Goal: Task Accomplishment & Management: Manage account settings

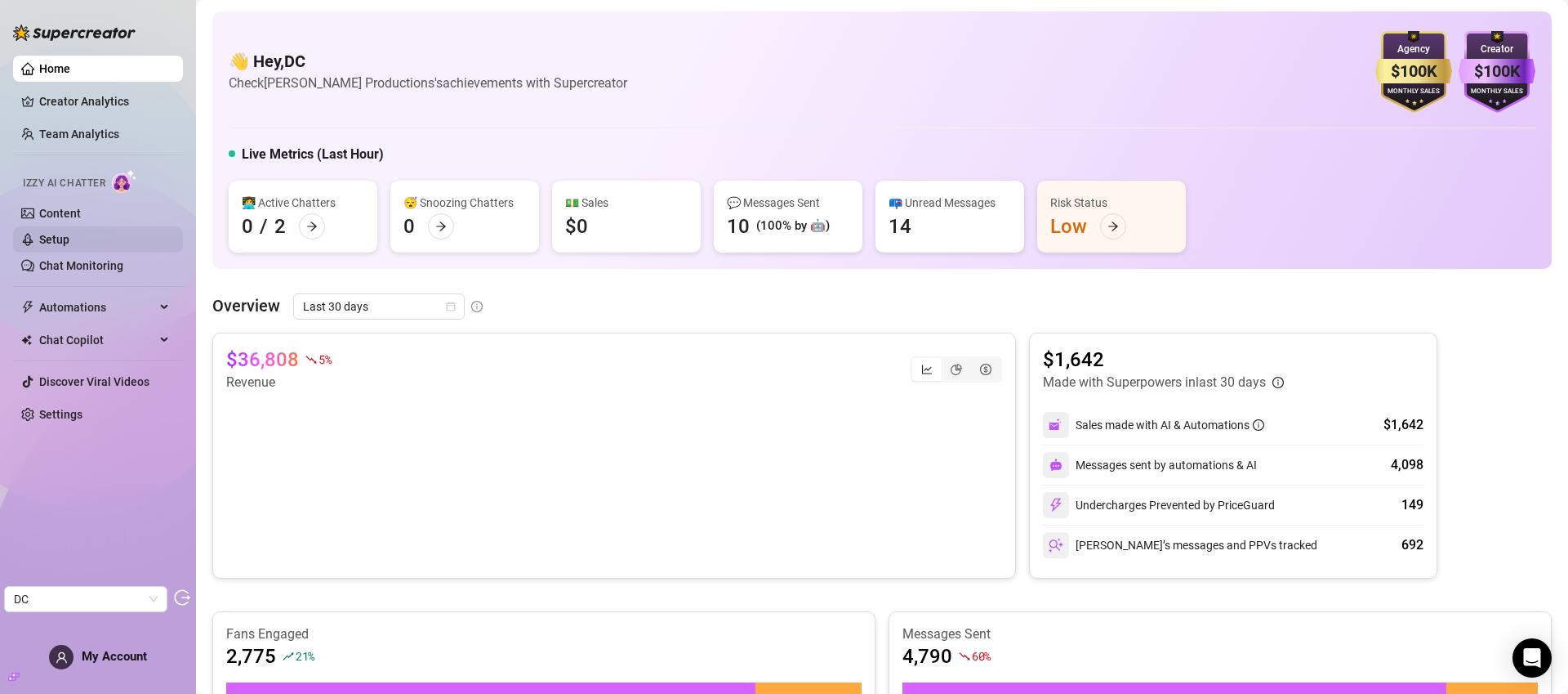
click at [69, 234] on link "Setup" at bounding box center [54, 239] width 30 height 13
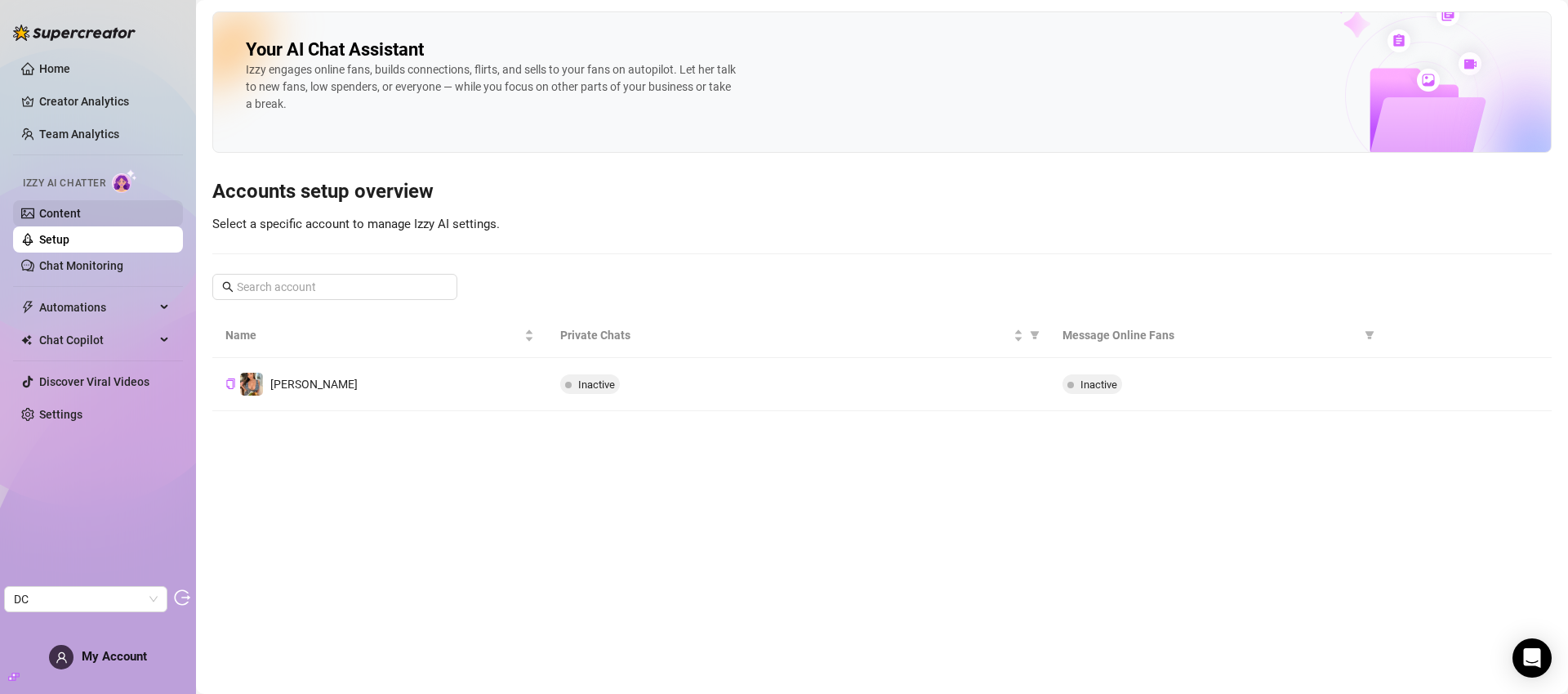
click at [81, 215] on link "Content" at bounding box center [60, 213] width 42 height 13
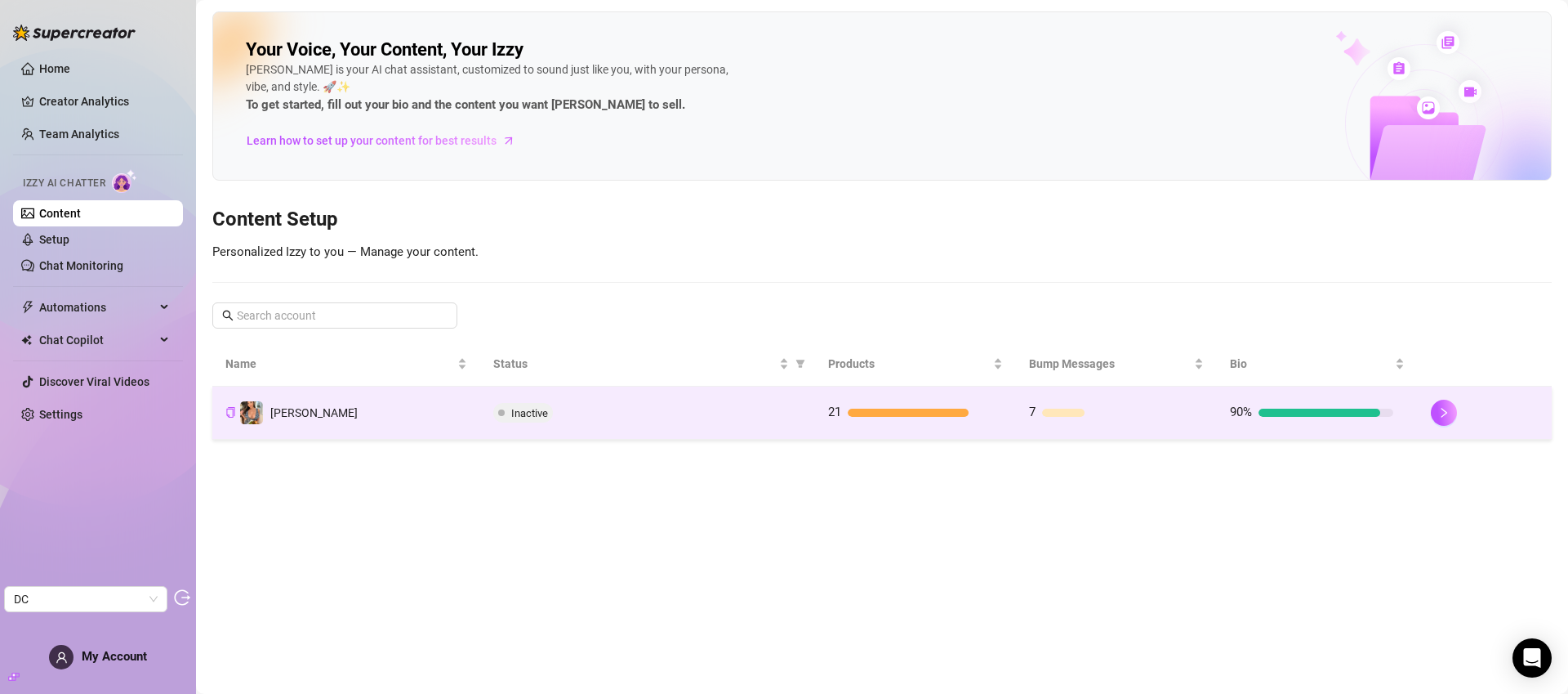
click at [661, 397] on td "Inactive" at bounding box center [648, 412] width 335 height 53
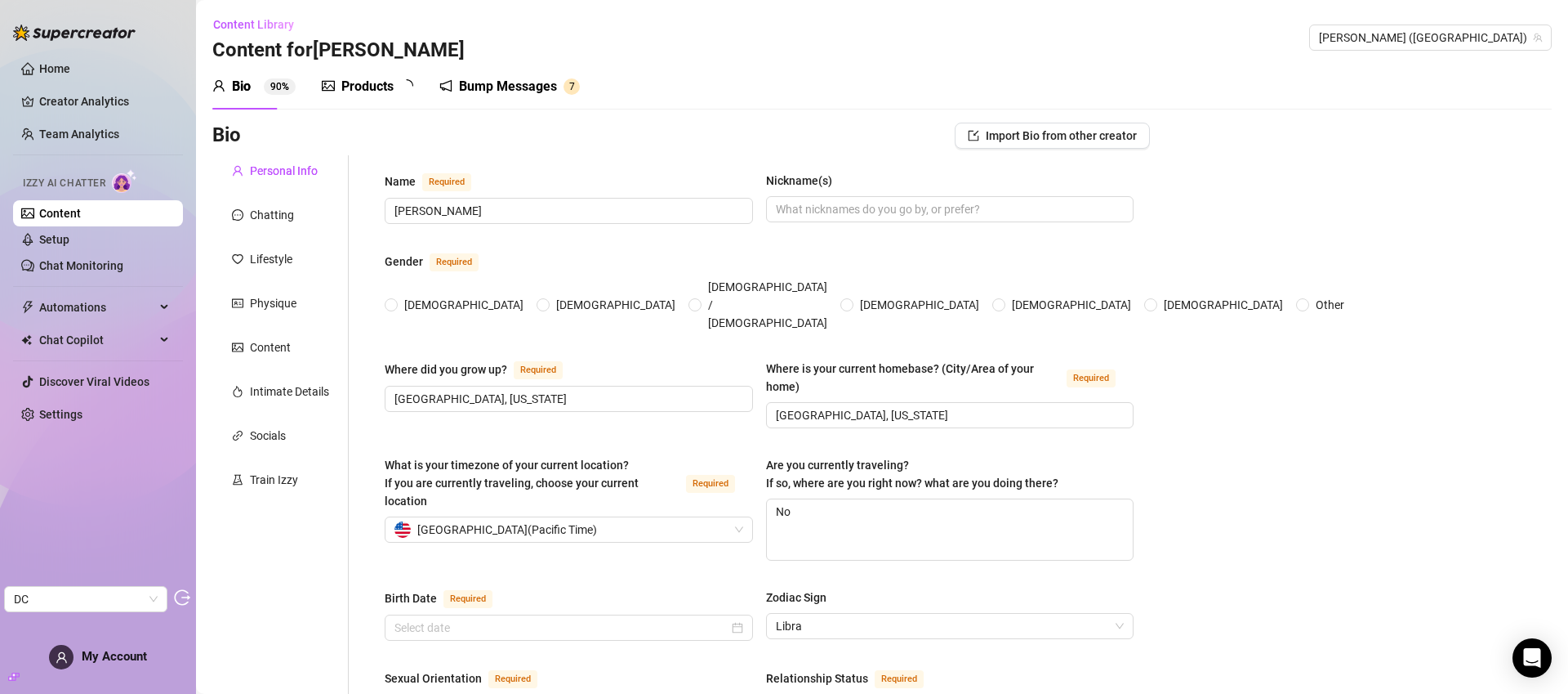
radio input "true"
type input "September 28th, 1996"
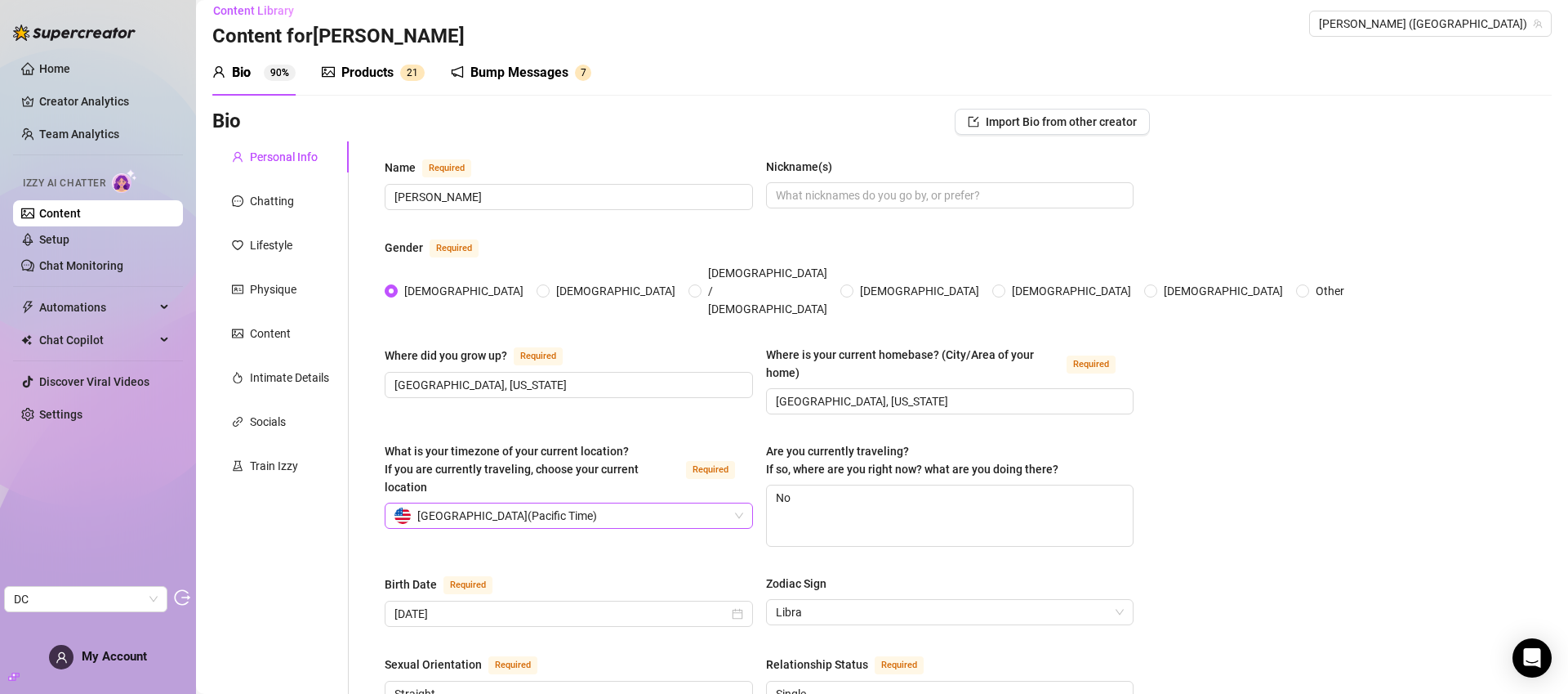
scroll to position [10, 0]
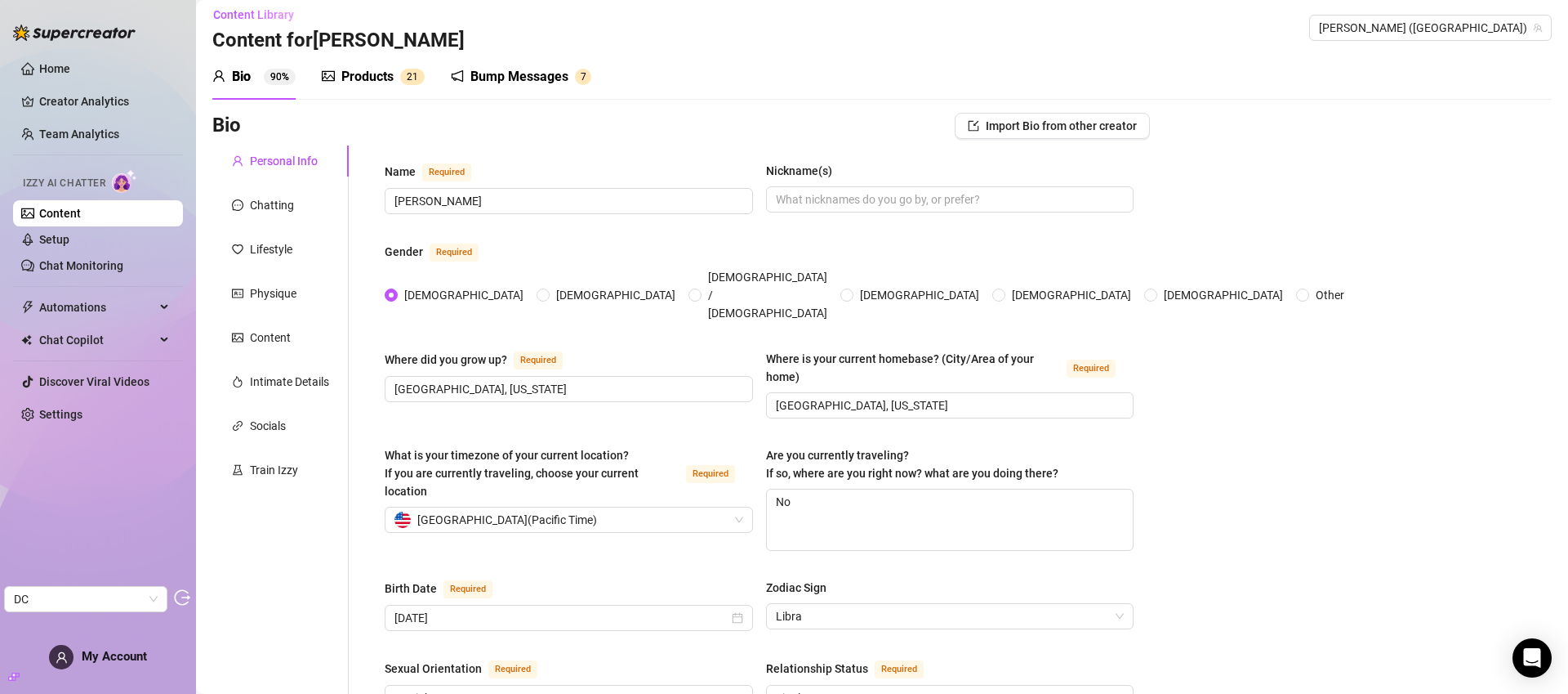
click at [374, 74] on div "Products" at bounding box center [368, 76] width 52 height 20
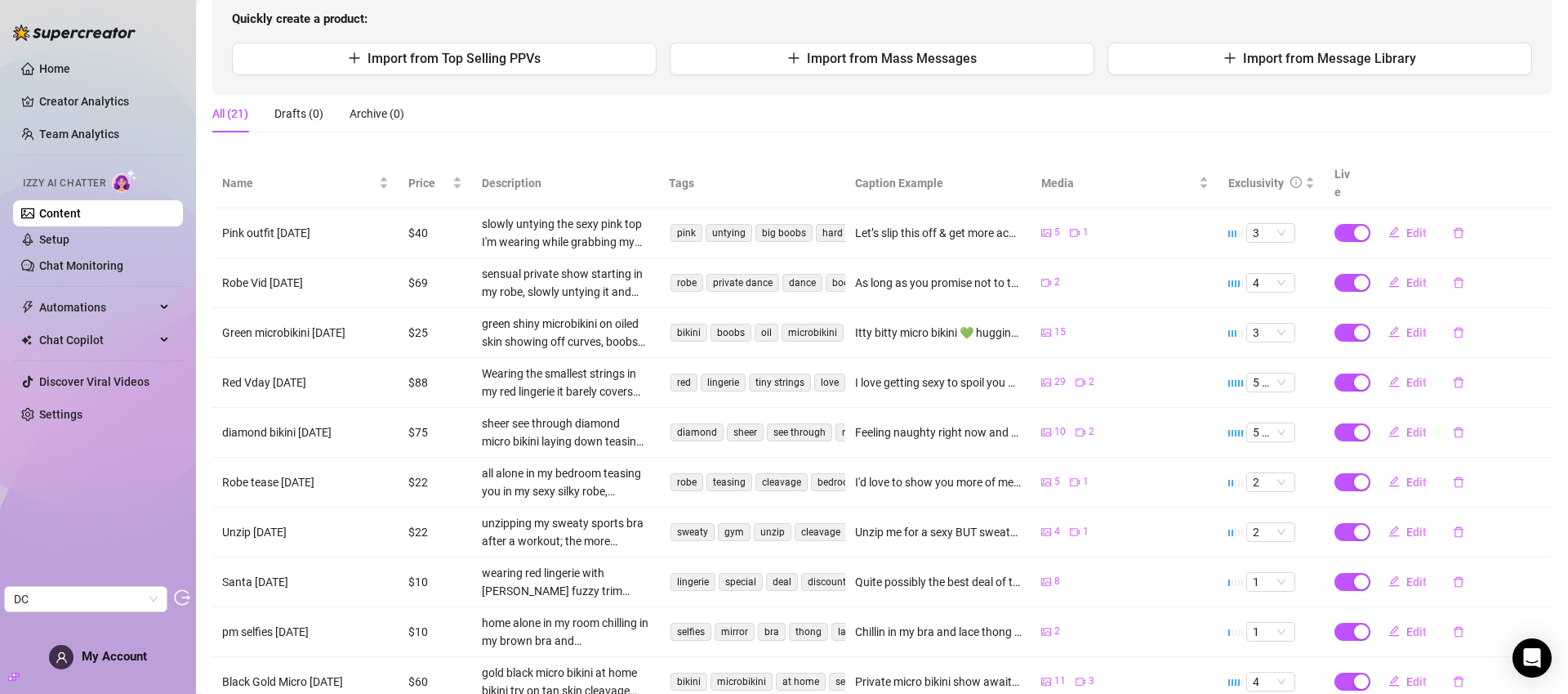
scroll to position [268, 0]
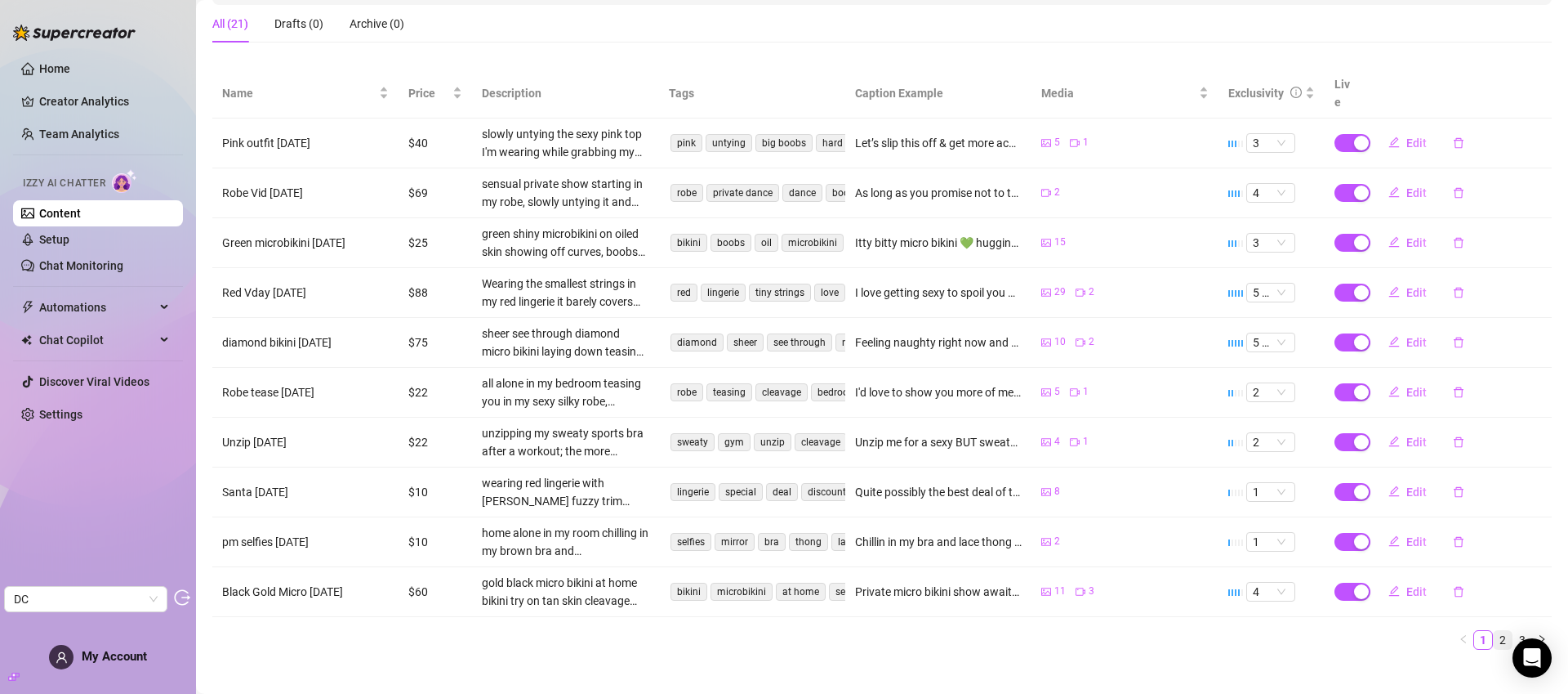
click at [1493, 631] on link "2" at bounding box center [1502, 639] width 18 height 18
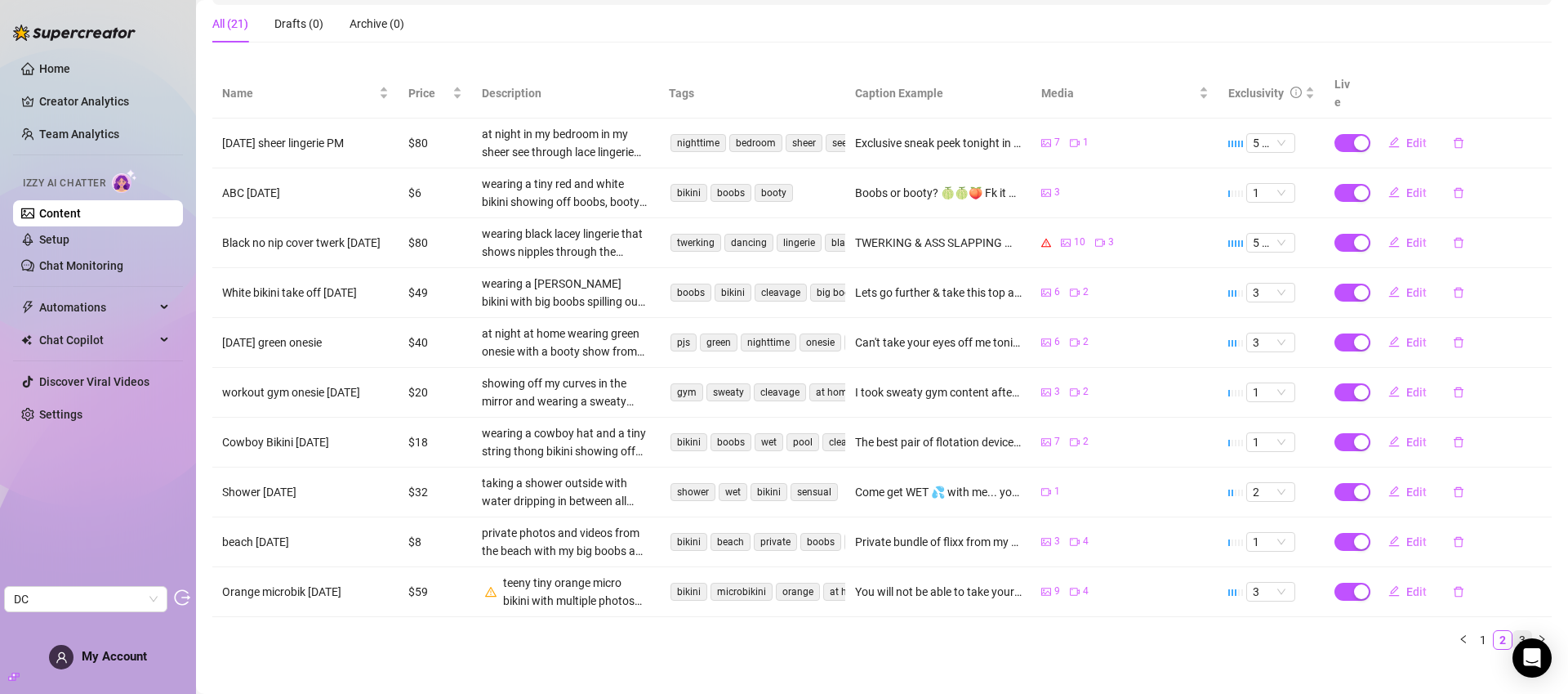
click at [1516, 631] on link "3" at bounding box center [1522, 639] width 18 height 18
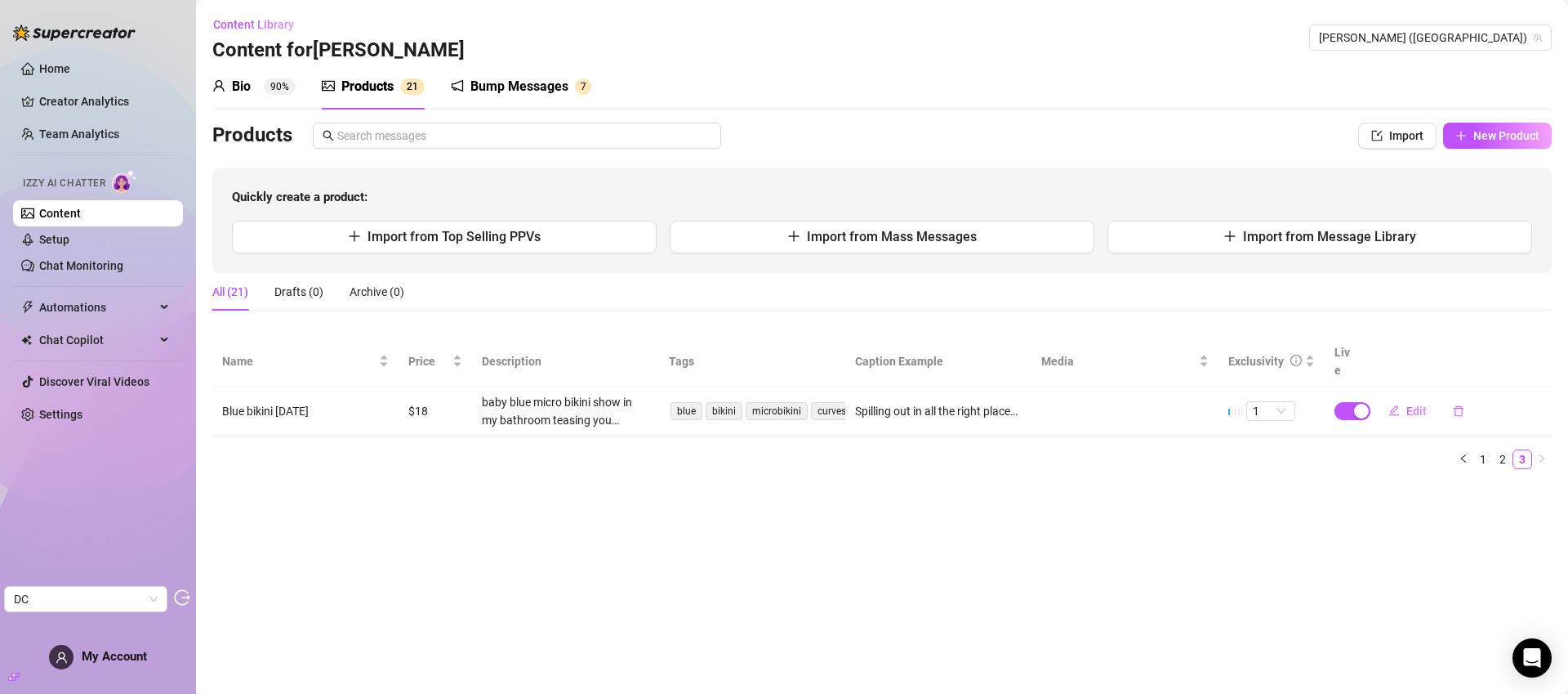
scroll to position [0, 0]
click at [1502, 450] on link "2" at bounding box center [1502, 459] width 18 height 18
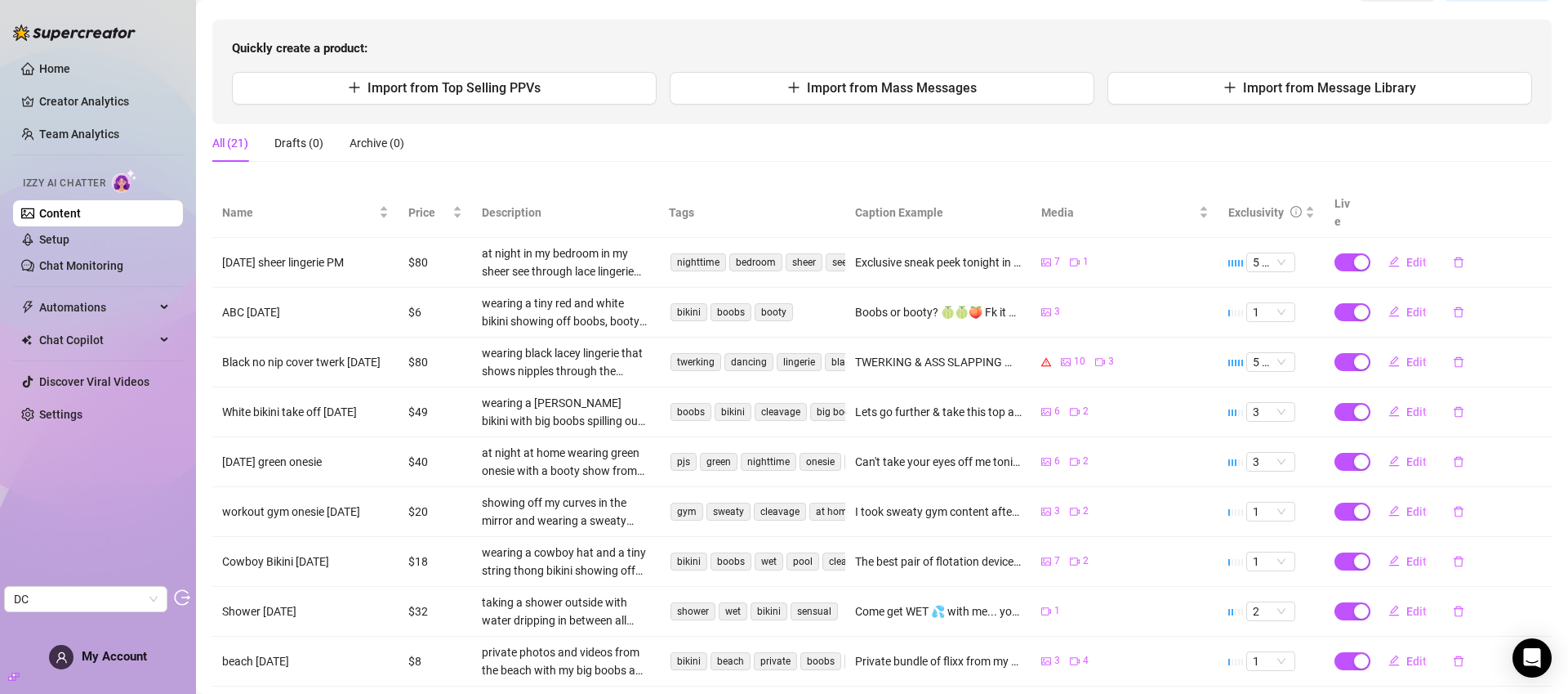
scroll to position [268, 0]
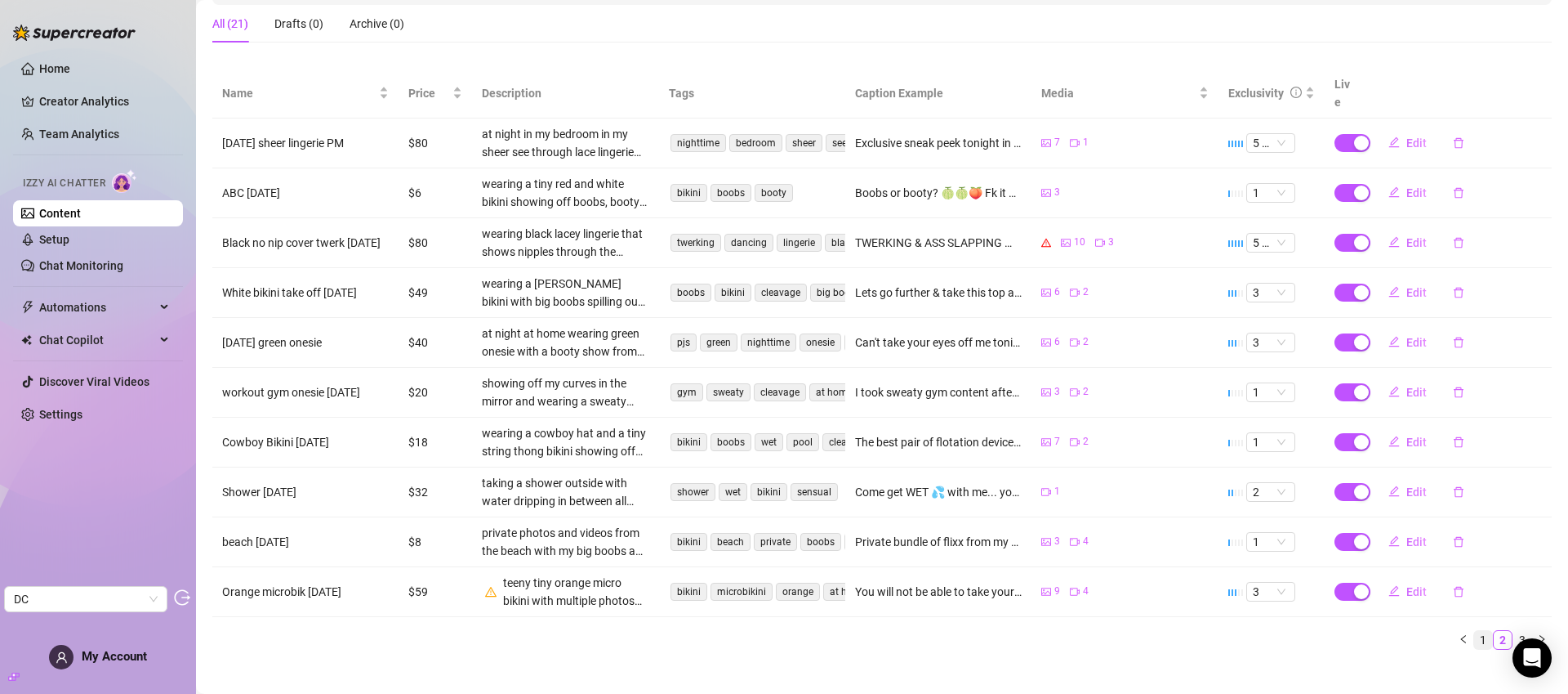
click at [1474, 631] on link "1" at bounding box center [1483, 639] width 18 height 18
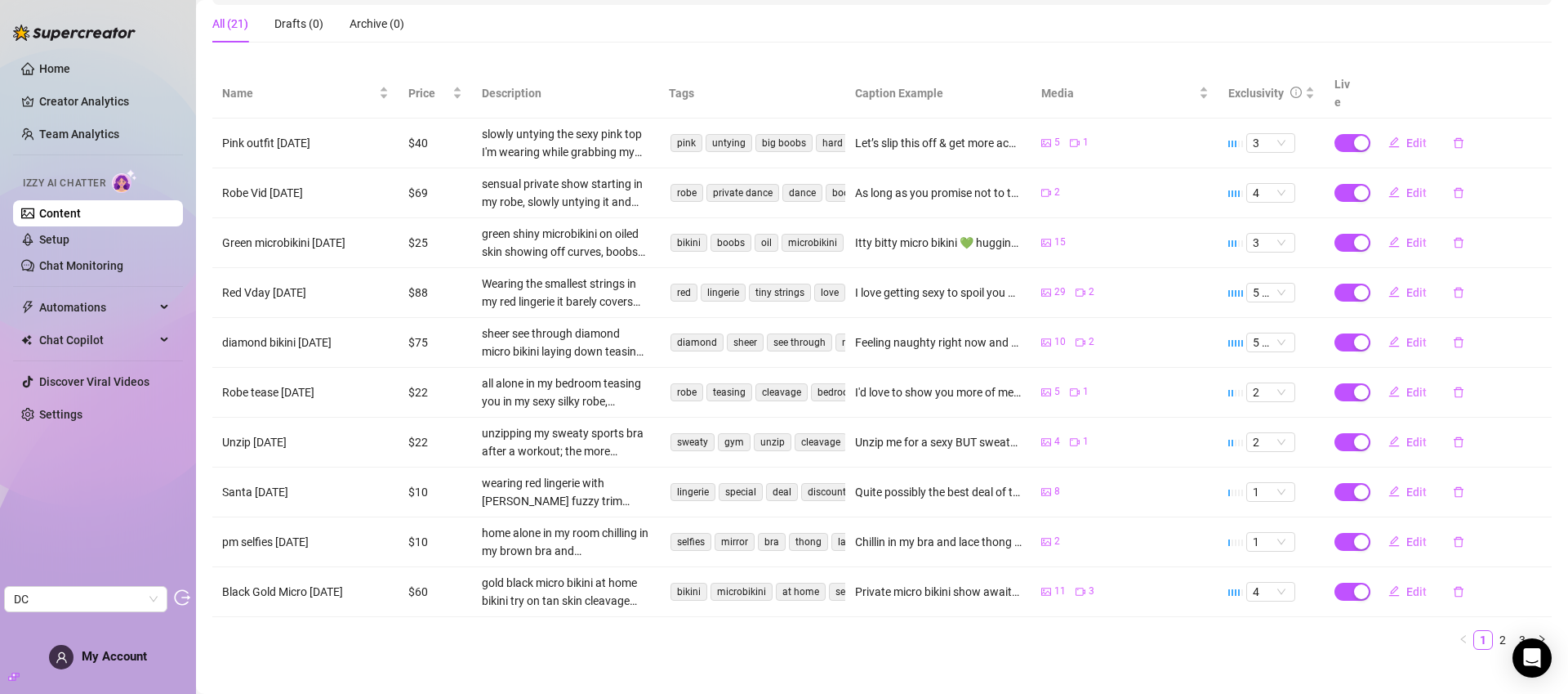
scroll to position [0, 0]
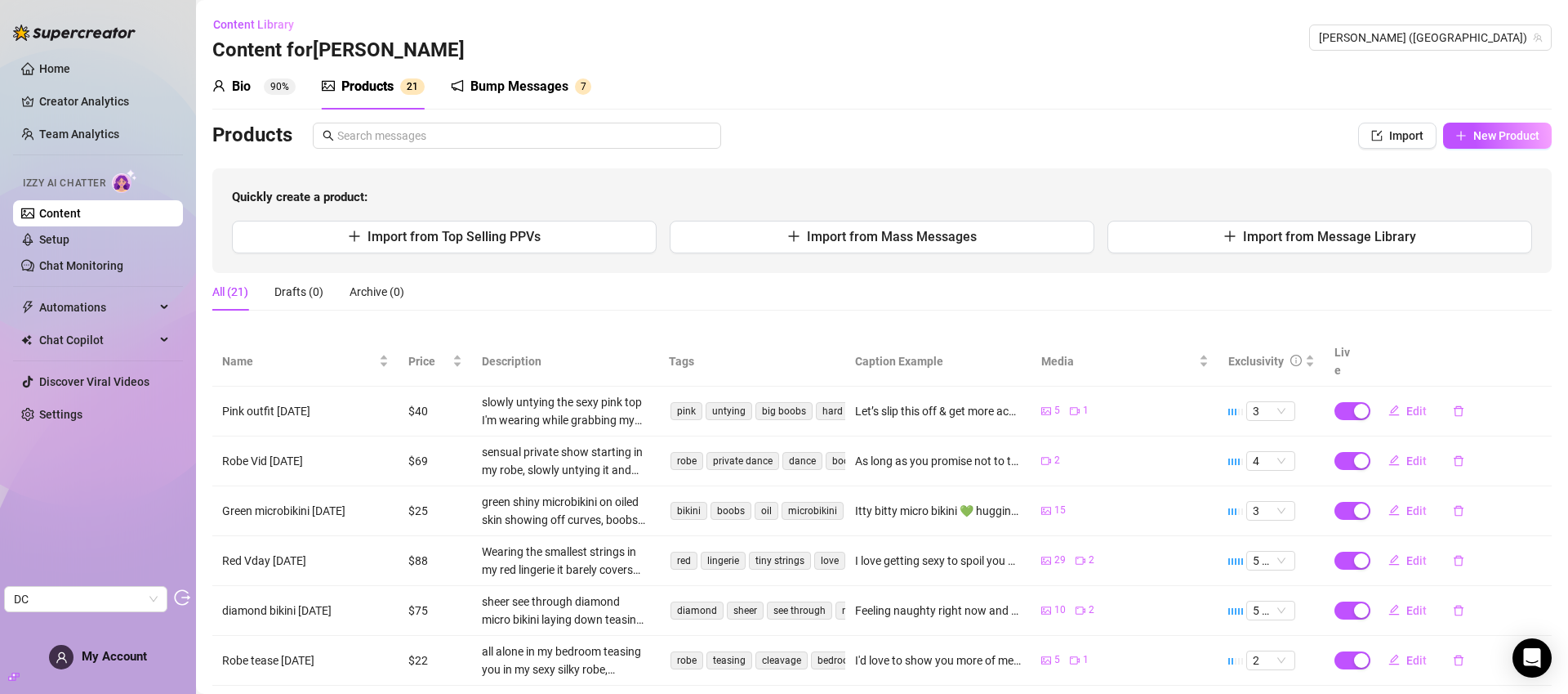
click at [539, 82] on div "Bump Messages" at bounding box center [519, 87] width 98 height 20
click at [544, 90] on div "Bump Messages" at bounding box center [519, 87] width 98 height 20
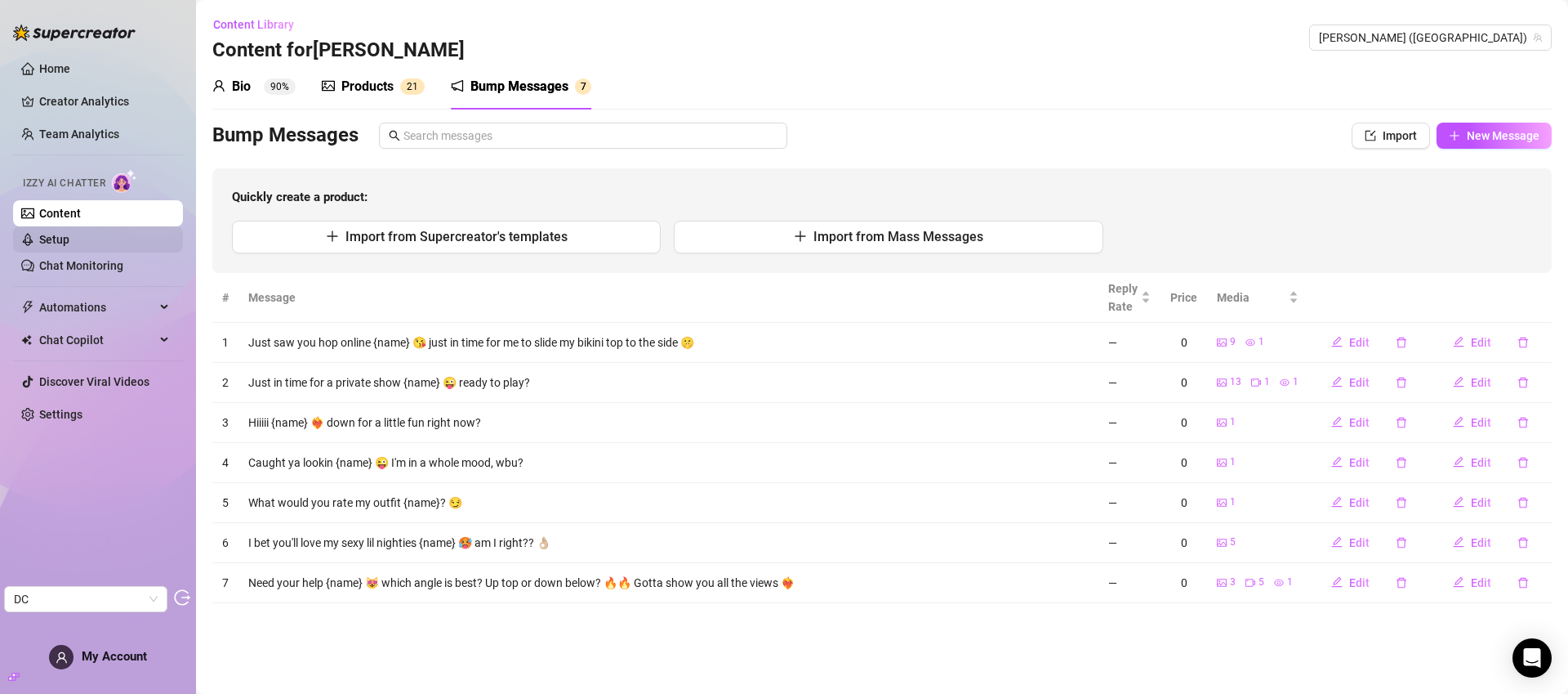
click at [69, 242] on link "Setup" at bounding box center [54, 239] width 30 height 13
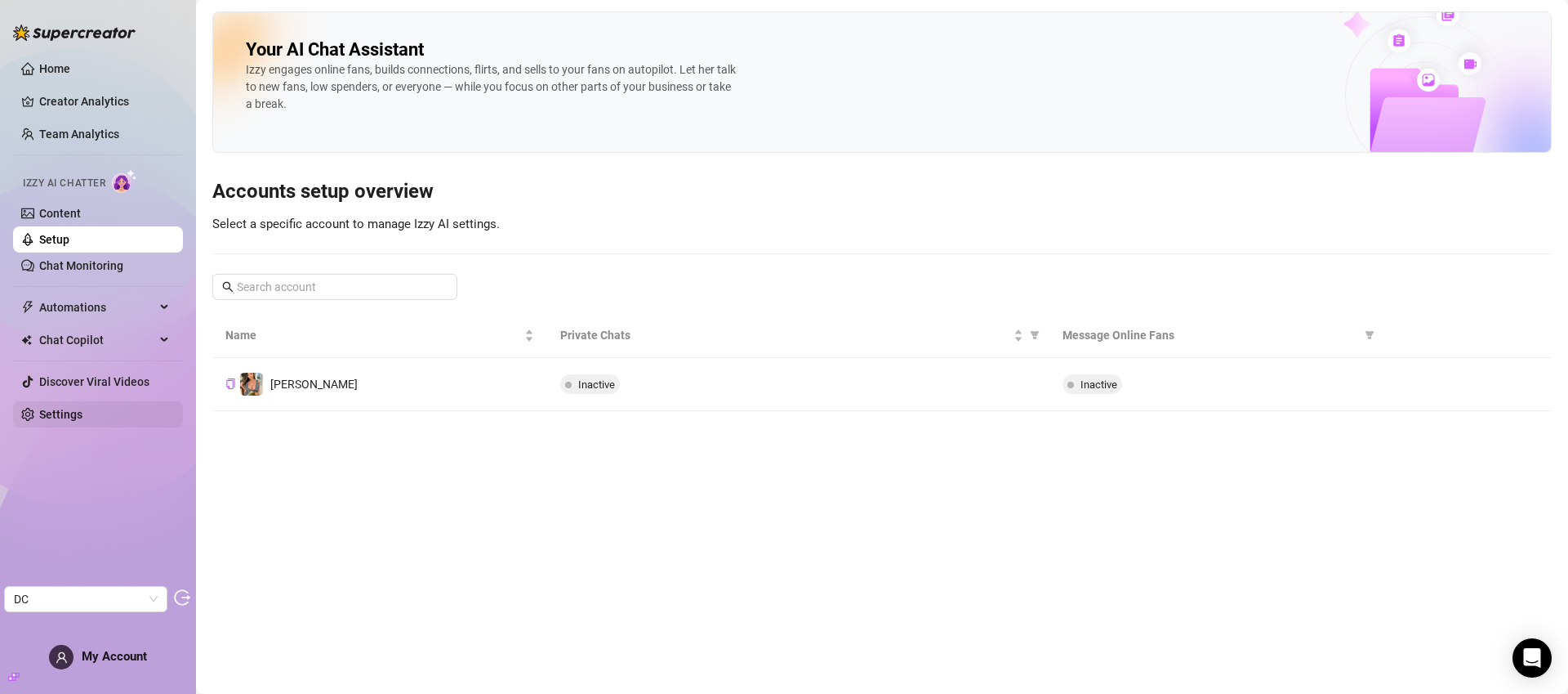
click at [82, 417] on link "Settings" at bounding box center [61, 414] width 43 height 13
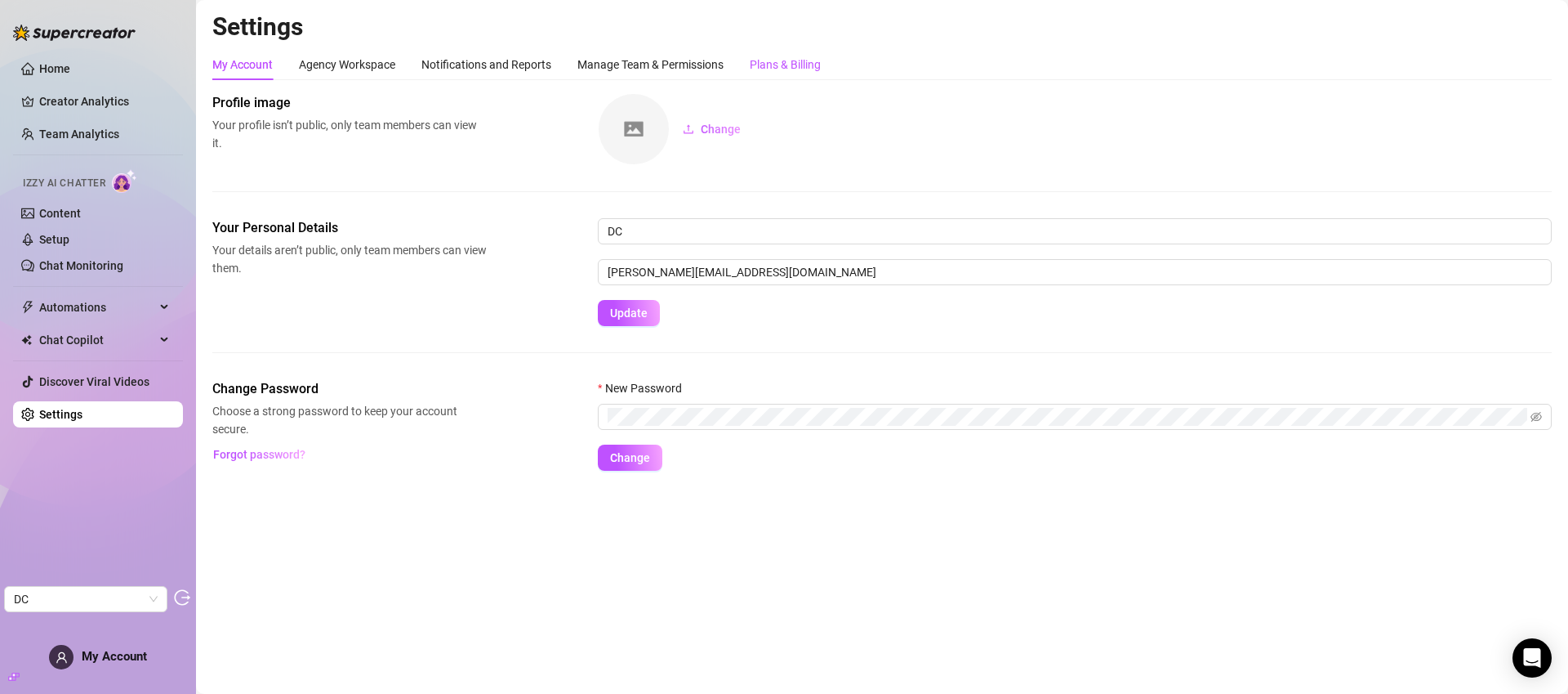
click at [809, 71] on div "Plans & Billing" at bounding box center [786, 64] width 71 height 18
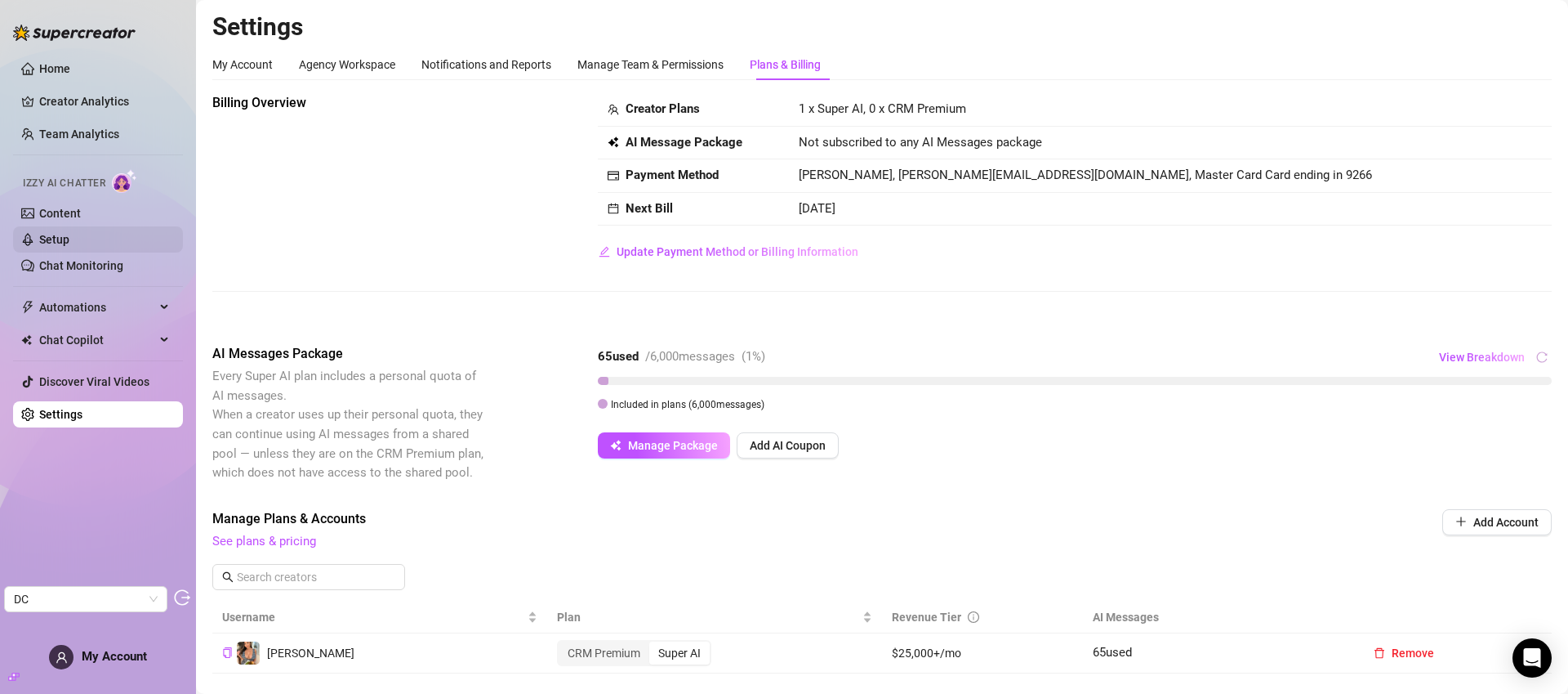
click at [69, 232] on link "Setup" at bounding box center [54, 239] width 30 height 13
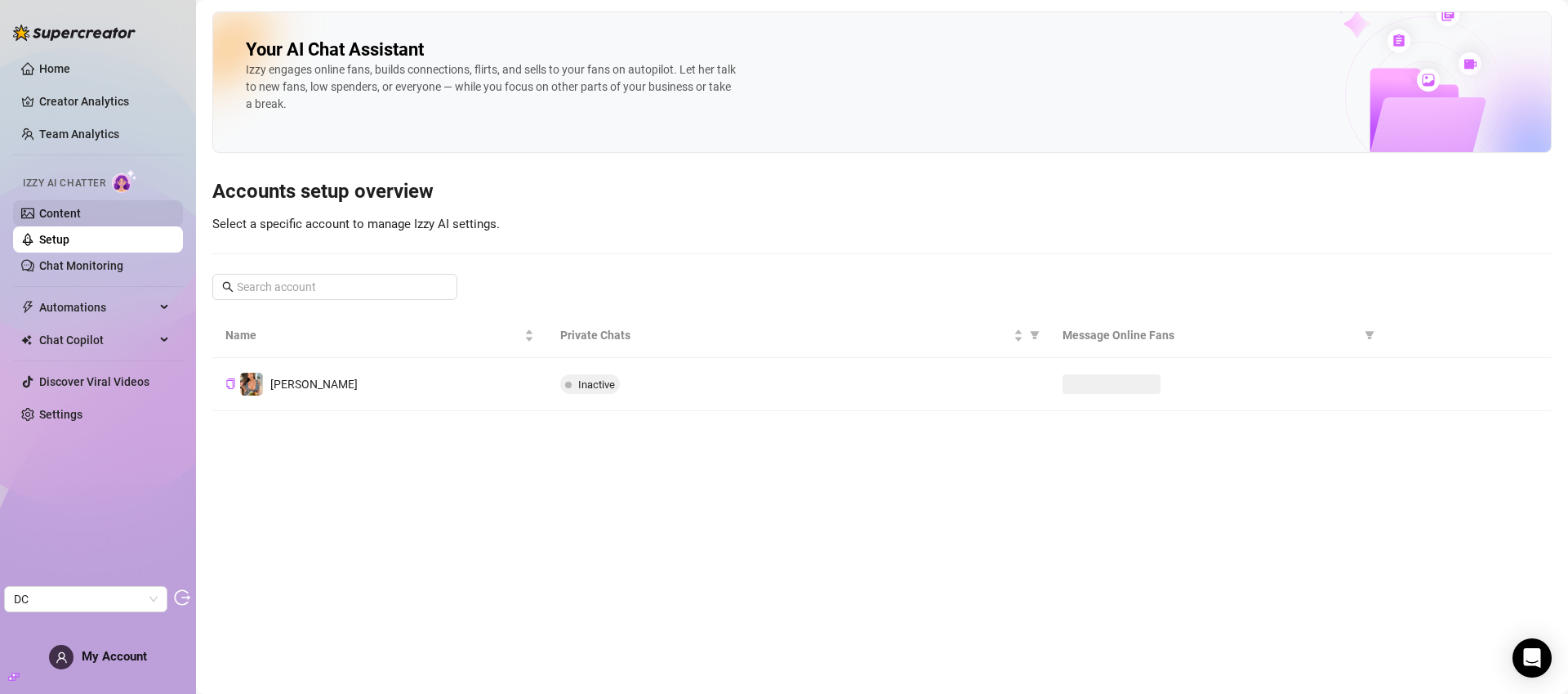
click at [81, 219] on link "Content" at bounding box center [60, 213] width 42 height 13
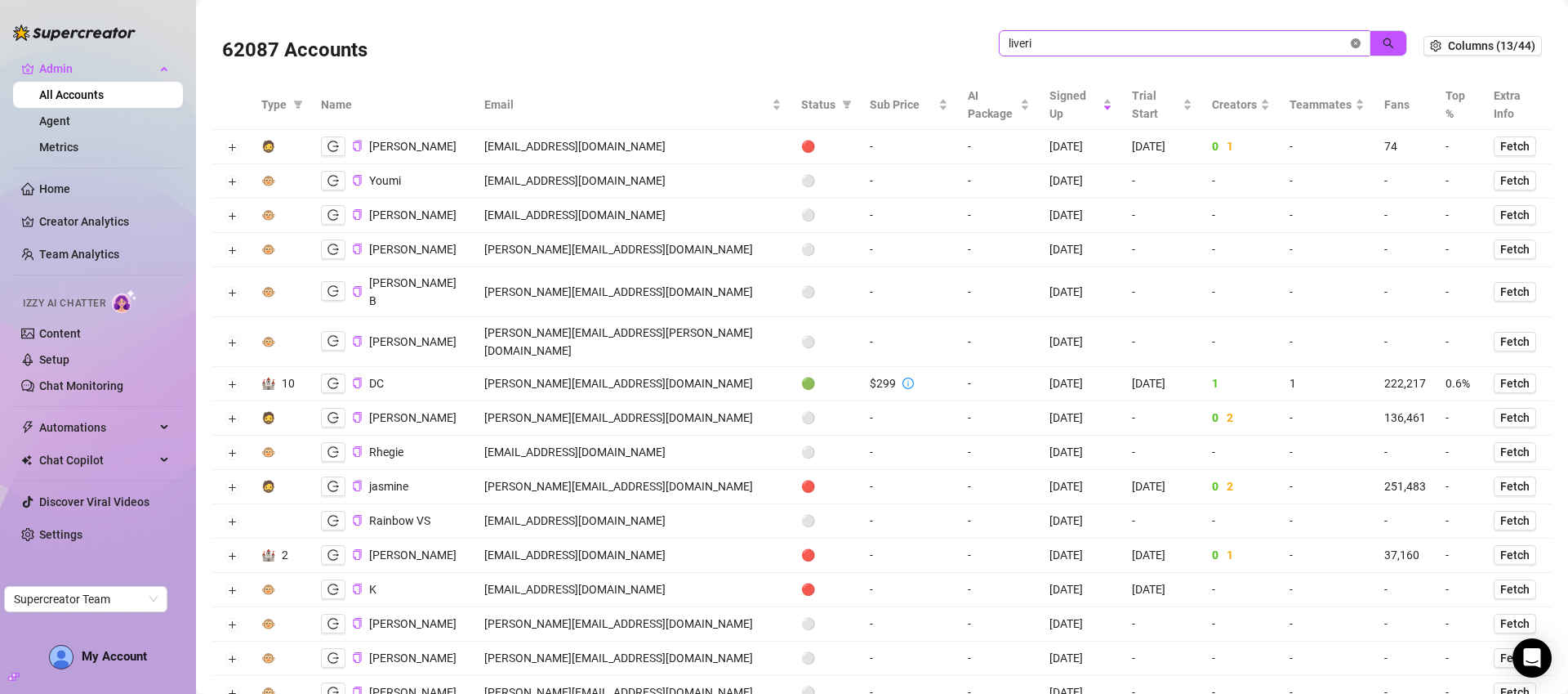
click at [1351, 45] on icon "close-circle" at bounding box center [1356, 43] width 10 height 10
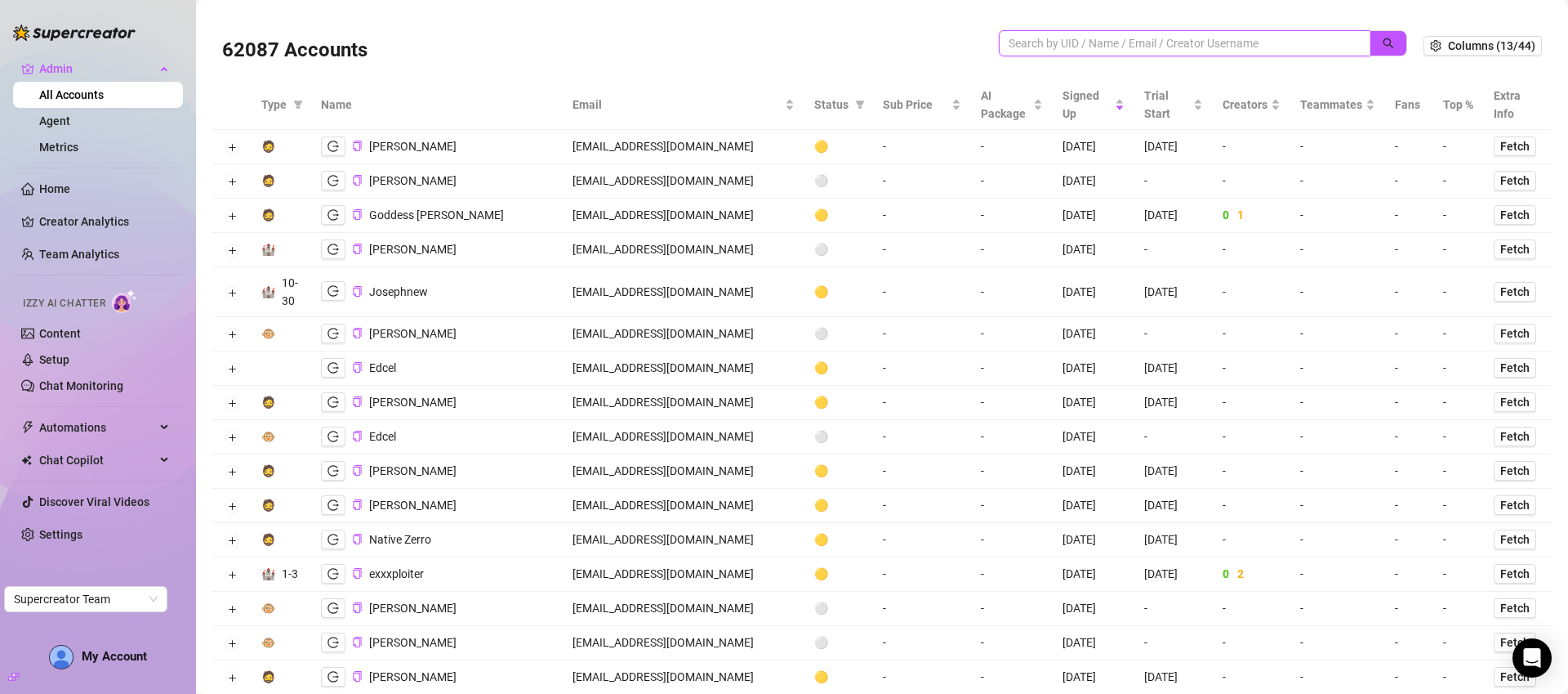
click at [1310, 49] on input "search" at bounding box center [1178, 43] width 339 height 18
paste input "heather@fightthebeast.org"
click at [1385, 46] on button "button" at bounding box center [1388, 43] width 37 height 26
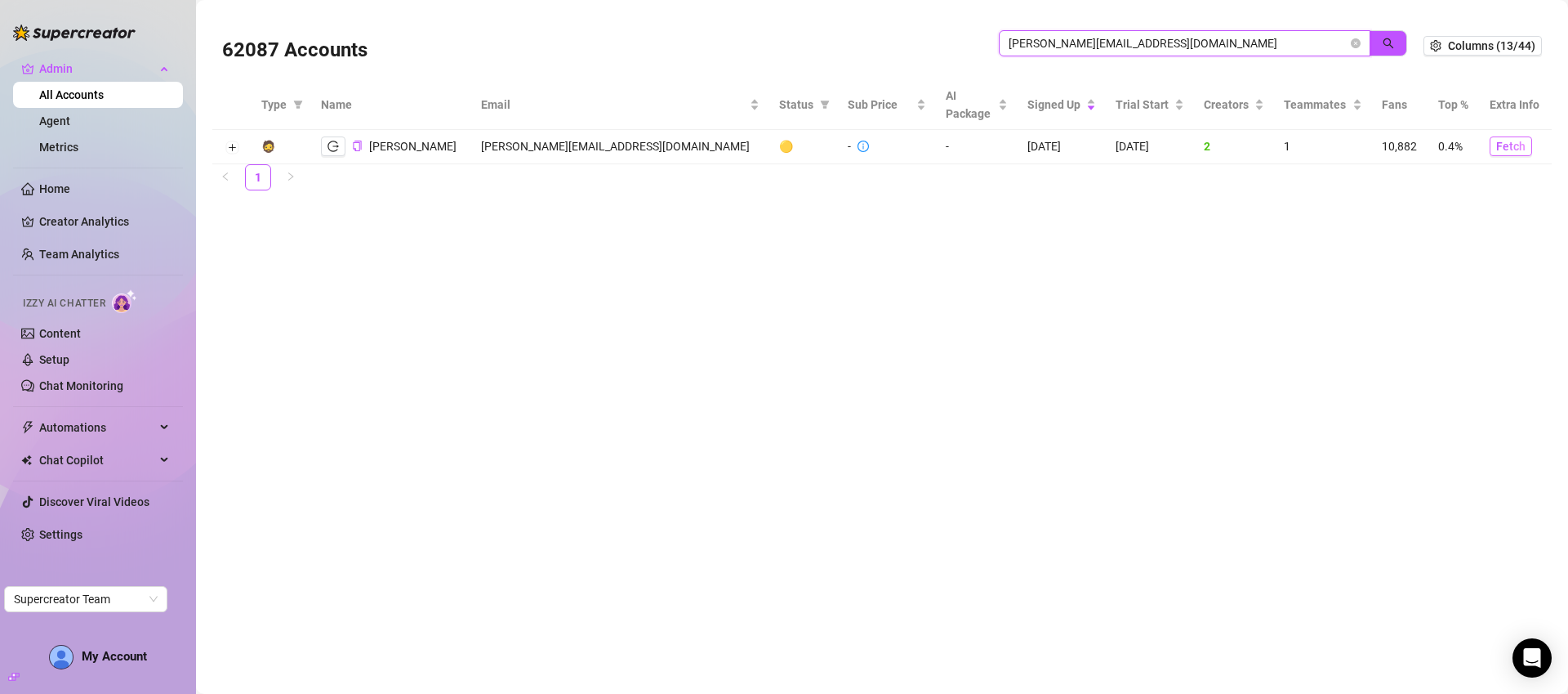
type input "heather@fightthebeast.org"
click at [1506, 147] on span "Fetch" at bounding box center [1511, 146] width 29 height 13
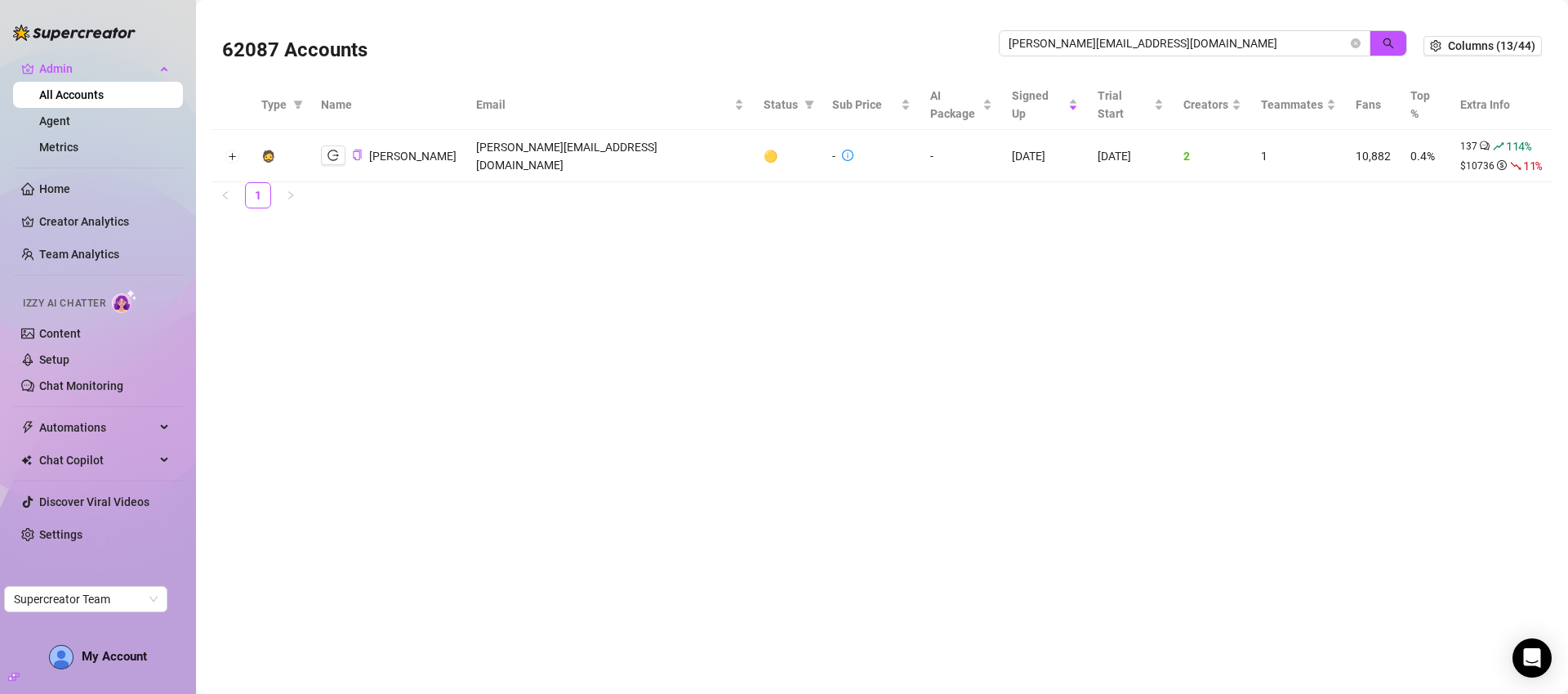
click at [1435, 287] on main "62087 Accounts heather@fightthebeast.org Columns (13/44) Type Name Email Status…" at bounding box center [882, 347] width 1372 height 694
click at [232, 153] on button "Expand row" at bounding box center [232, 156] width 13 height 13
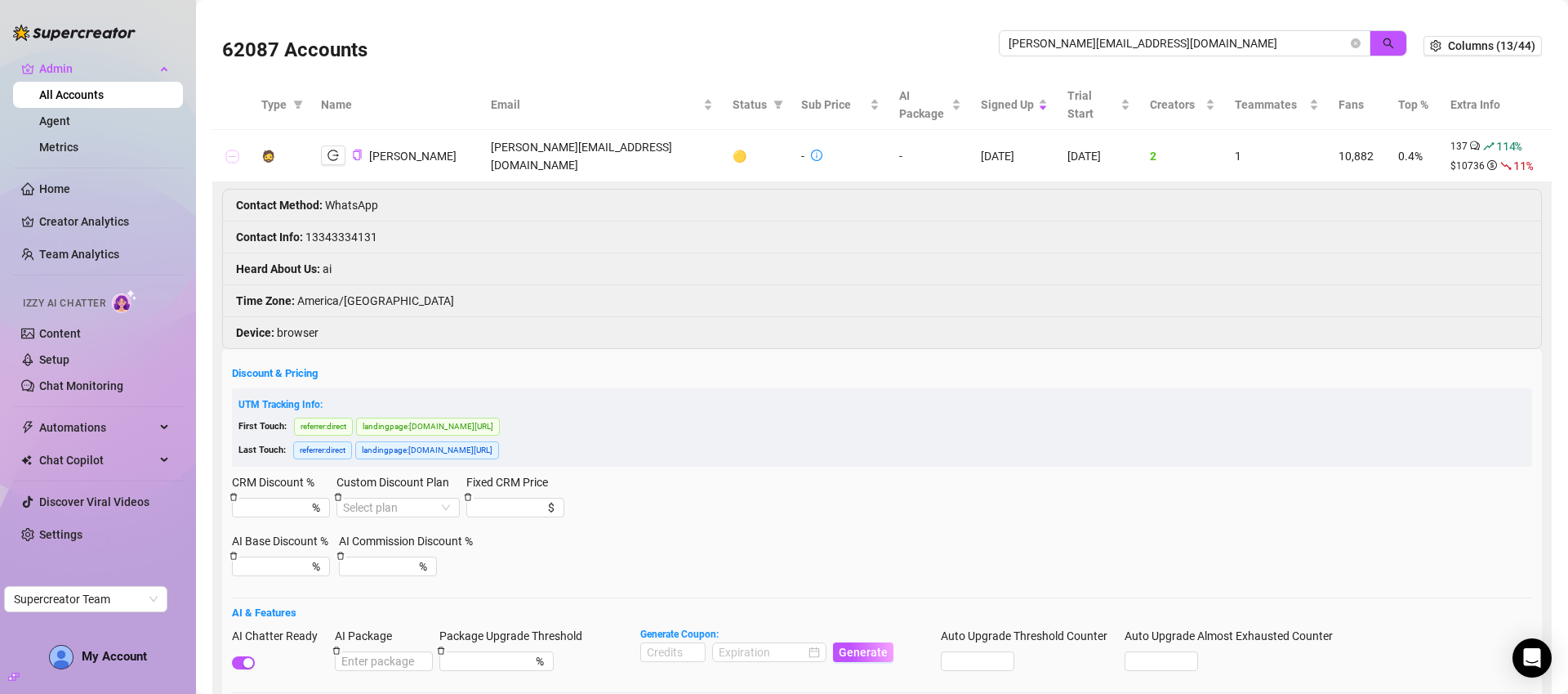
click at [236, 159] on button "Collapse row" at bounding box center [232, 156] width 13 height 13
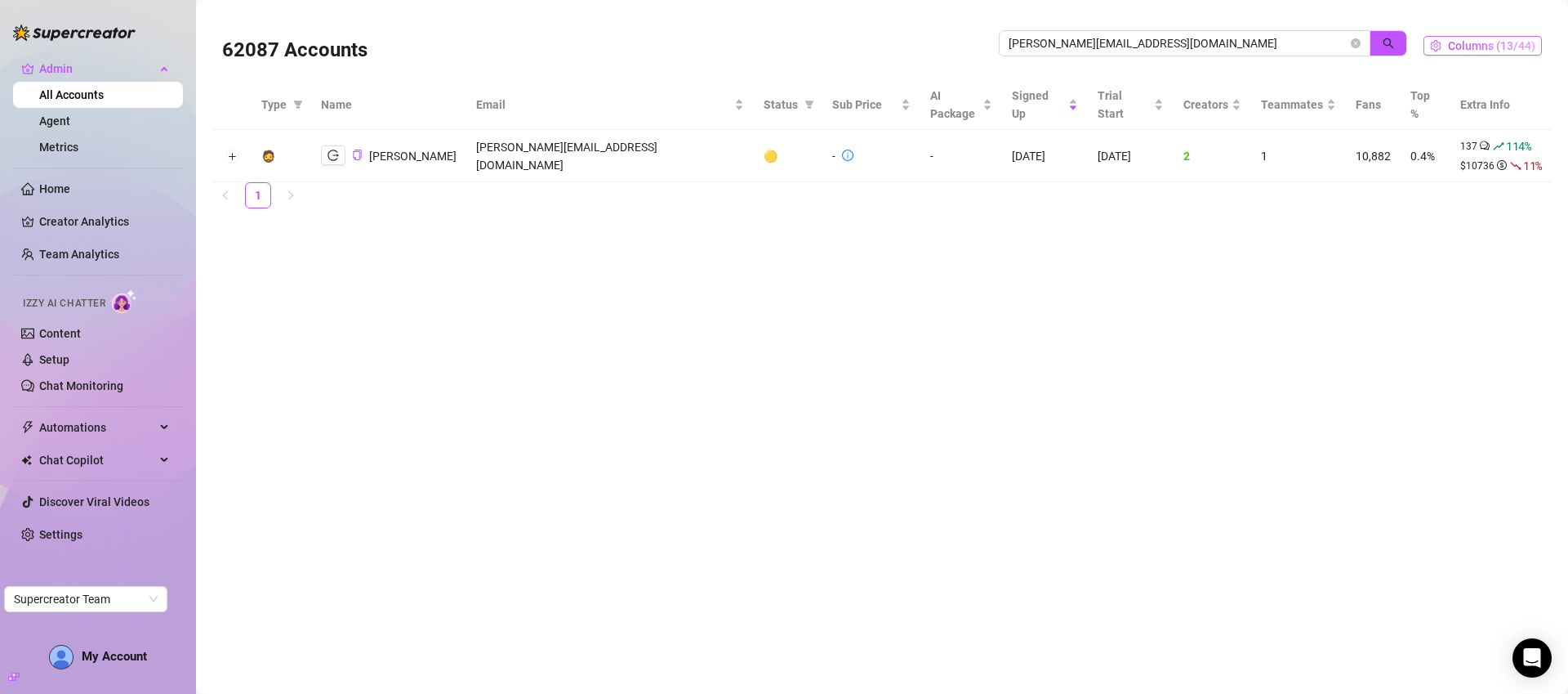
click at [1512, 44] on span "Columns (13/44)" at bounding box center [1492, 45] width 88 height 13
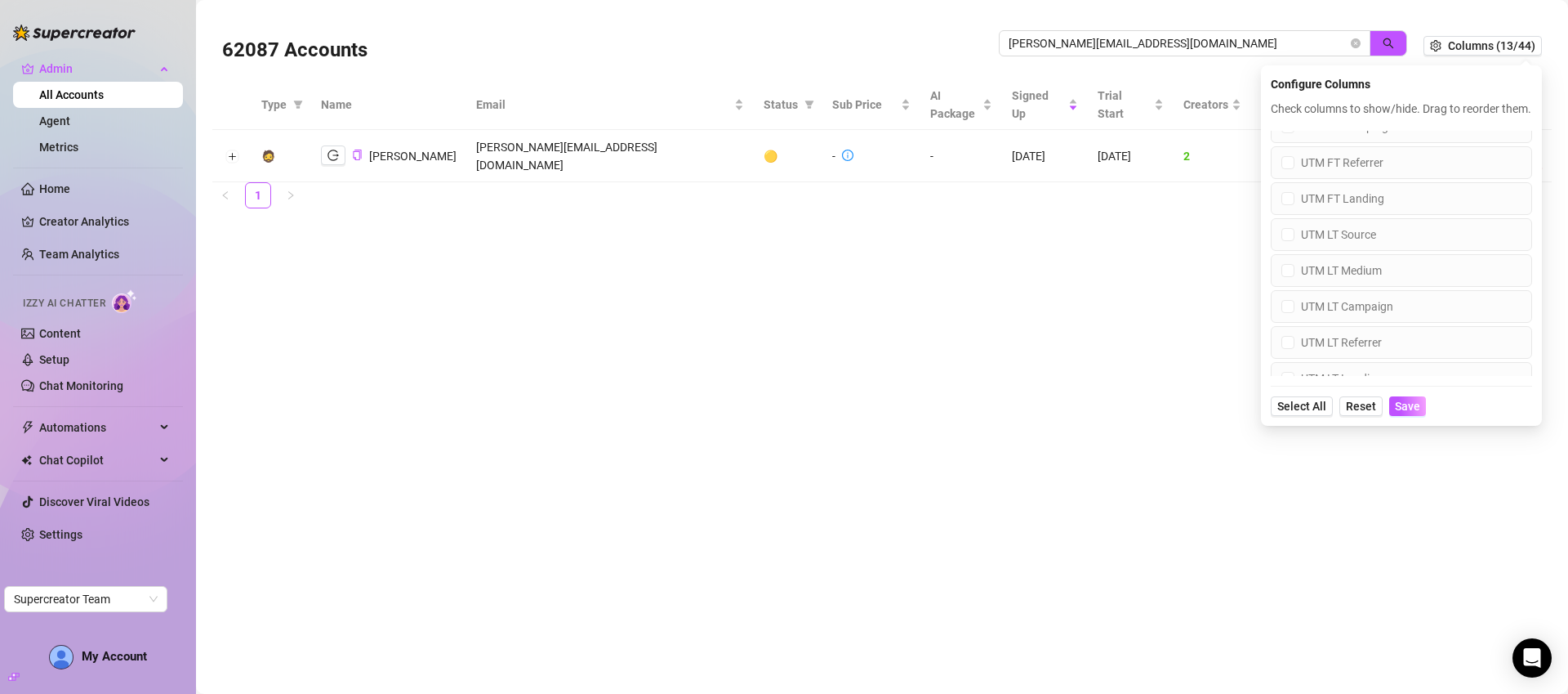
scroll to position [1340, 0]
click at [1178, 471] on main "62087 Accounts heather@fightthebeast.org Columns (13/44) Configure Columns Chec…" at bounding box center [882, 347] width 1372 height 694
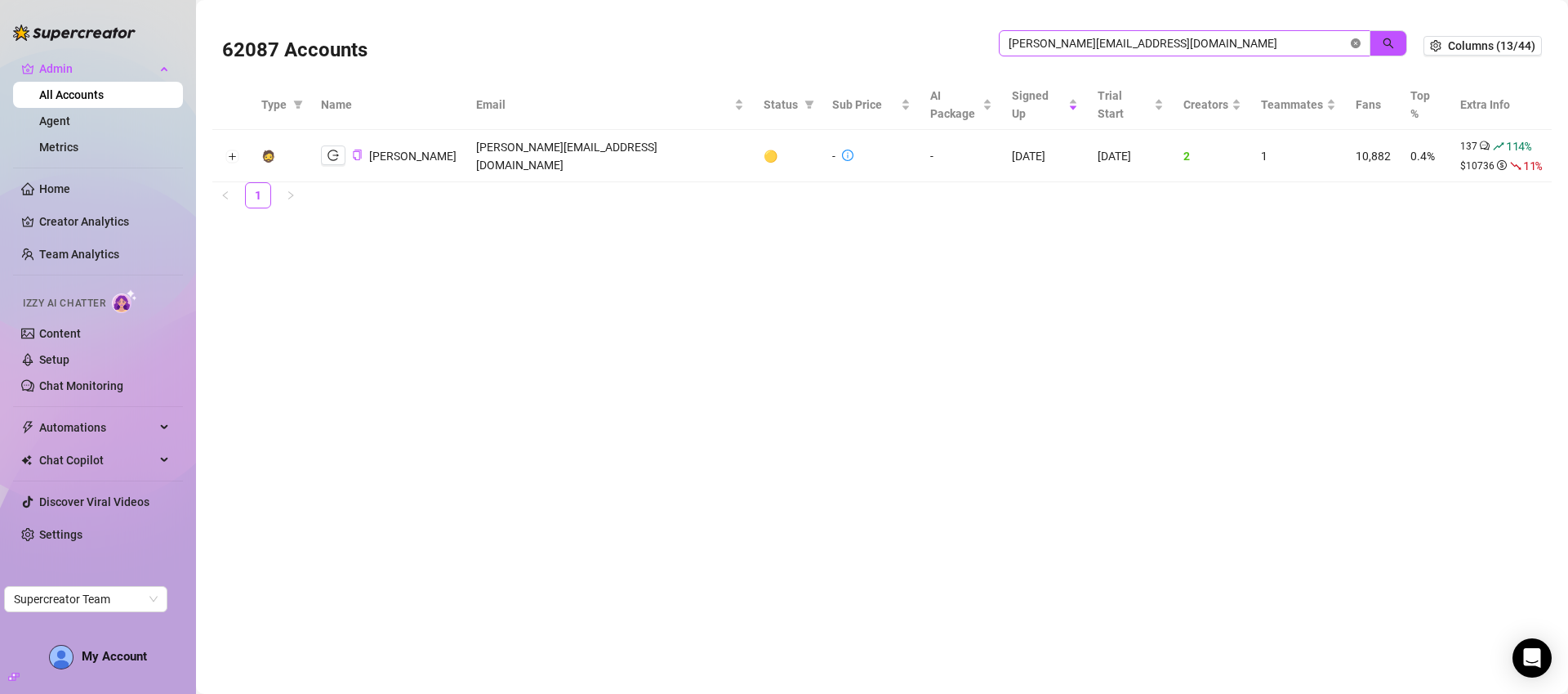
click at [1361, 42] on icon "close-circle" at bounding box center [1356, 43] width 10 height 10
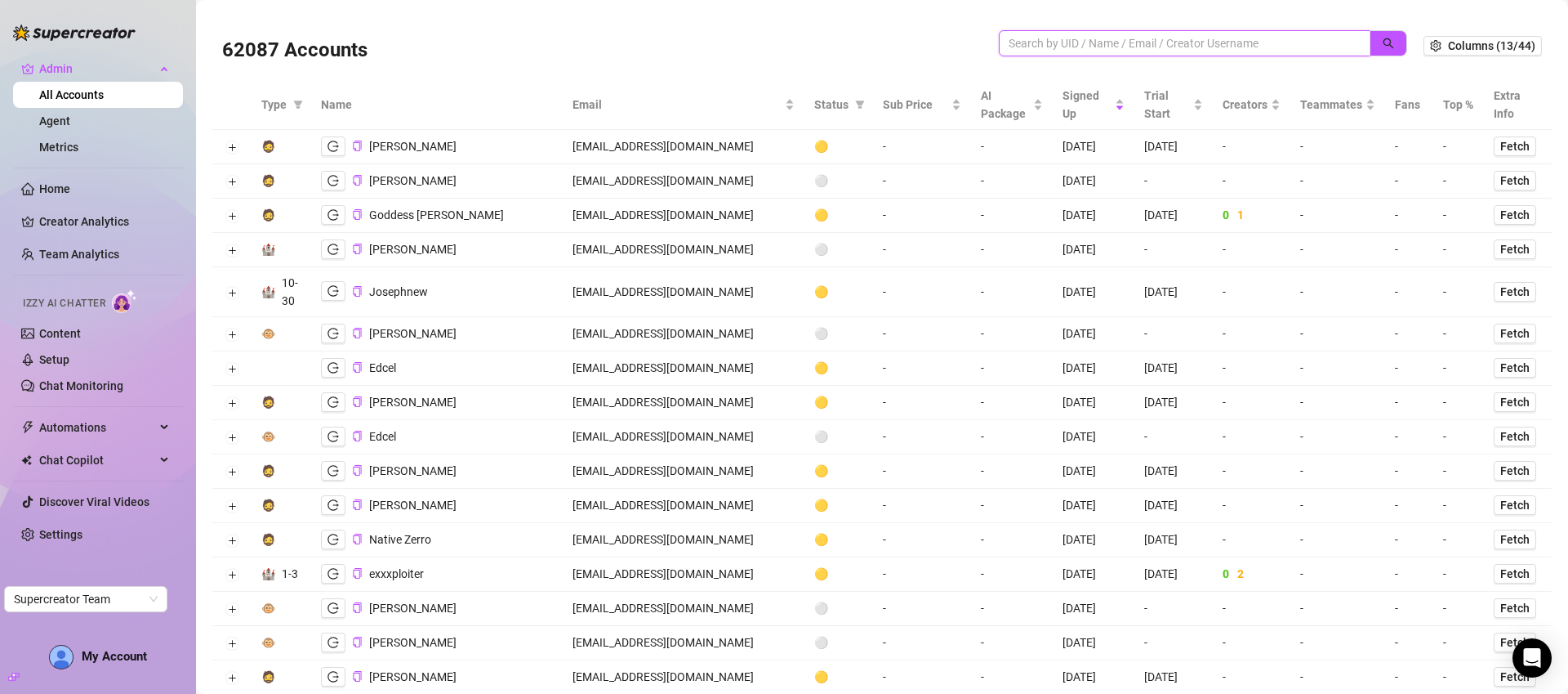
click at [1098, 36] on input "search" at bounding box center [1178, 43] width 339 height 18
type input "liveri"
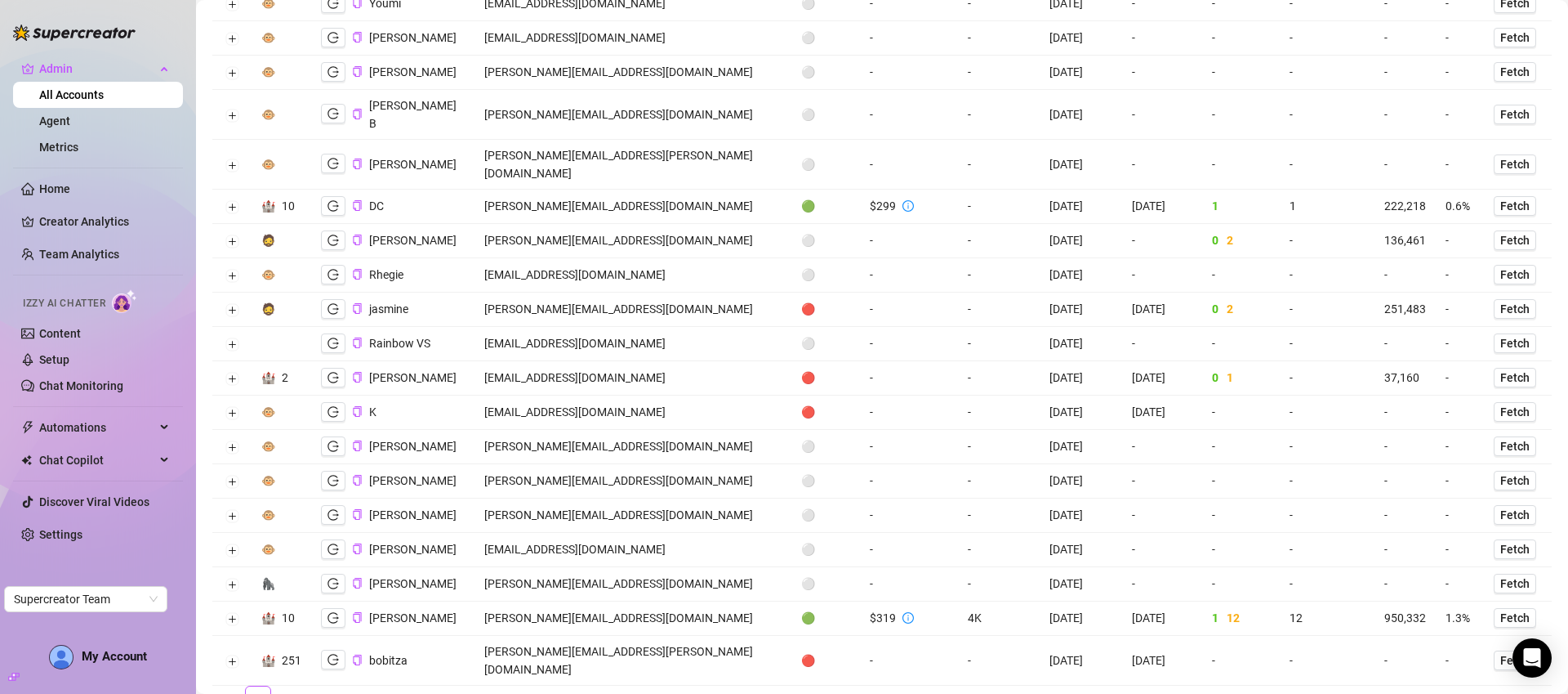
scroll to position [198, 0]
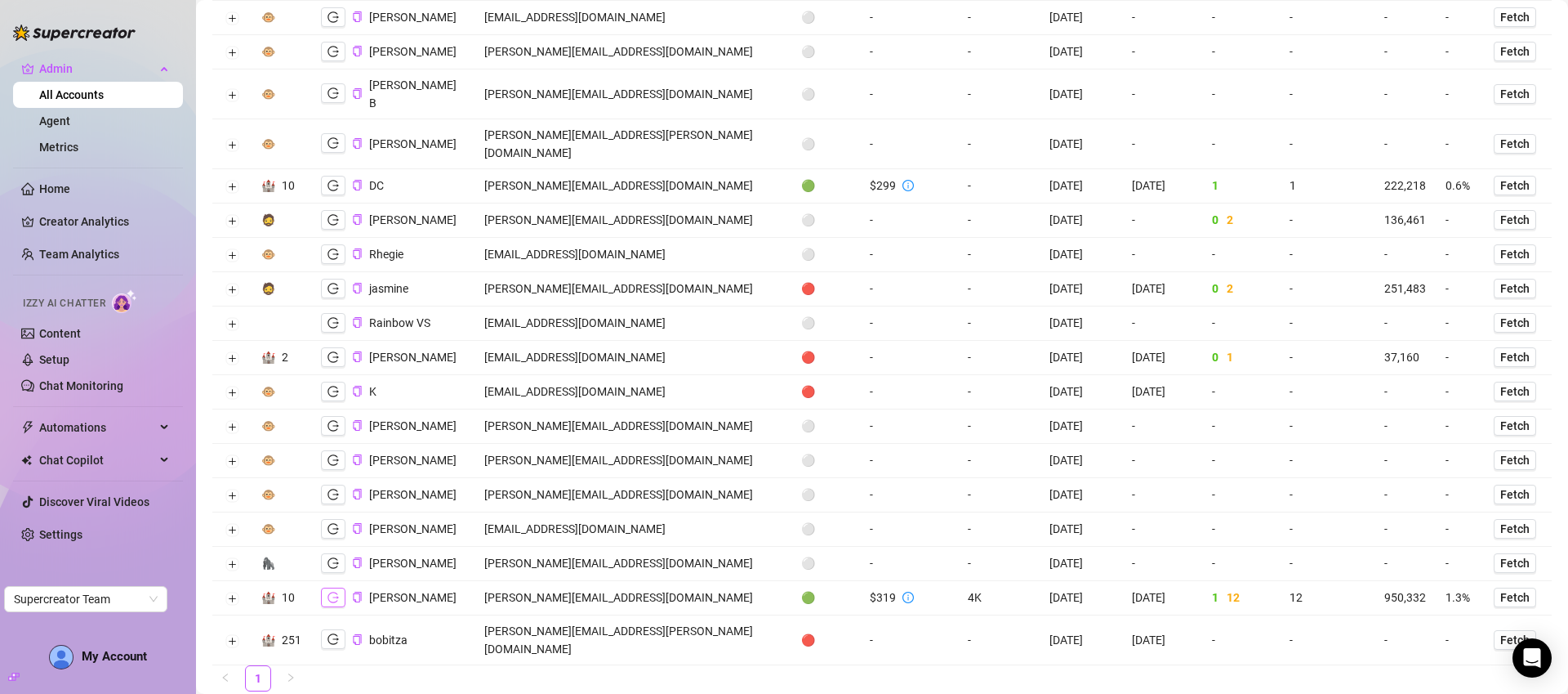
click at [337, 592] on icon "logout" at bounding box center [333, 597] width 11 height 11
click at [330, 592] on icon "logout" at bounding box center [333, 597] width 11 height 11
click at [599, 581] on td "david@liverich.travel" at bounding box center [633, 599] width 317 height 35
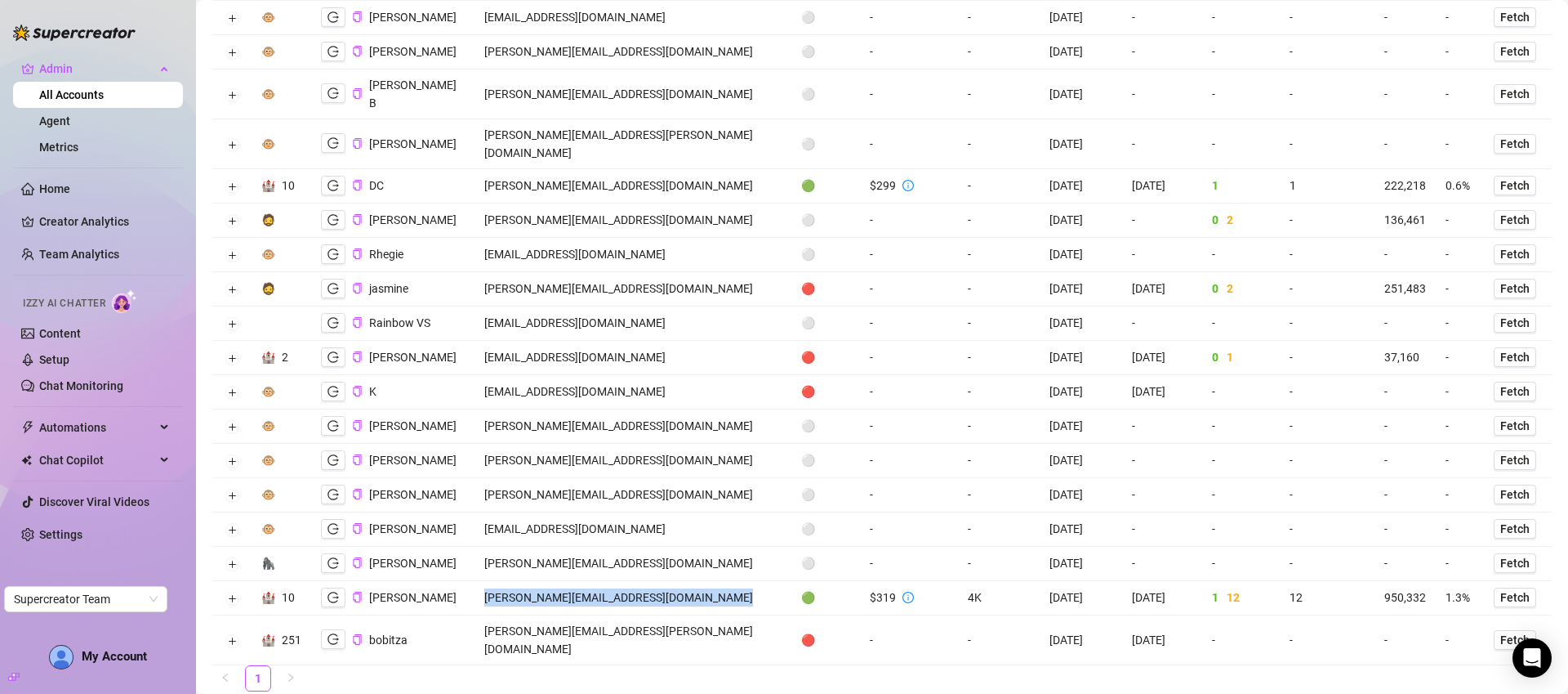
copy td "david@liverich.travel"
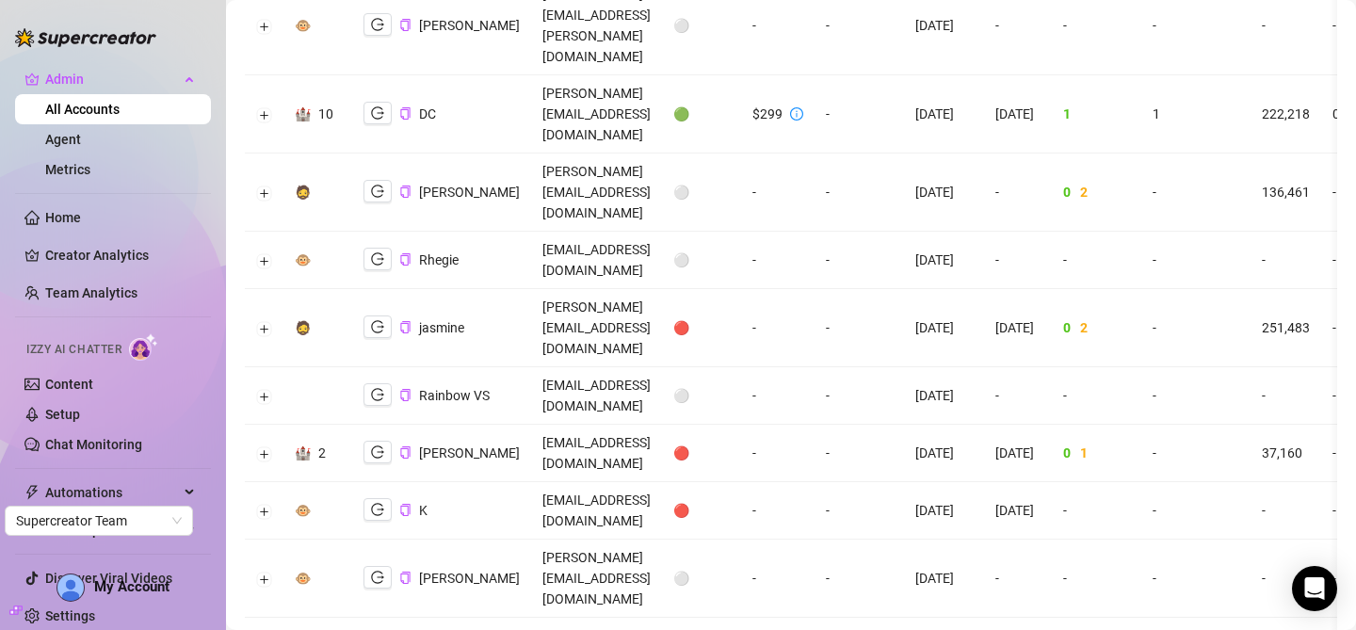
scroll to position [500, 0]
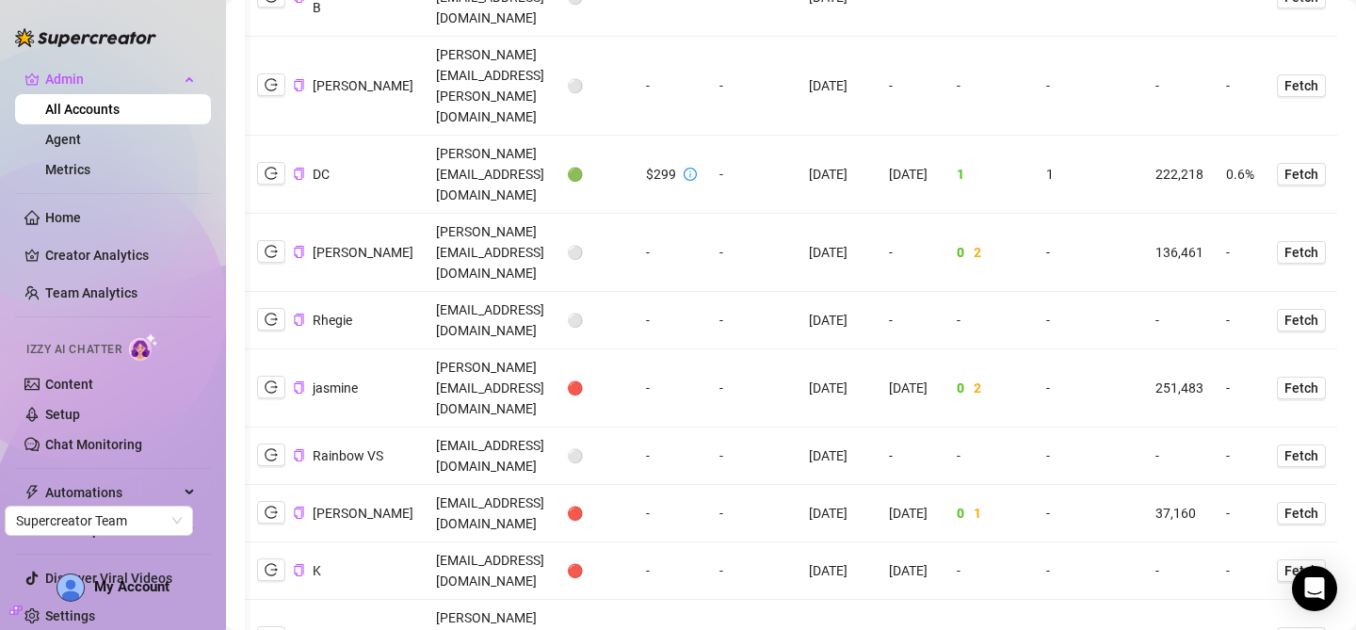
scroll to position [0, 0]
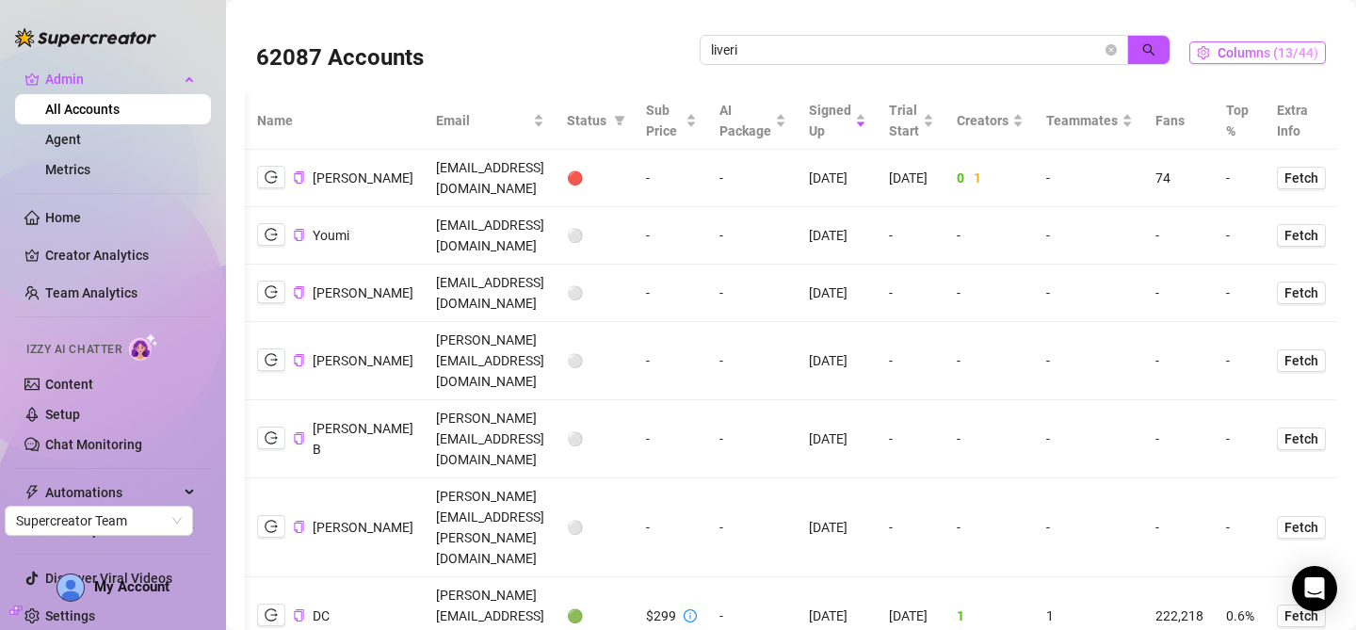
click at [1226, 56] on span "Columns (13/44)" at bounding box center [1268, 52] width 101 height 15
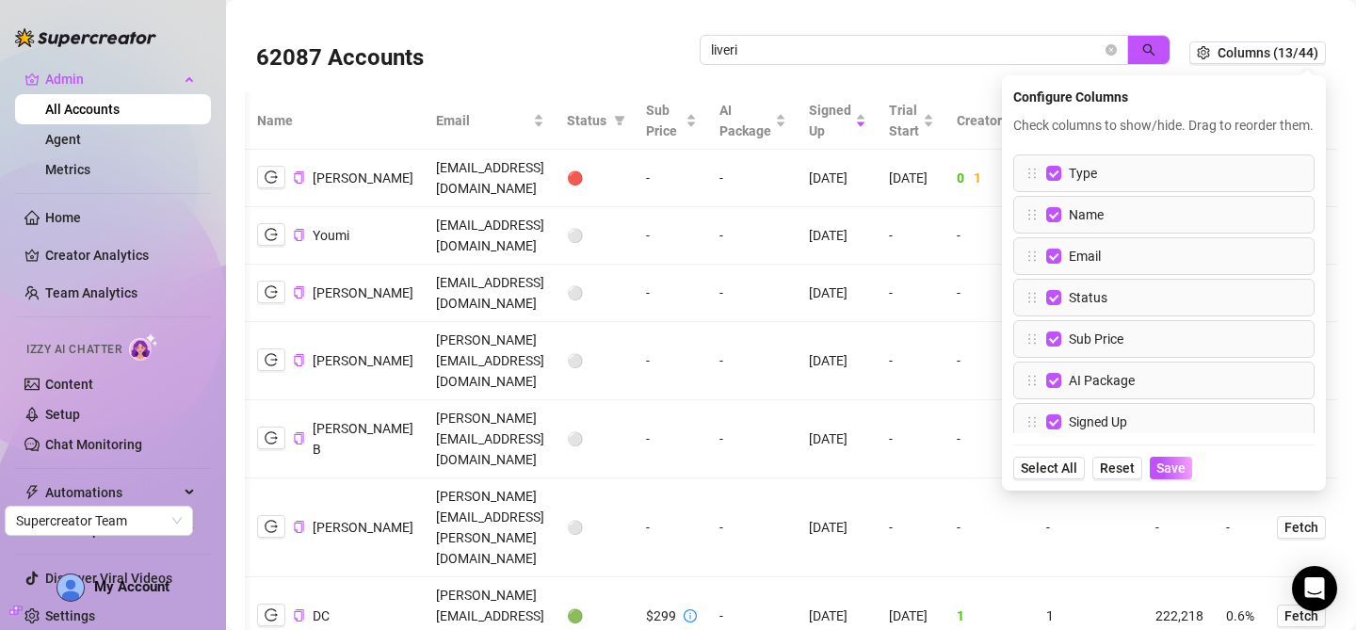
click at [1221, 13] on div "62087 Accounts liveri Columns (13/44) Configure Columns Check columns to show/h…" at bounding box center [791, 52] width 1092 height 79
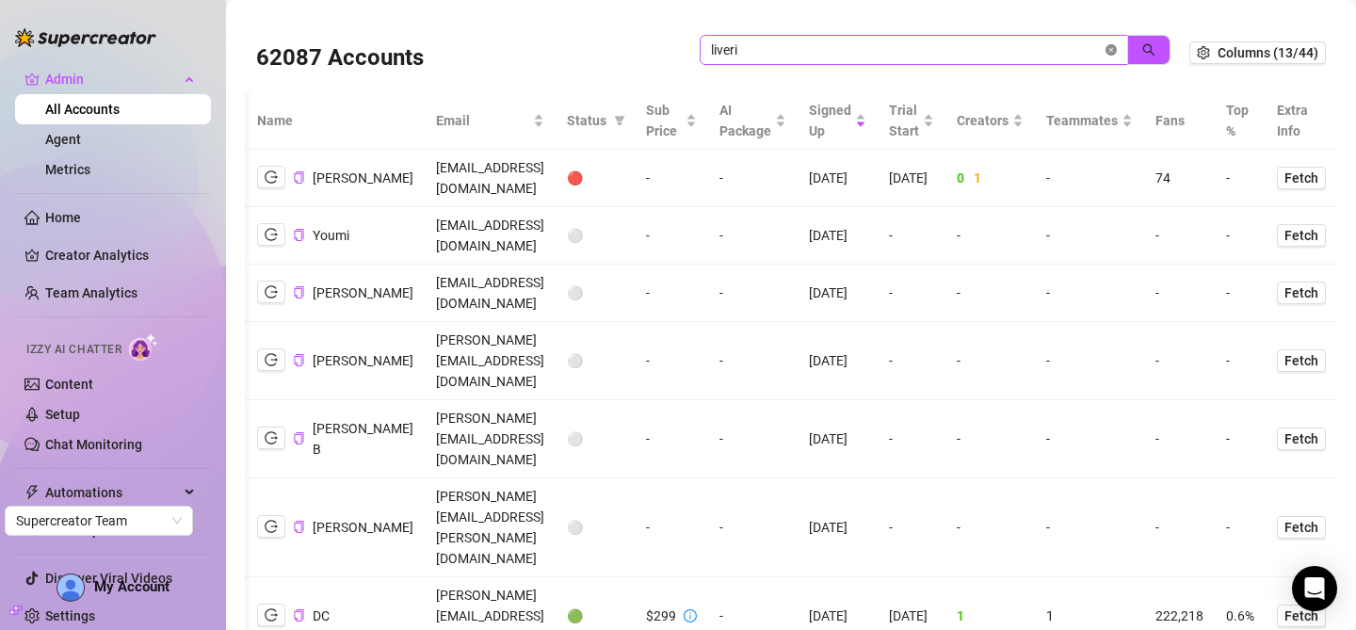
click at [1106, 49] on icon "close-circle" at bounding box center [1111, 49] width 11 height 11
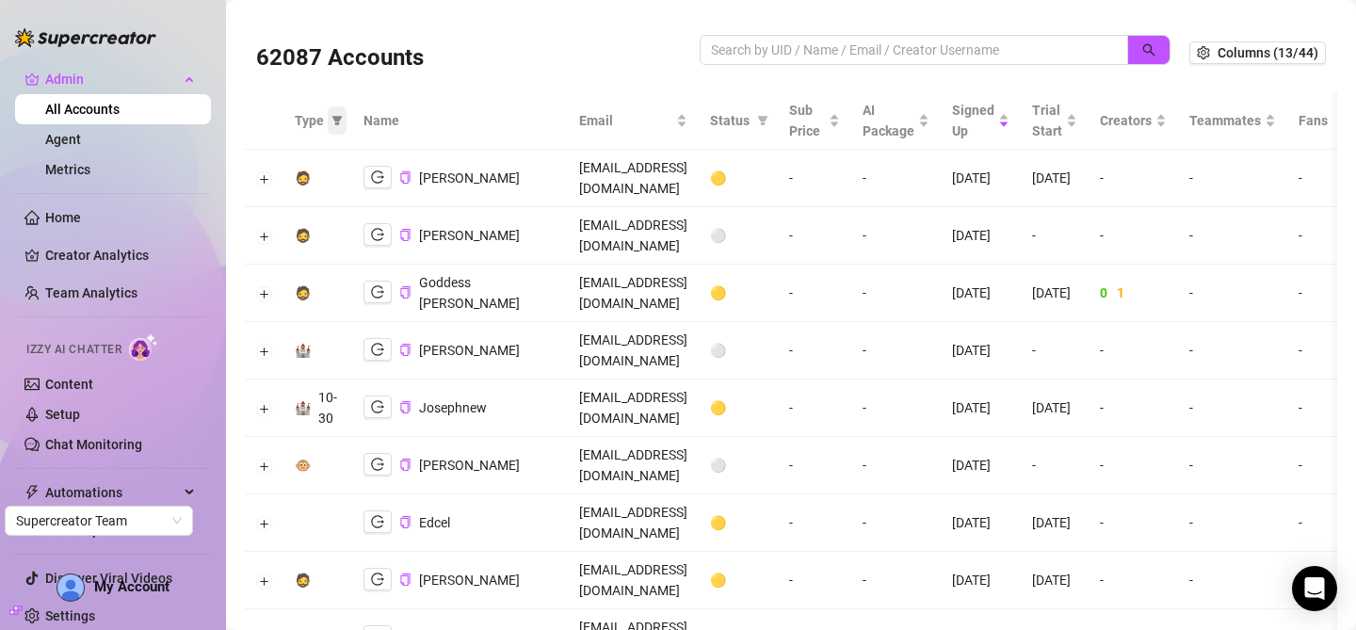
click at [333, 121] on icon "filter" at bounding box center [337, 120] width 11 height 11
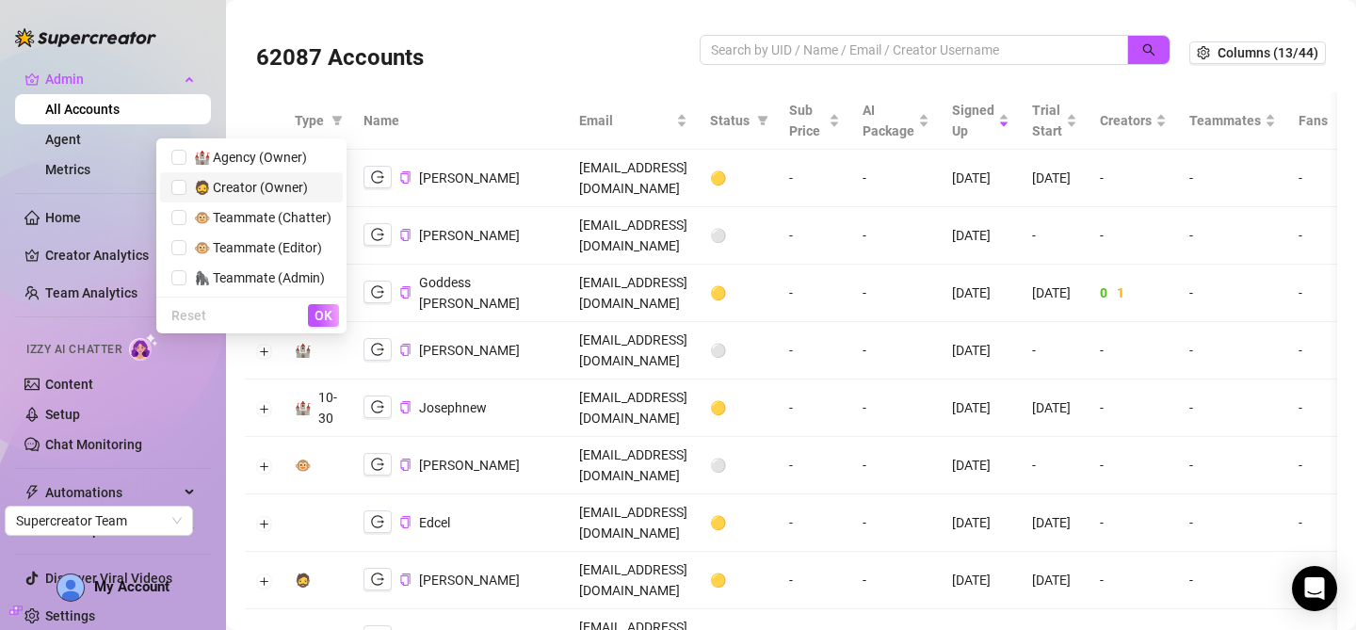
click at [283, 183] on span "🧔 Creator (Owner)" at bounding box center [246, 187] width 121 height 15
checkbox input "true"
click at [317, 313] on span "OK" at bounding box center [324, 315] width 18 height 15
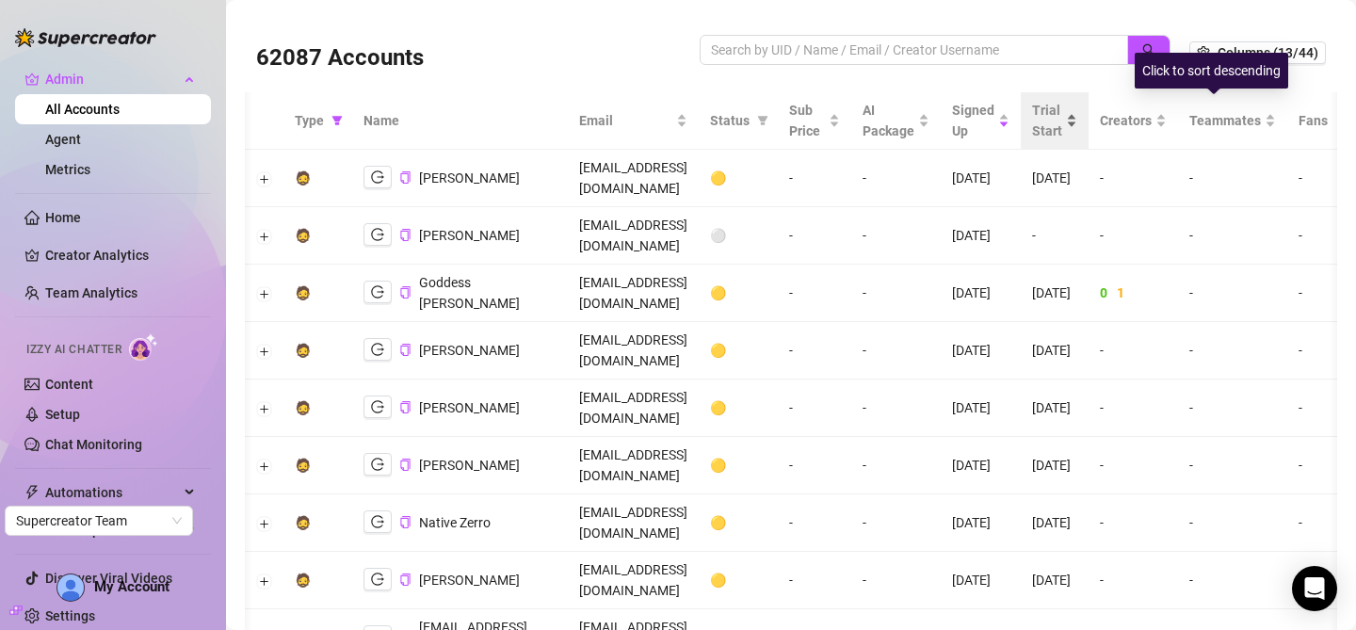
scroll to position [0, 319]
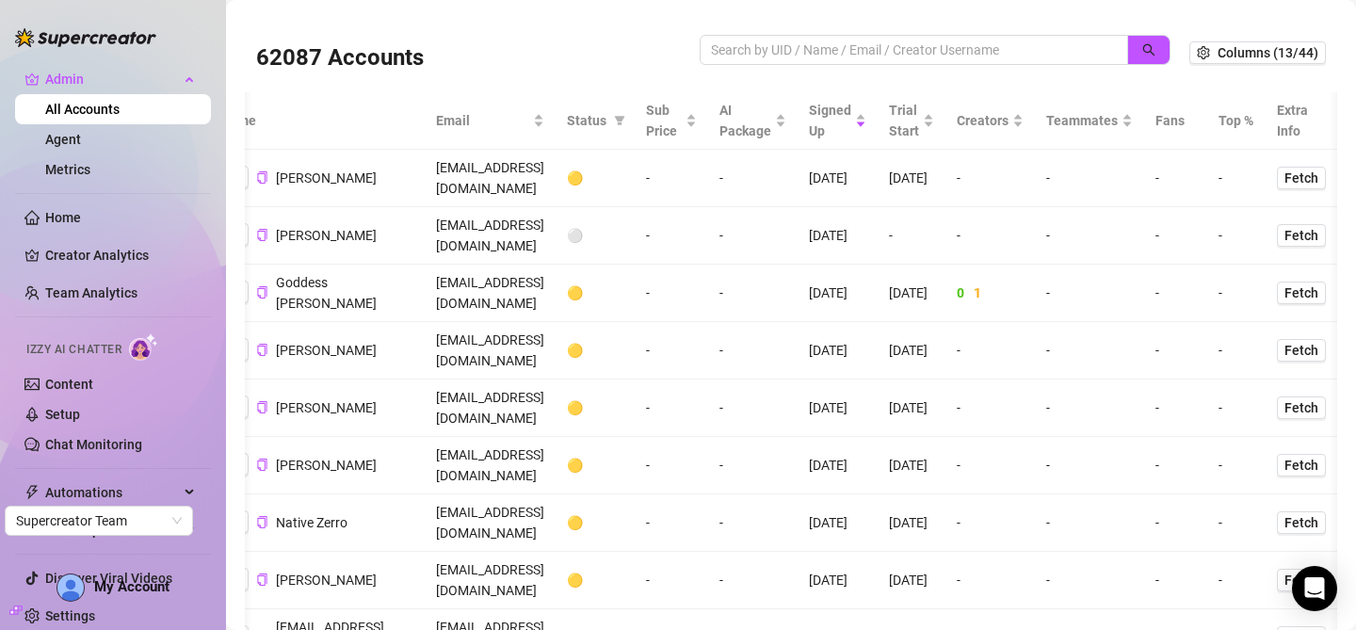
click at [1231, 115] on th "Top %" at bounding box center [1236, 120] width 58 height 57
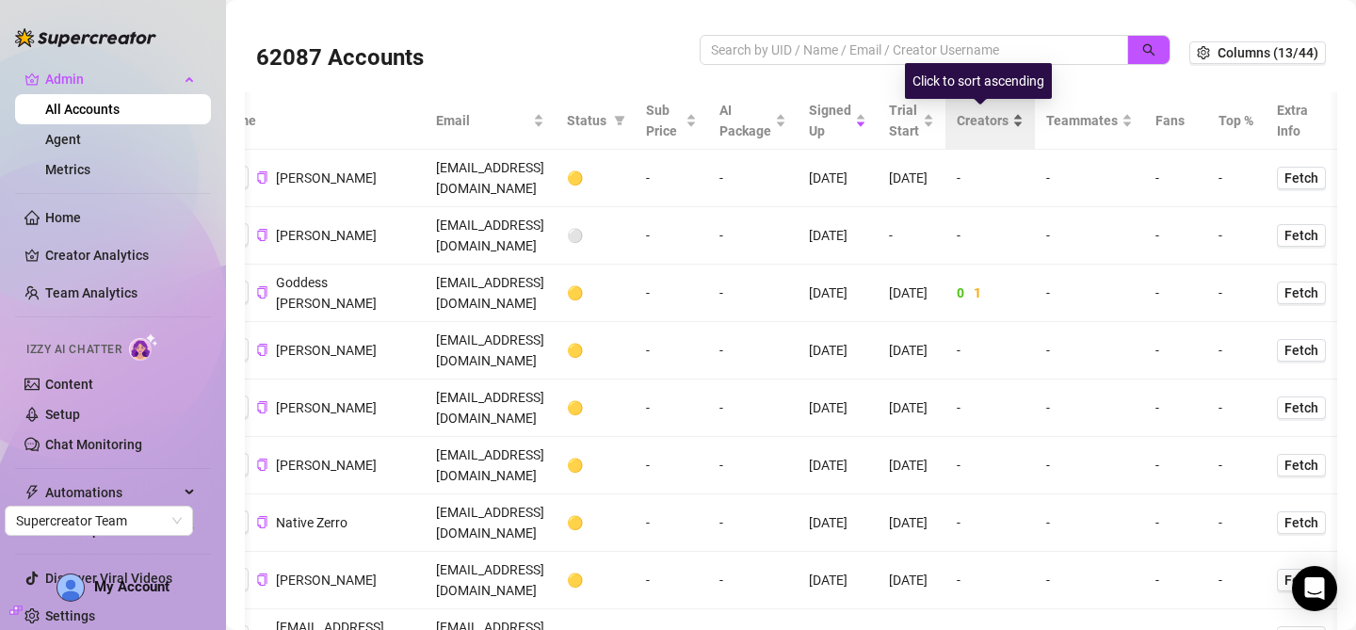
click at [1001, 119] on div "Creators" at bounding box center [990, 120] width 67 height 21
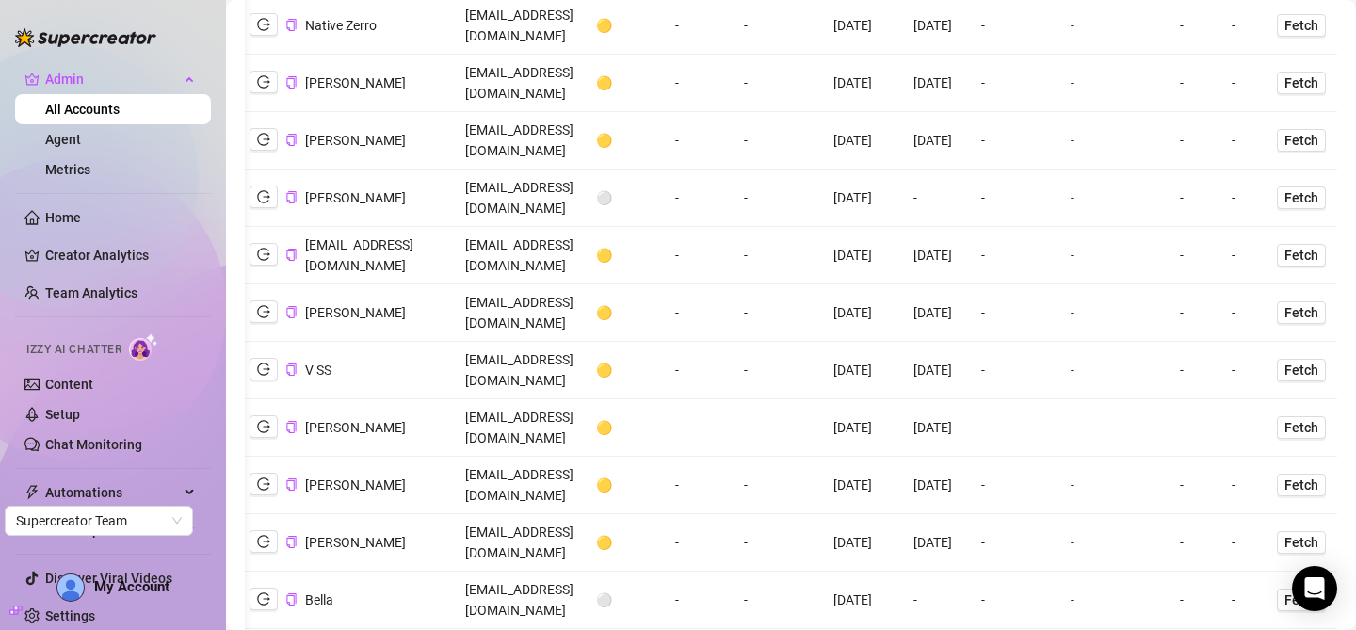
scroll to position [0, 0]
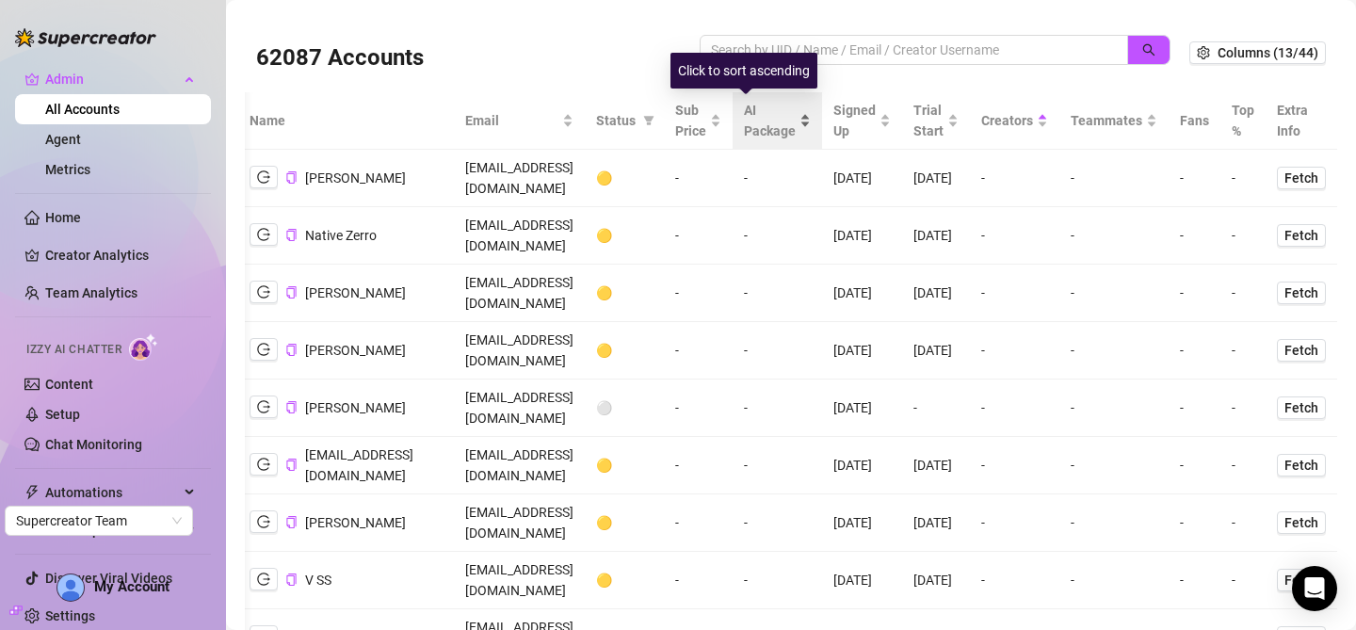
click at [748, 116] on span "AI Package" at bounding box center [770, 120] width 52 height 41
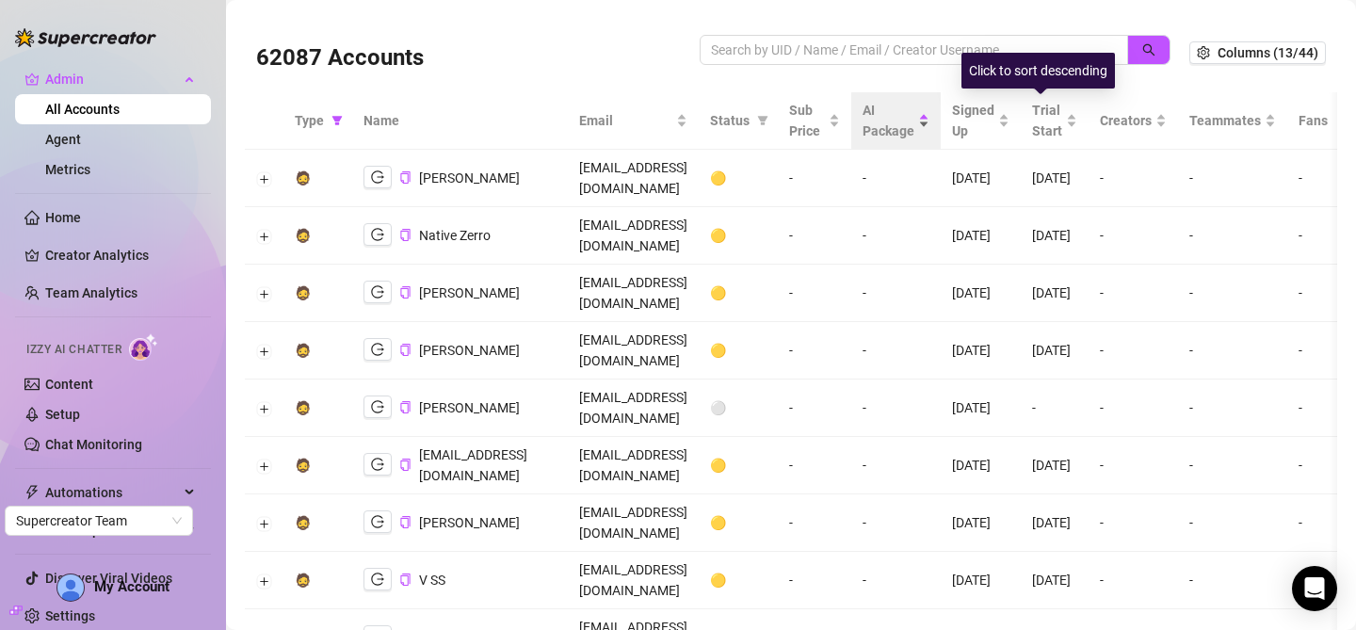
click at [914, 123] on span "AI Package" at bounding box center [889, 120] width 52 height 41
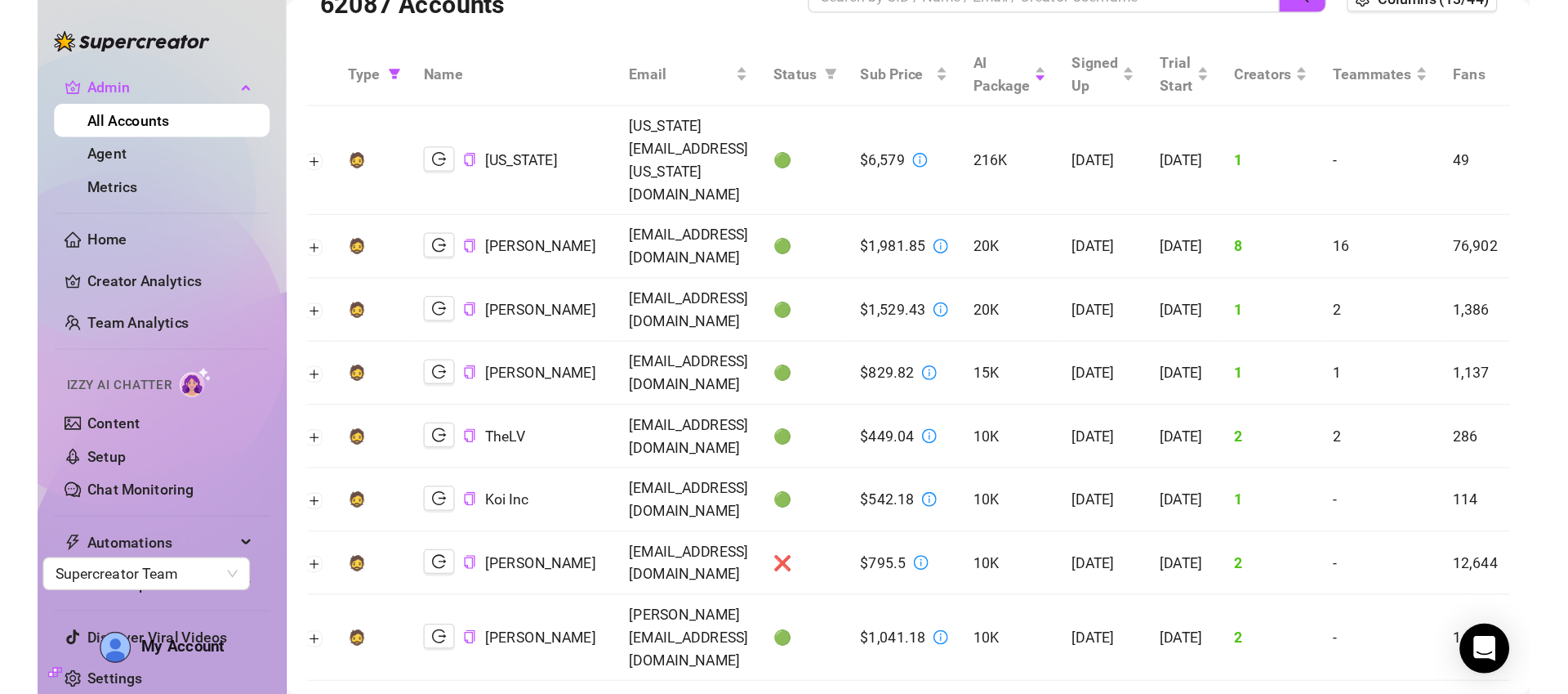
scroll to position [47, 0]
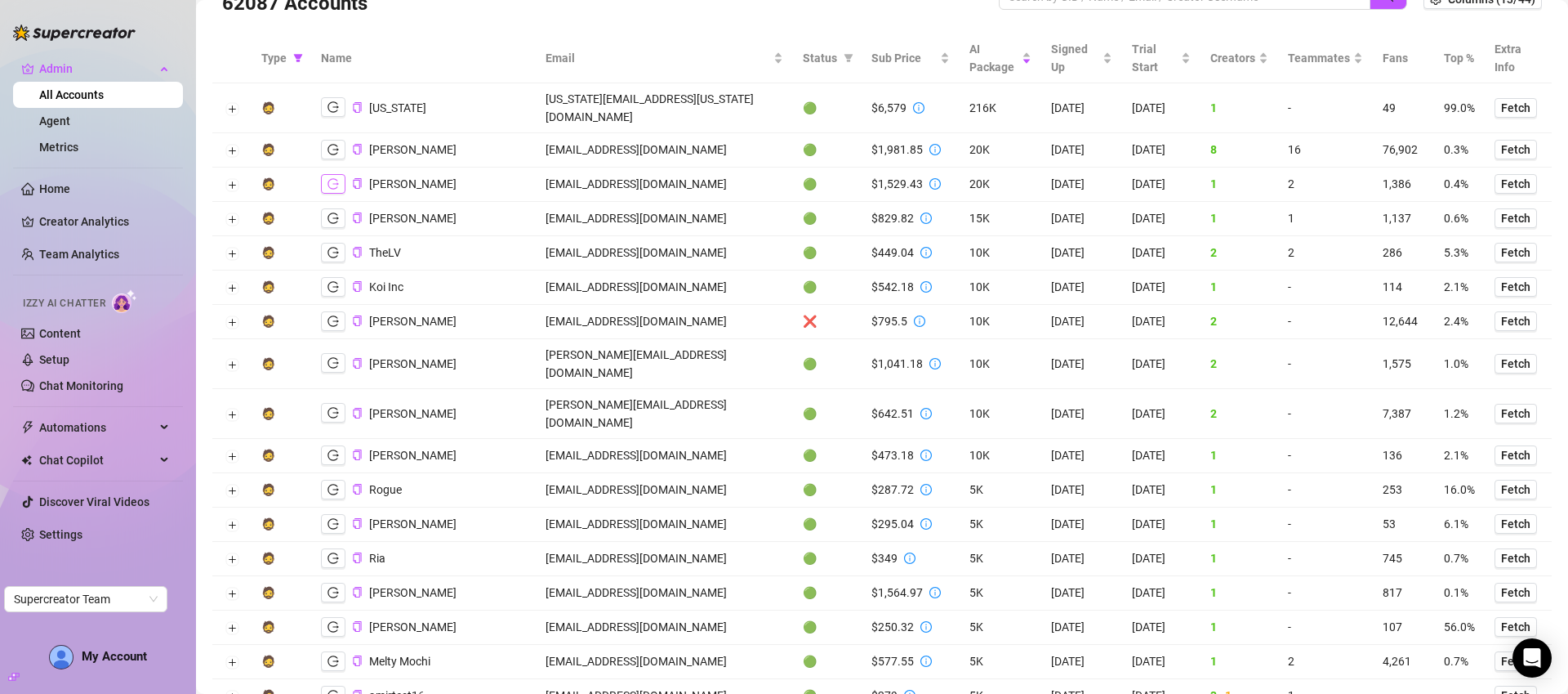
click at [336, 178] on icon "logout" at bounding box center [333, 183] width 11 height 11
click at [334, 484] on icon "logout" at bounding box center [333, 489] width 11 height 11
click at [330, 407] on icon "logout" at bounding box center [333, 412] width 11 height 11
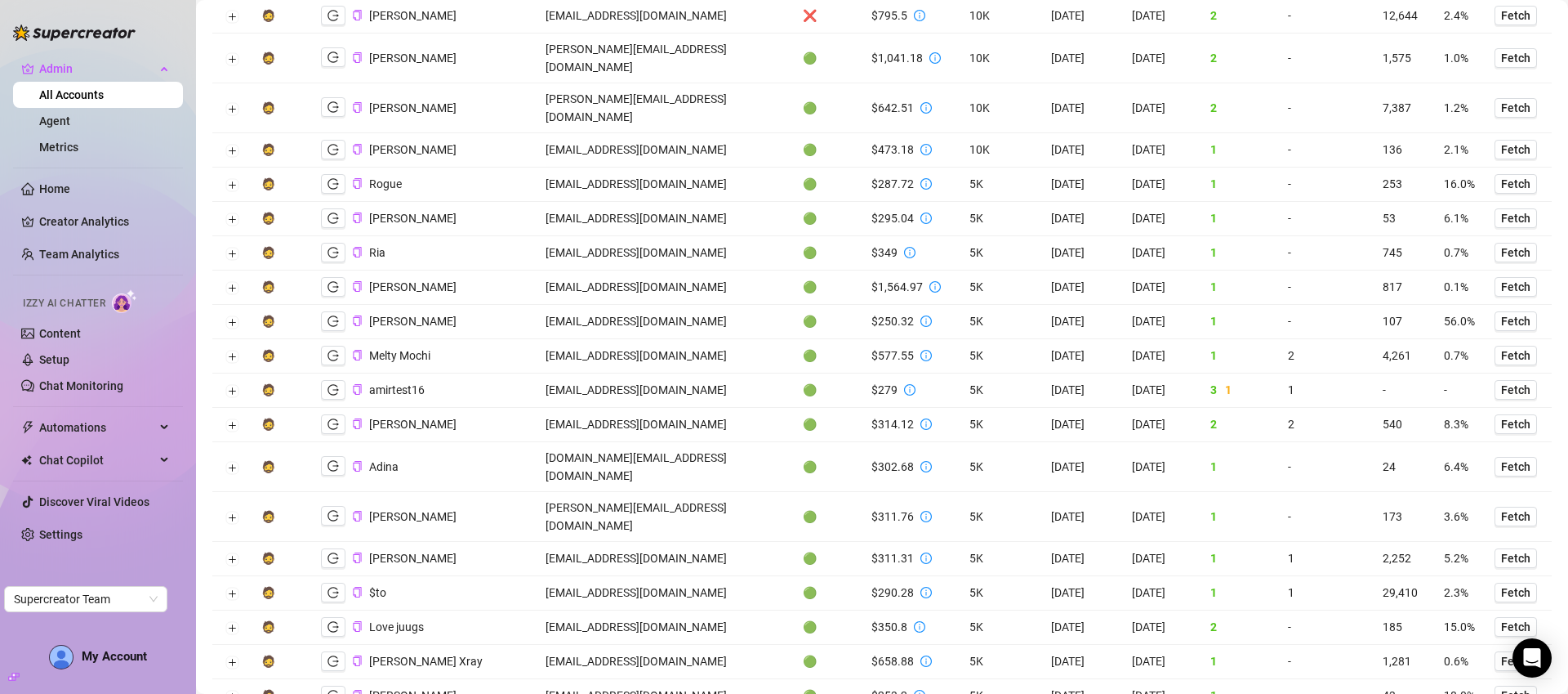
scroll to position [369, 0]
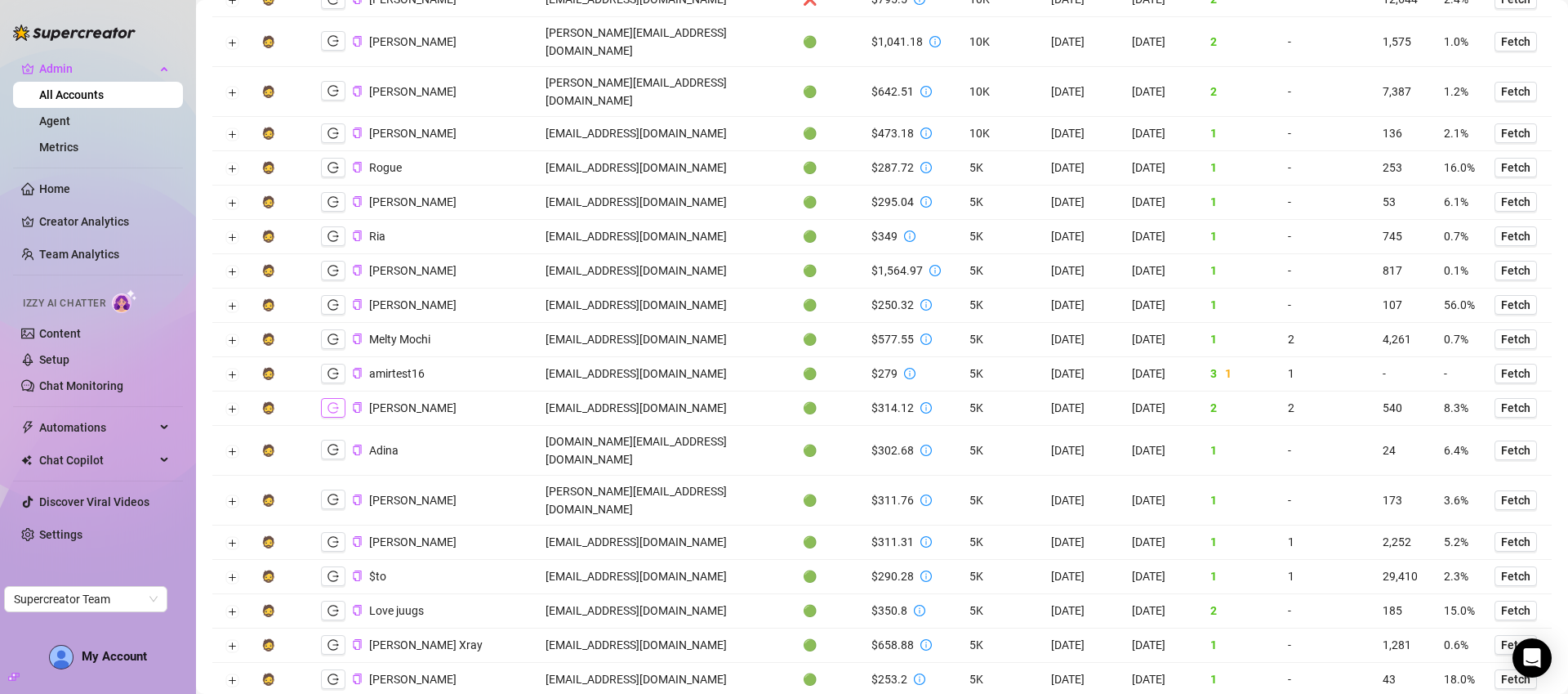
click at [330, 402] on icon "logout" at bounding box center [333, 407] width 11 height 11
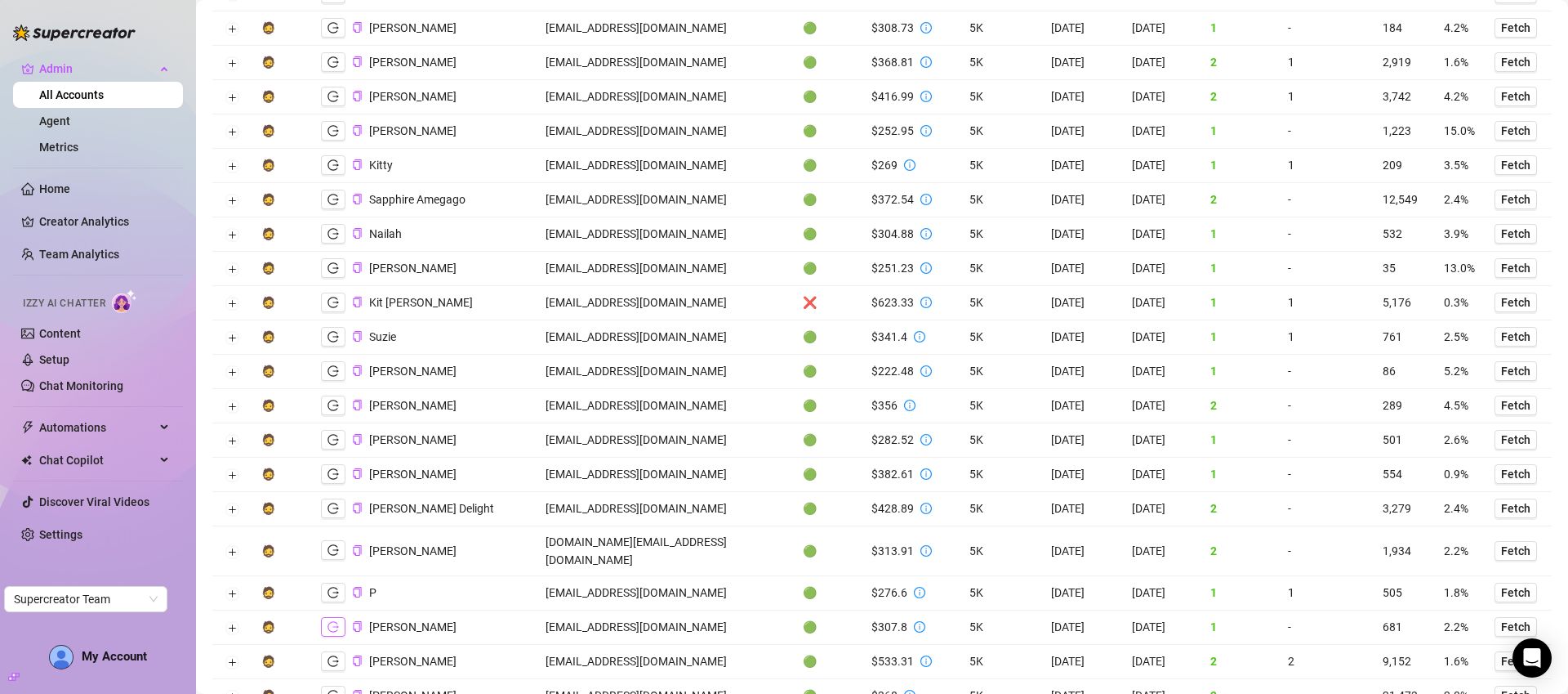
click at [334, 621] on icon "logout" at bounding box center [333, 626] width 11 height 11
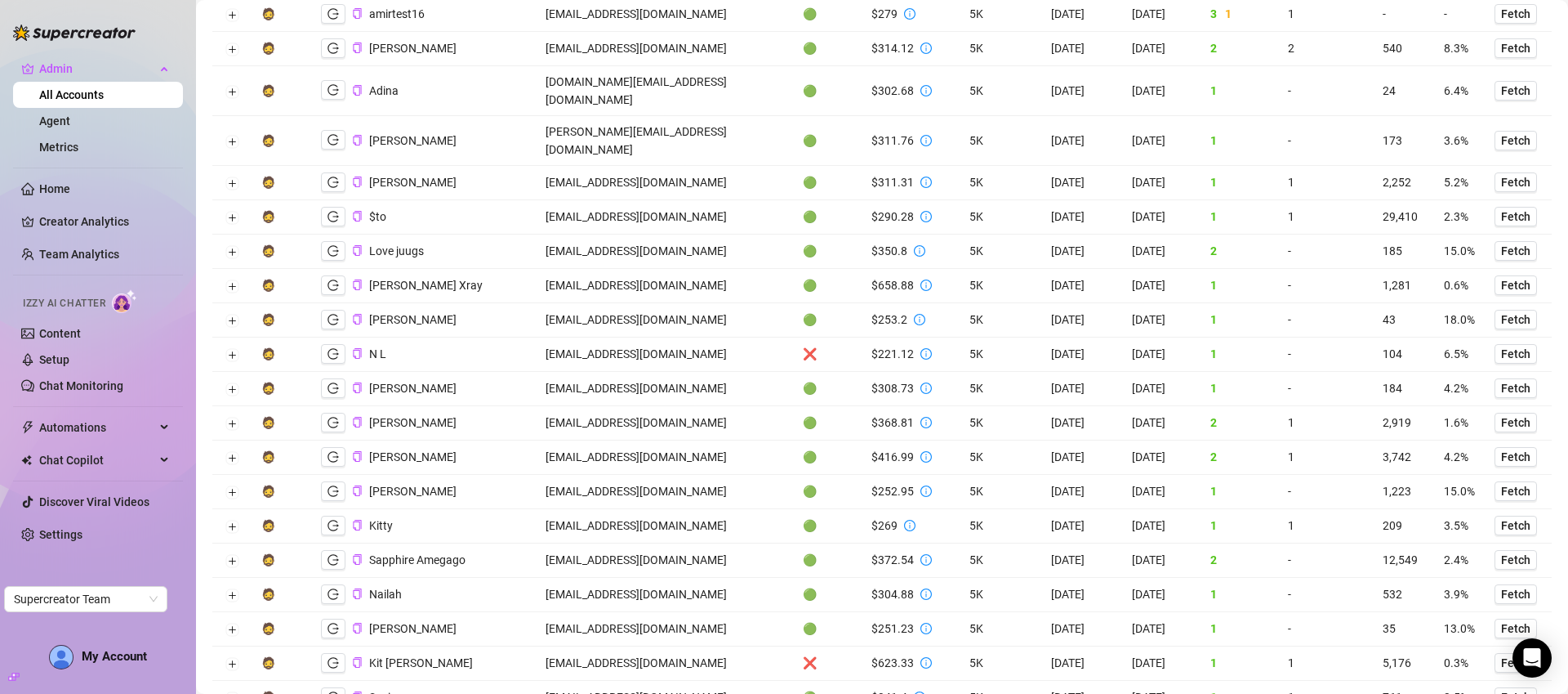
scroll to position [0, 0]
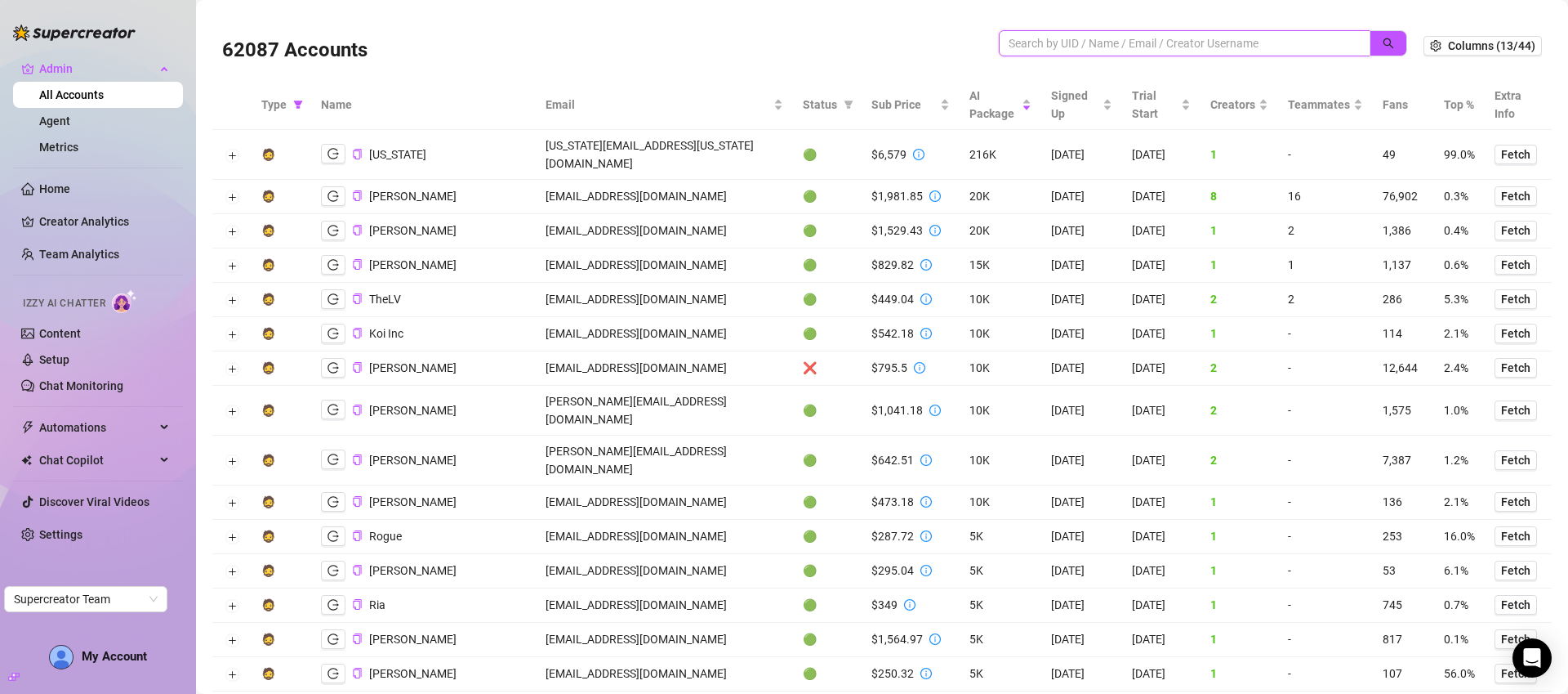
click at [1284, 37] on input "search" at bounding box center [1178, 43] width 339 height 18
paste input "andymorr019@gmail.com"
type input "andymorr019@gmail.com"
click at [299, 108] on icon "filter" at bounding box center [297, 104] width 10 height 10
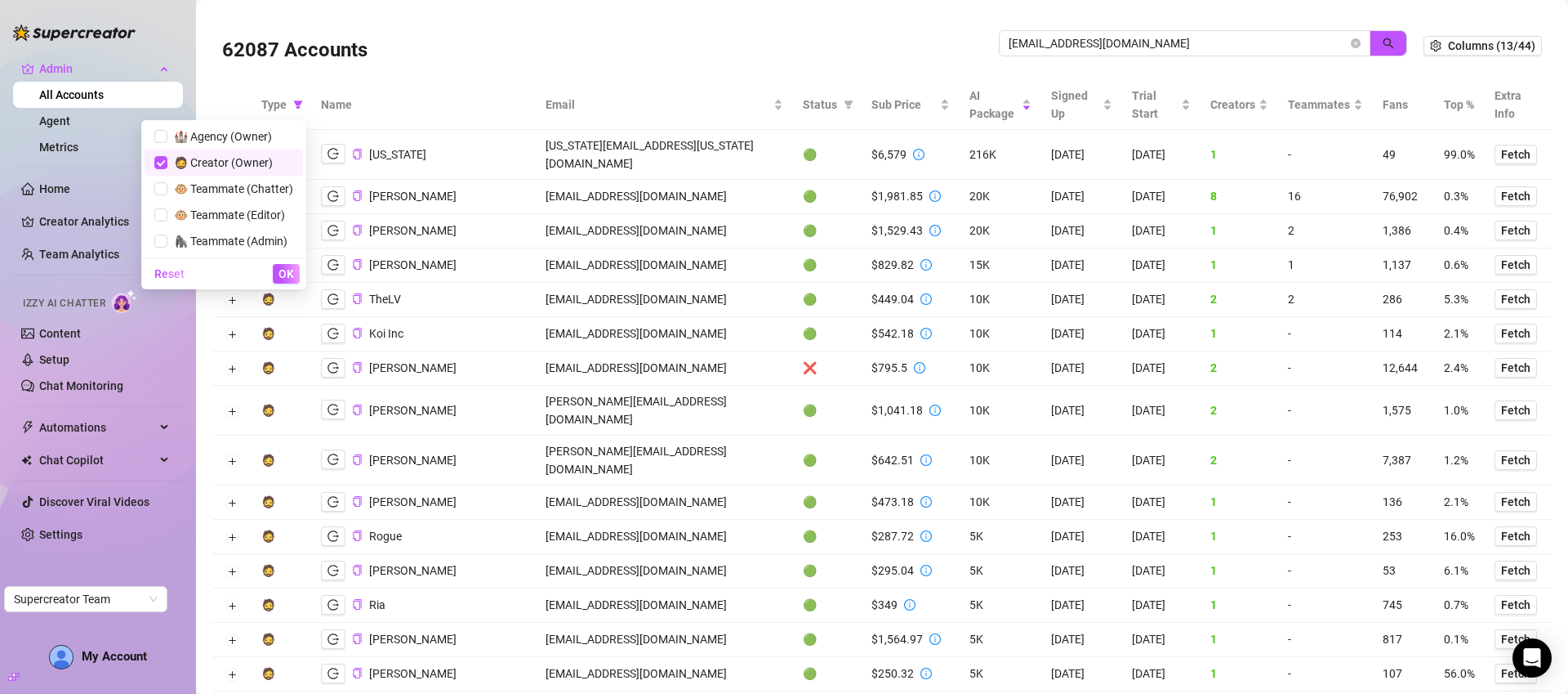
click at [221, 158] on span "🧔 Creator (Owner)" at bounding box center [219, 162] width 105 height 13
checkbox input "false"
drag, startPoint x: 284, startPoint y: 270, endPoint x: 1374, endPoint y: 43, distance: 1113.4
click at [284, 270] on span "OK" at bounding box center [286, 273] width 16 height 13
click at [1382, 43] on icon "search" at bounding box center [1388, 43] width 11 height 11
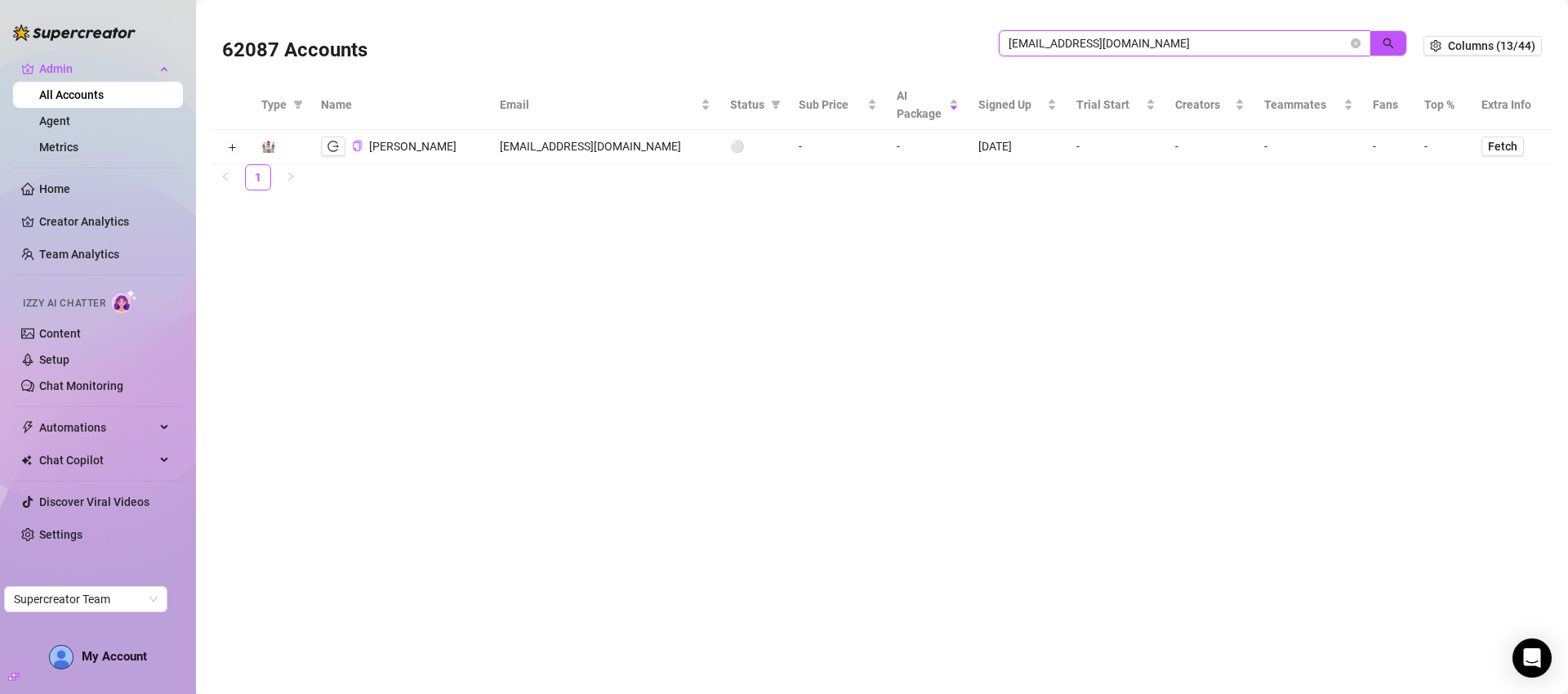
click at [1143, 50] on input "andymorr019@gmail.com" at bounding box center [1178, 43] width 339 height 18
paste input "info@exxxtacyevents"
type input "[EMAIL_ADDRESS][DOMAIN_NAME]"
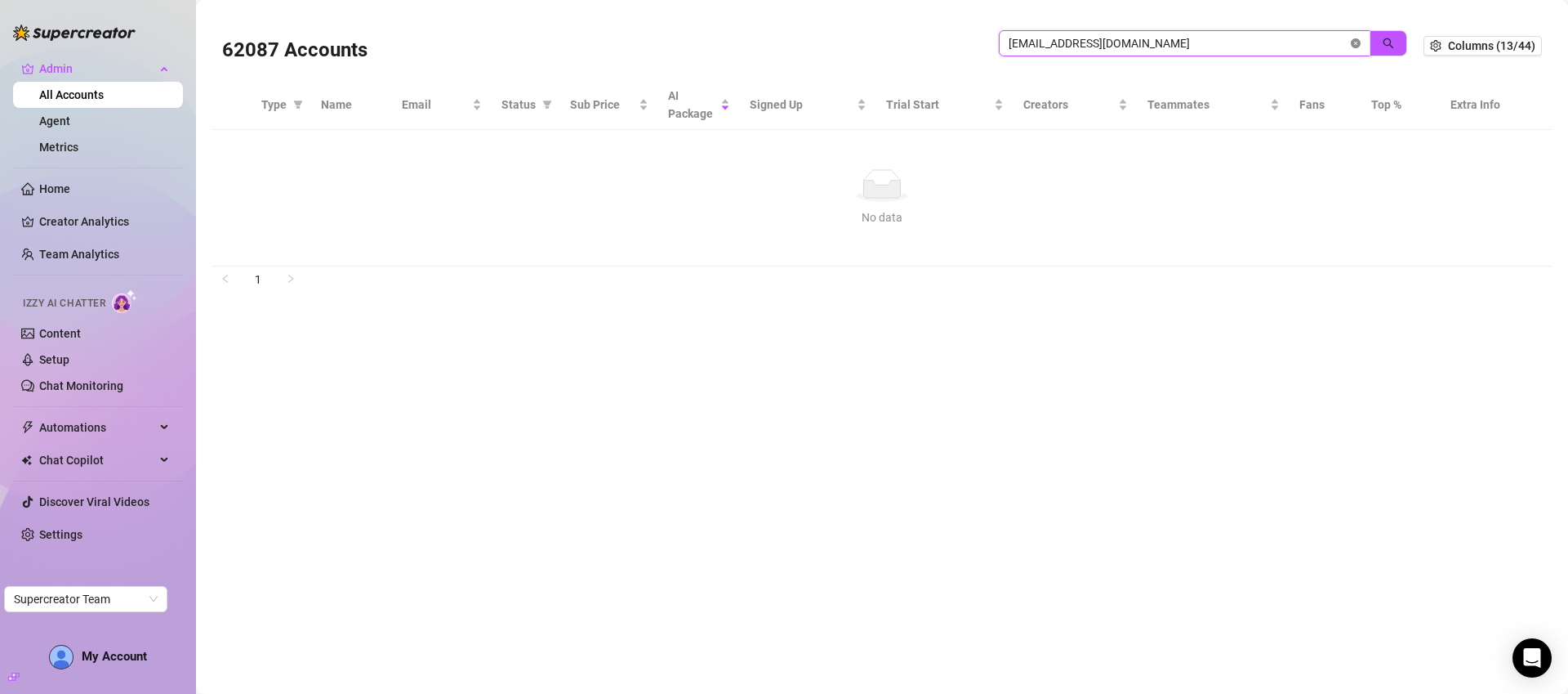
click at [1359, 45] on icon "close-circle" at bounding box center [1356, 43] width 10 height 10
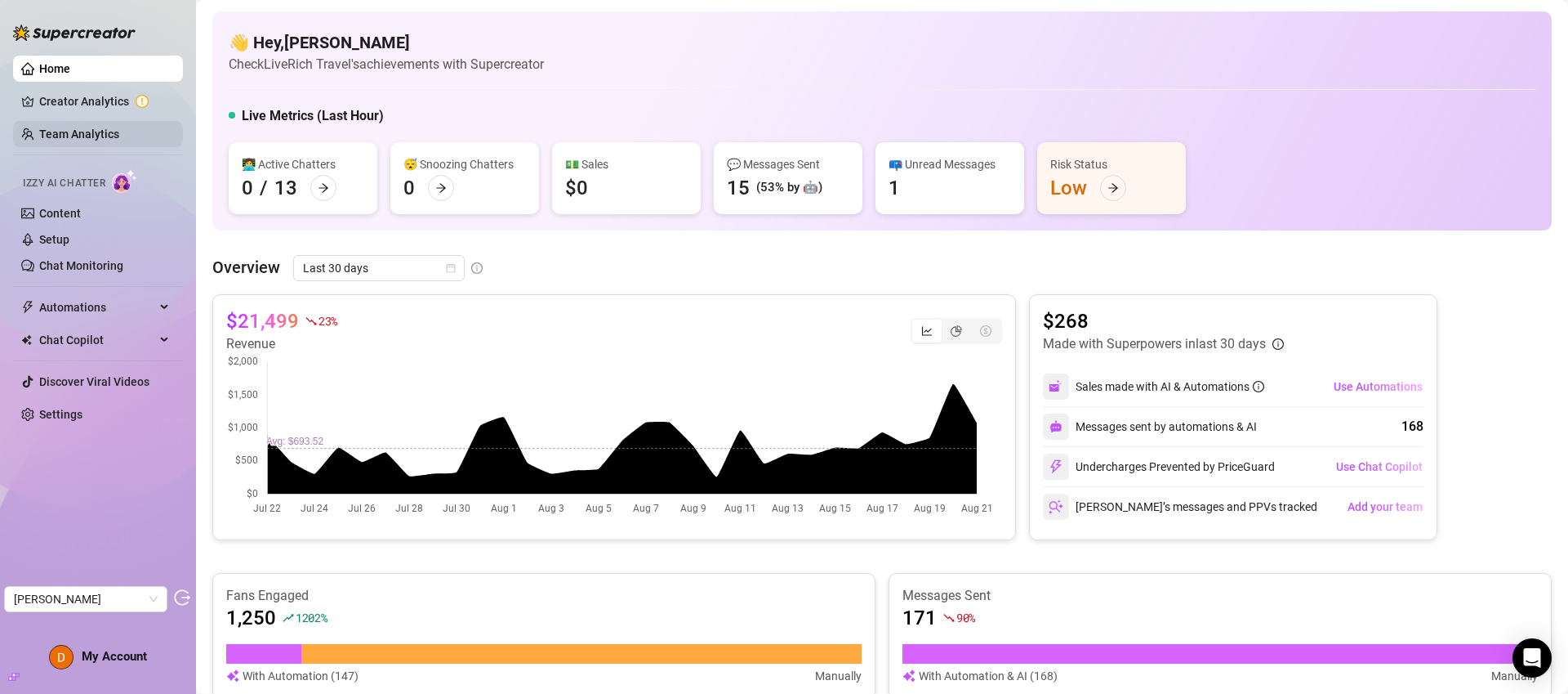
click at [77, 138] on link "Team Analytics" at bounding box center [79, 134] width 80 height 13
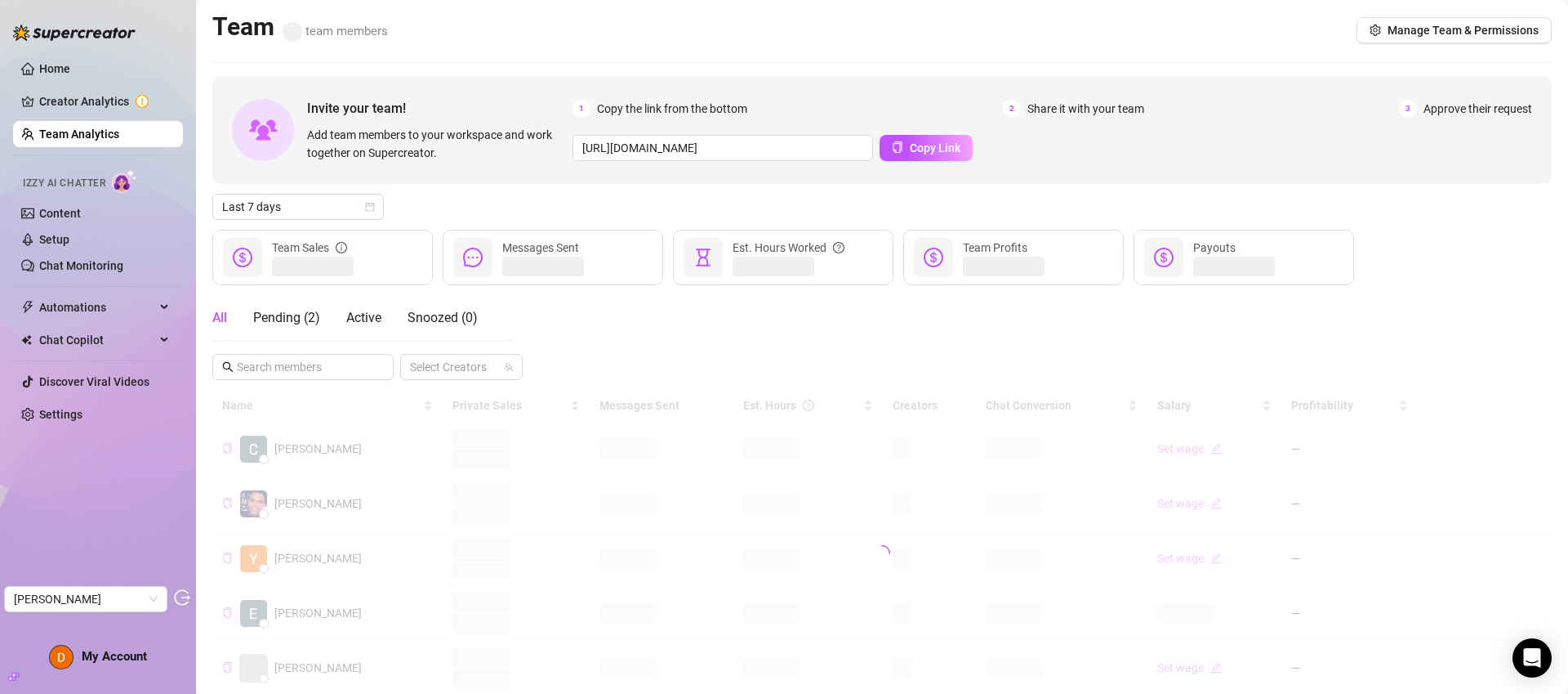
click at [88, 134] on link "Team Analytics" at bounding box center [79, 134] width 80 height 13
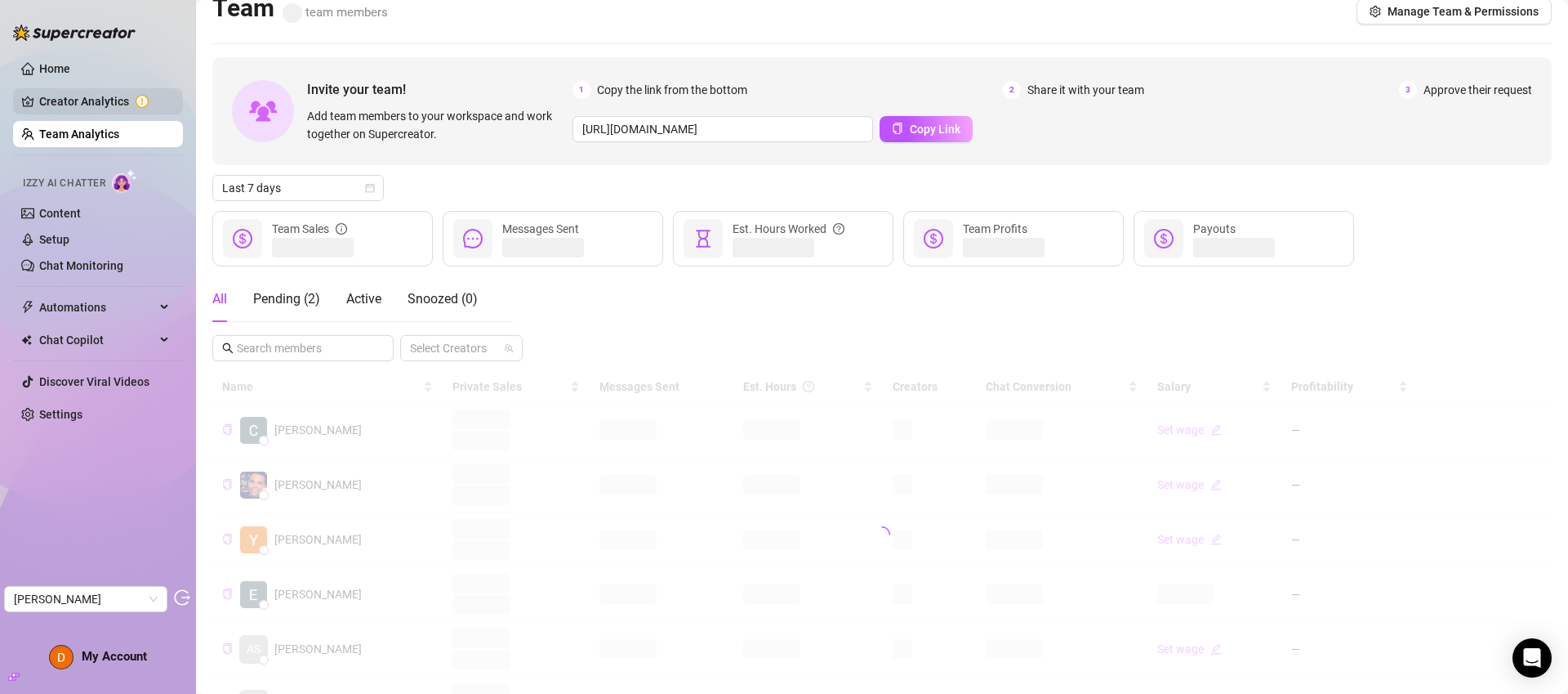
click at [69, 95] on link "Creator Analytics" at bounding box center [104, 101] width 131 height 26
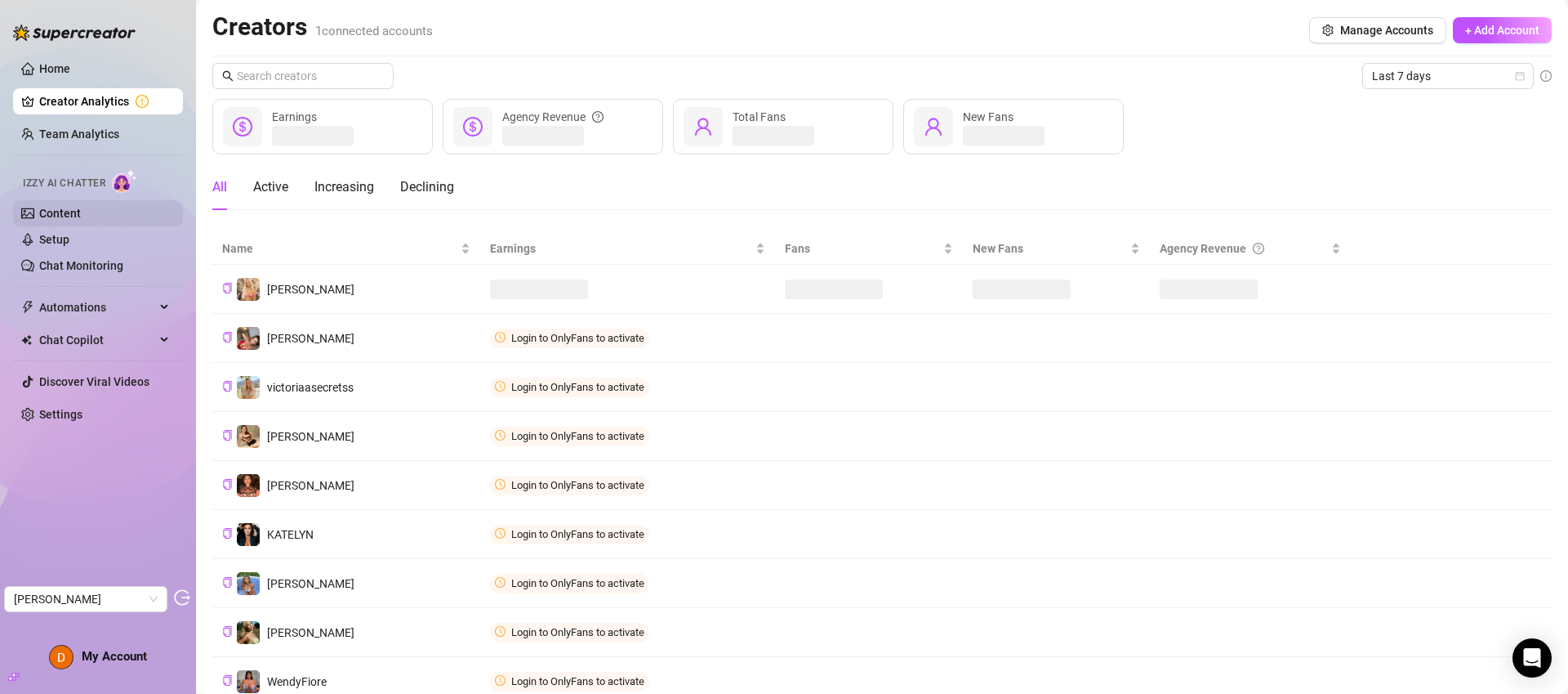
click at [81, 206] on link "Content" at bounding box center [60, 213] width 42 height 13
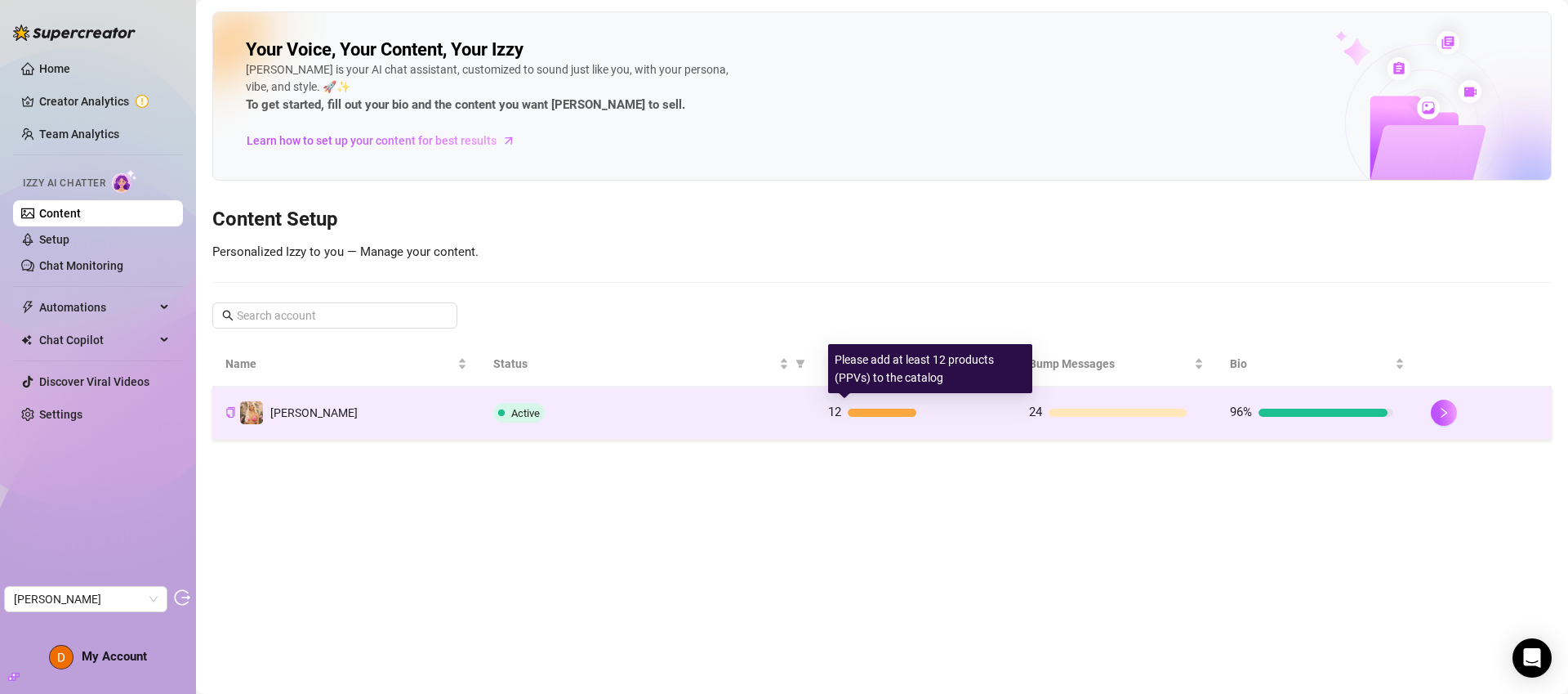
click at [977, 419] on div "12" at bounding box center [910, 412] width 163 height 20
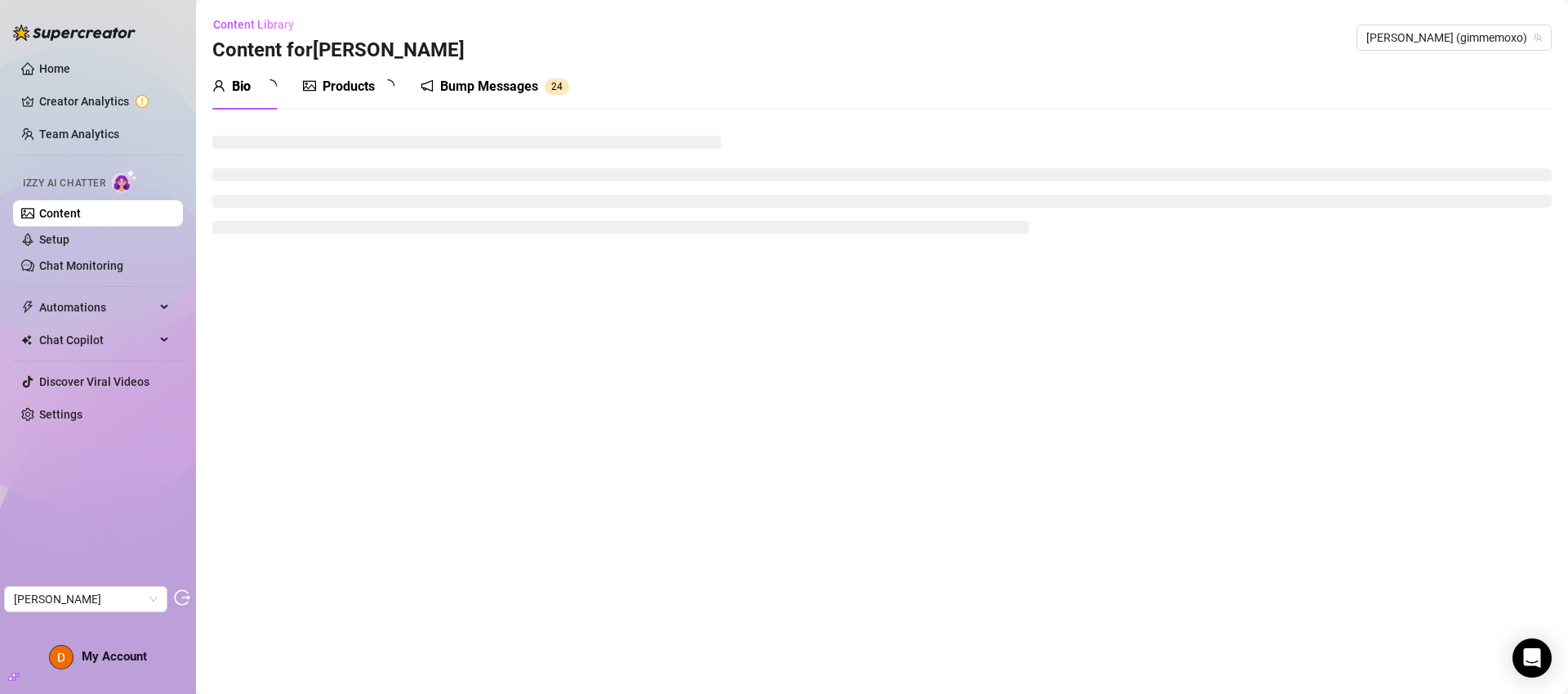
click at [497, 91] on div "Bump Messages" at bounding box center [489, 87] width 98 height 20
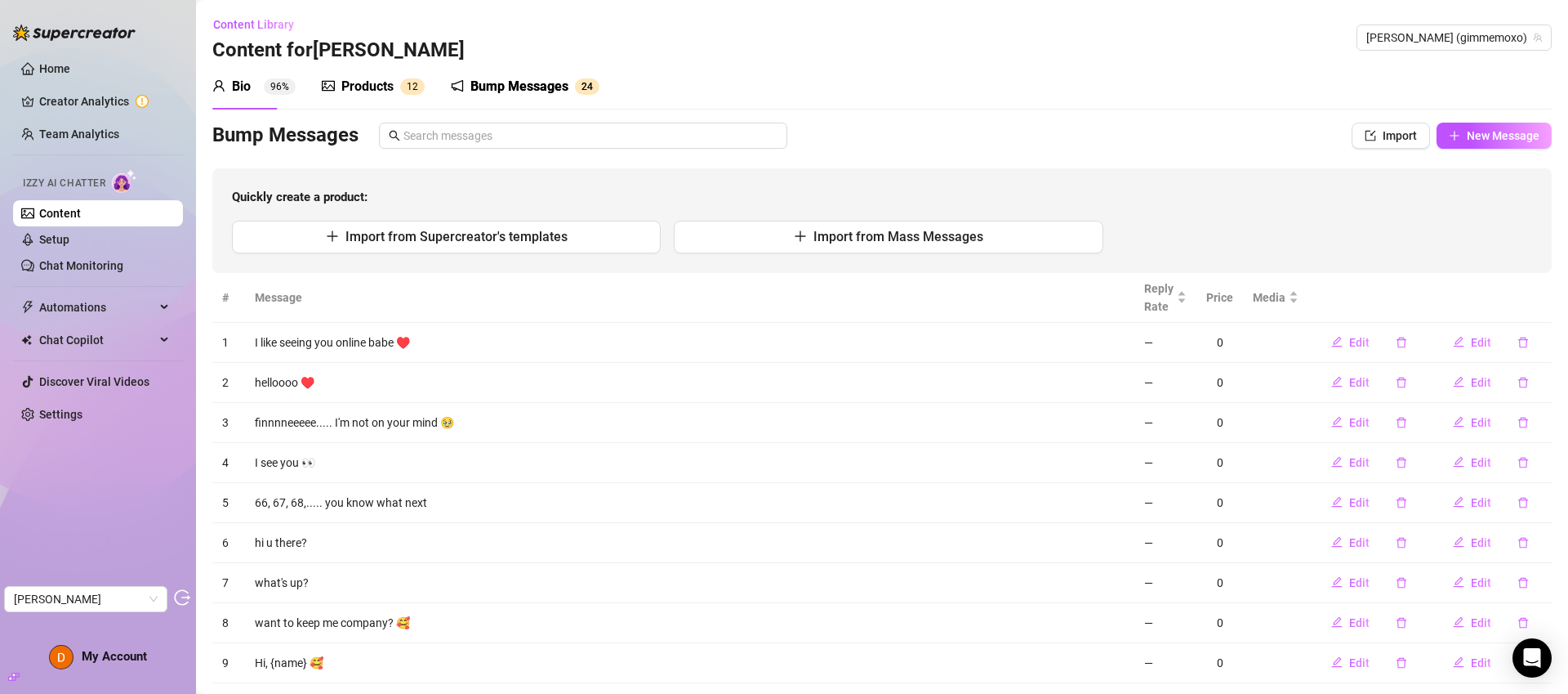
click at [494, 82] on div "Bump Messages" at bounding box center [519, 87] width 98 height 20
click at [348, 87] on div "Products" at bounding box center [368, 87] width 52 height 20
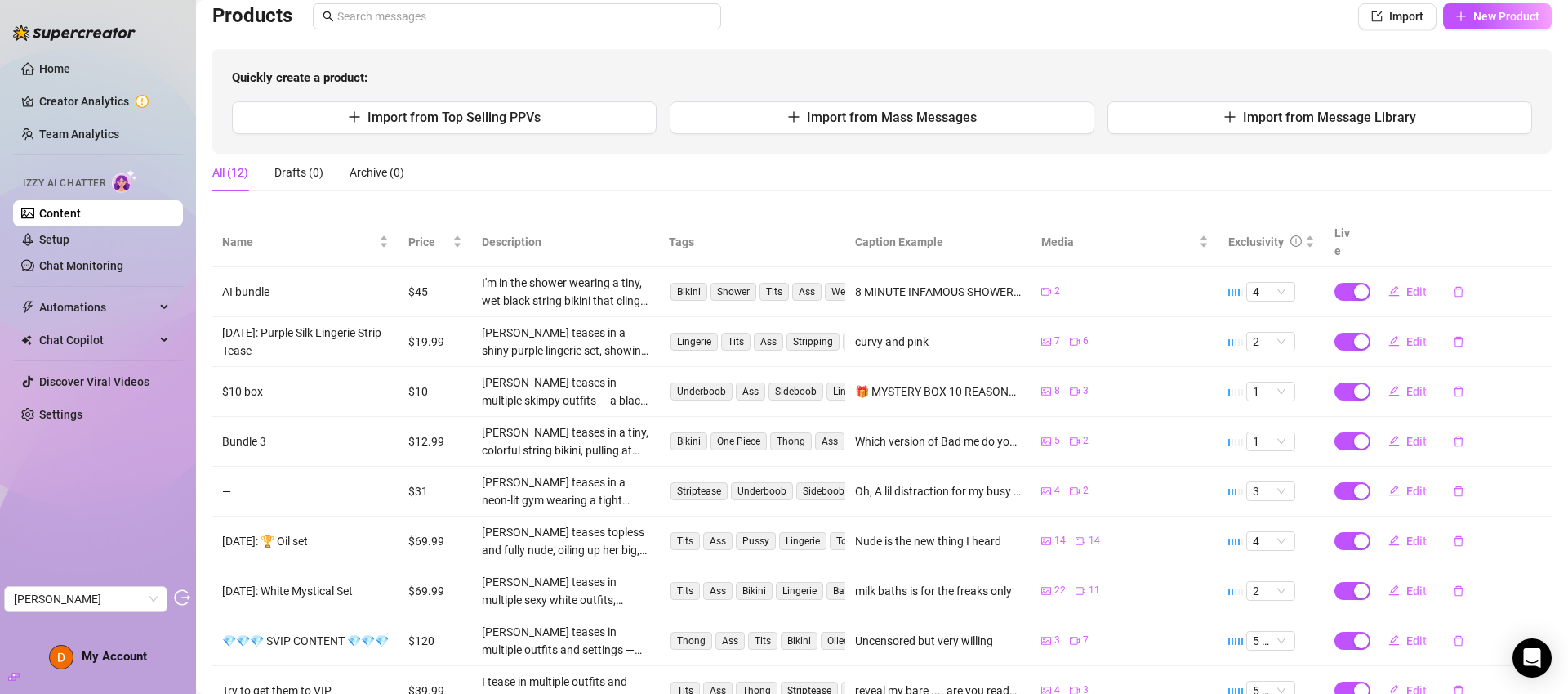
scroll to position [268, 0]
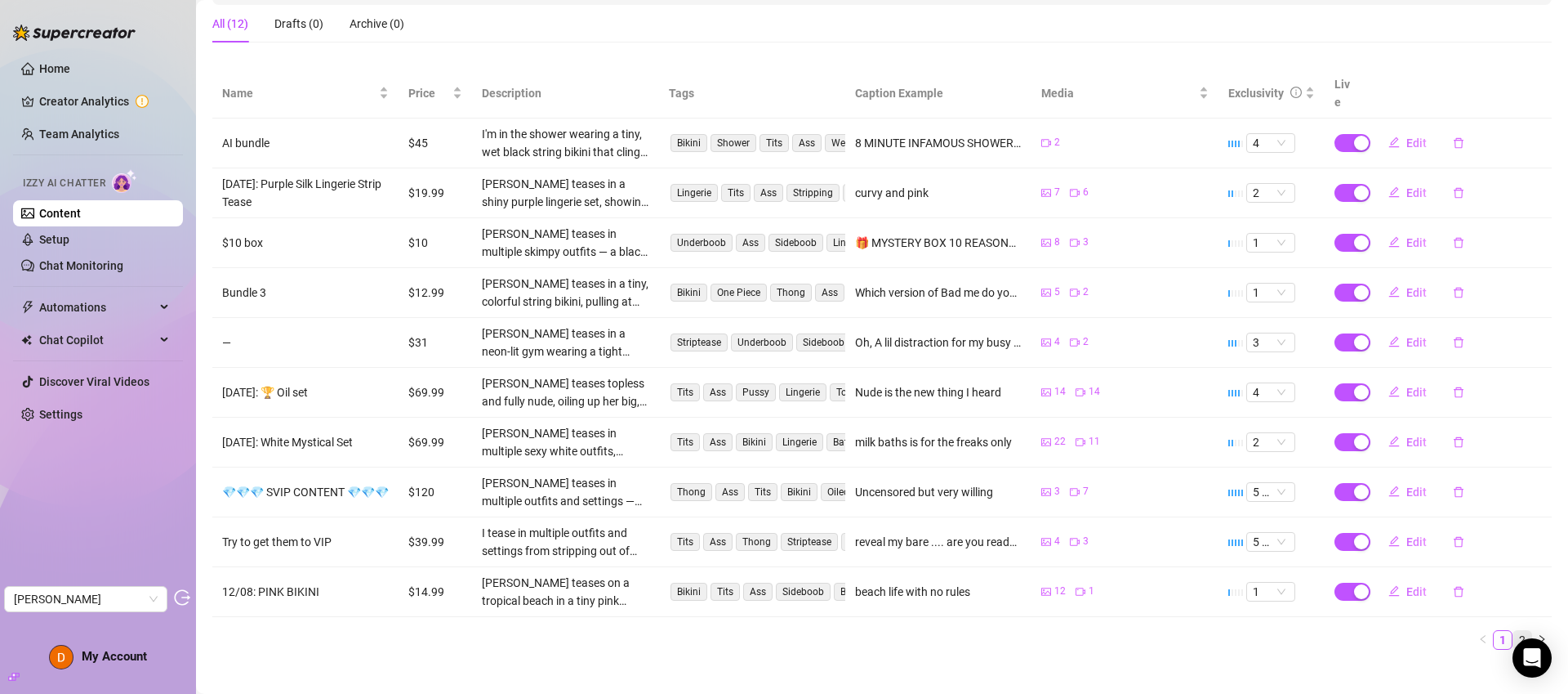
click at [1513, 631] on link "2" at bounding box center [1522, 639] width 18 height 18
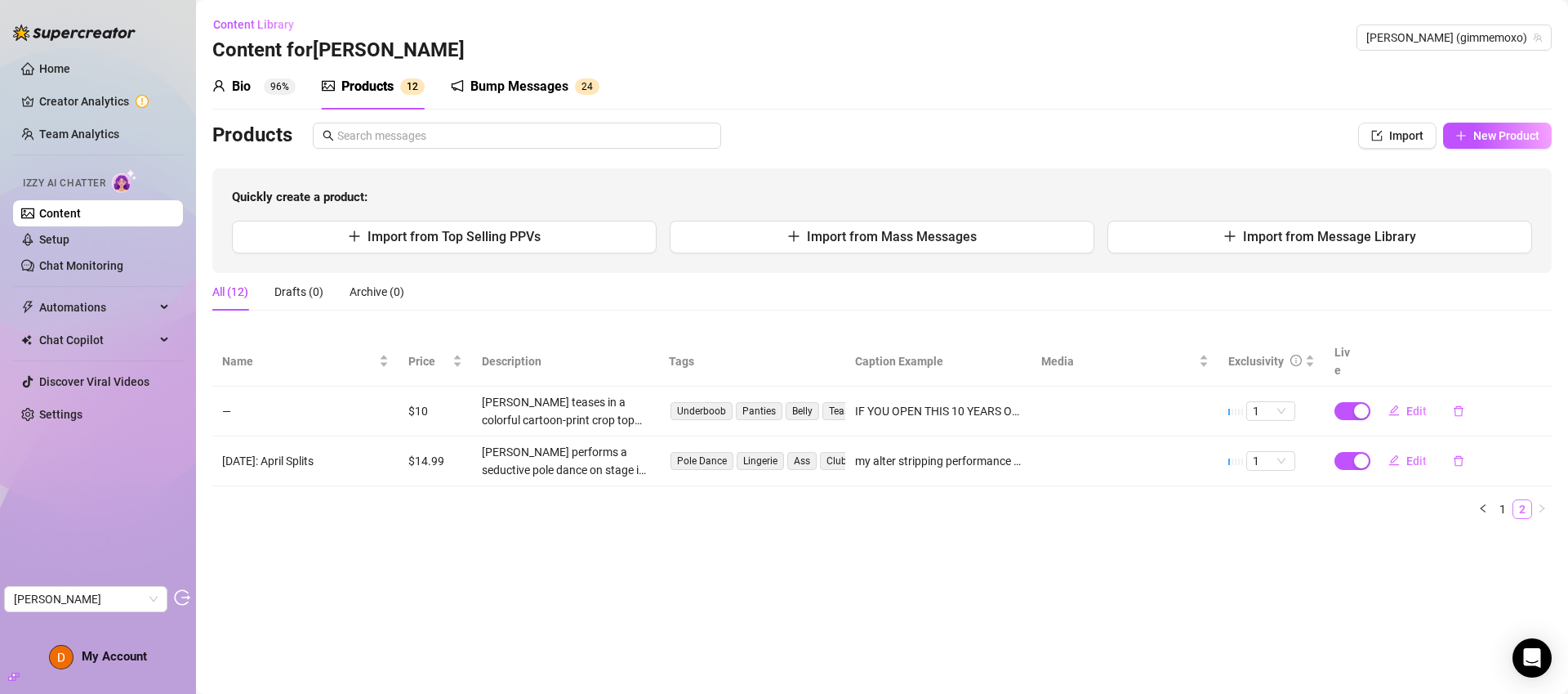
scroll to position [0, 0]
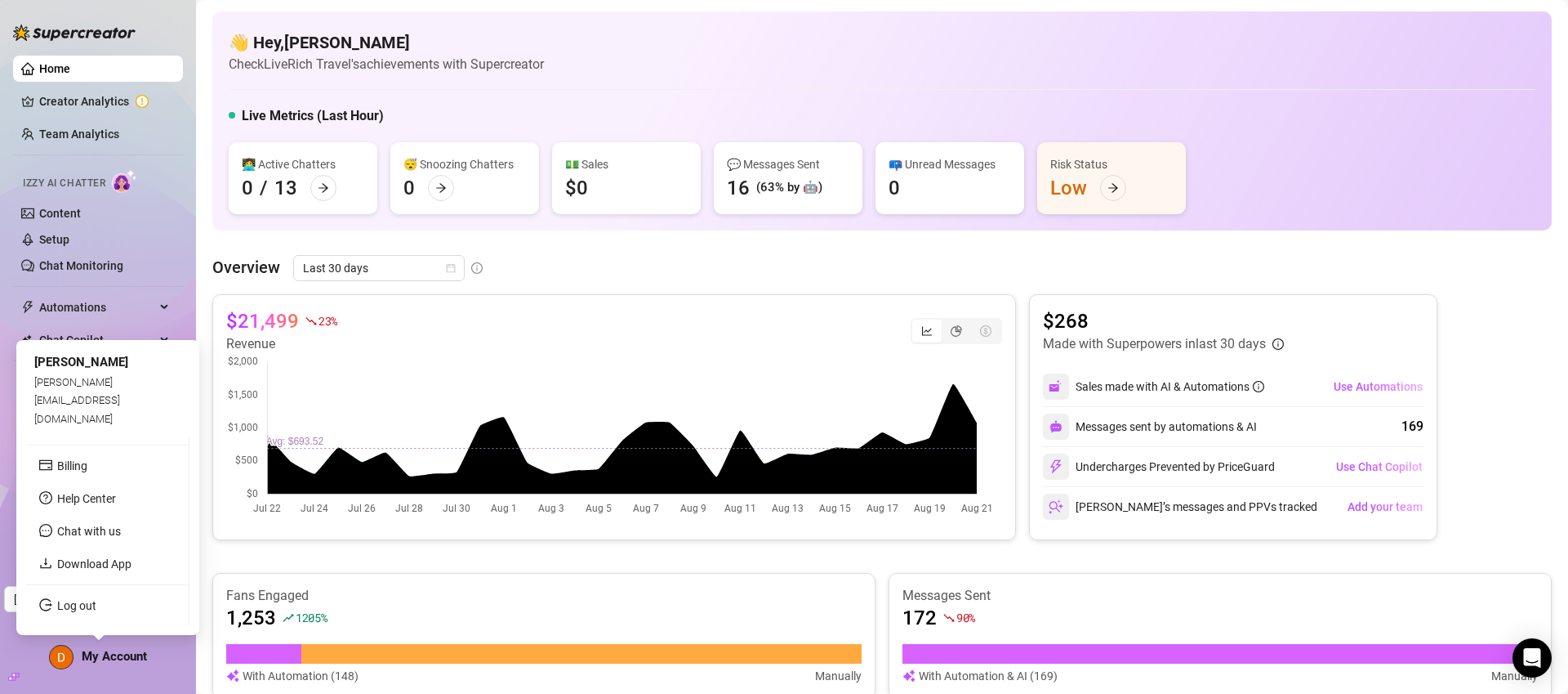
click at [119, 421] on span "[PERSON_NAME][EMAIL_ADDRESS][DOMAIN_NAME]" at bounding box center [77, 400] width 86 height 49
copy span "[PERSON_NAME][EMAIL_ADDRESS][DOMAIN_NAME]"
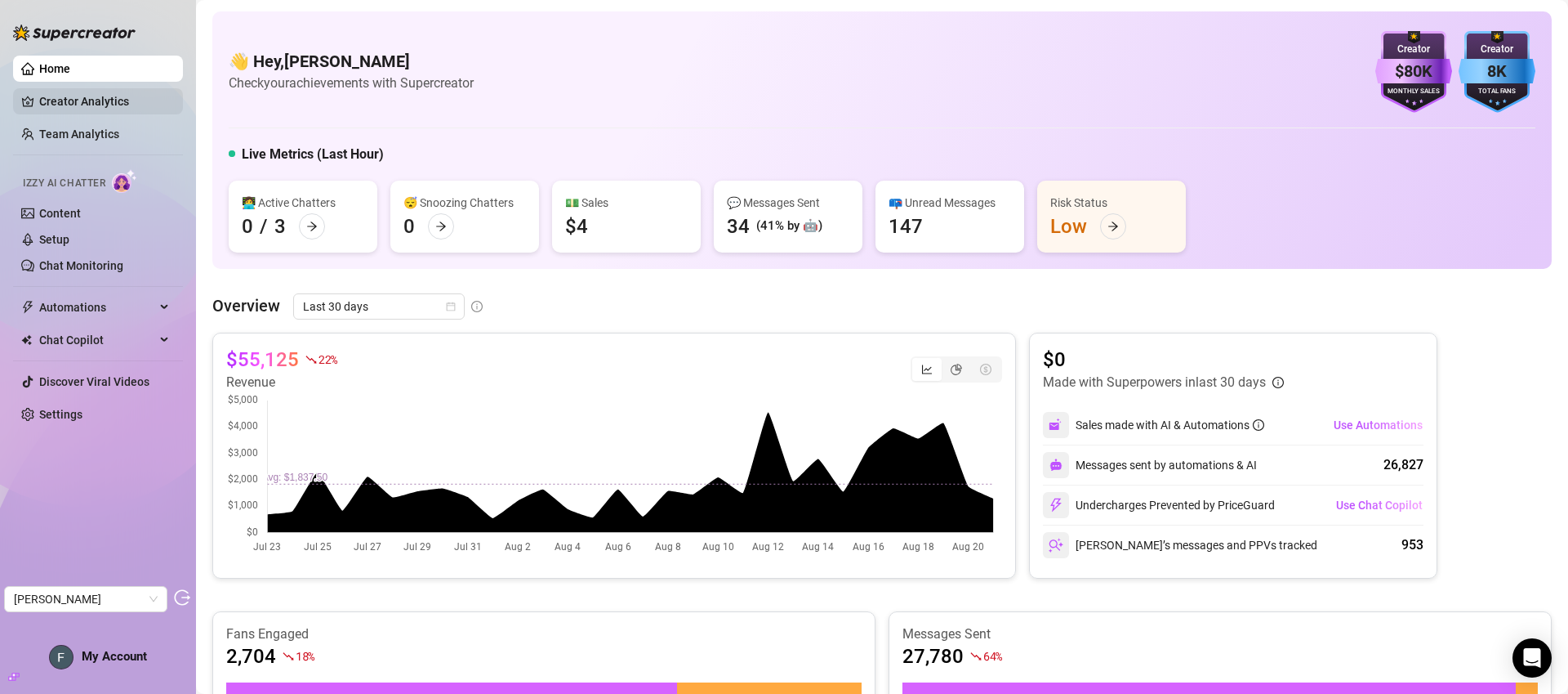
click at [107, 99] on link "Creator Analytics" at bounding box center [104, 101] width 131 height 26
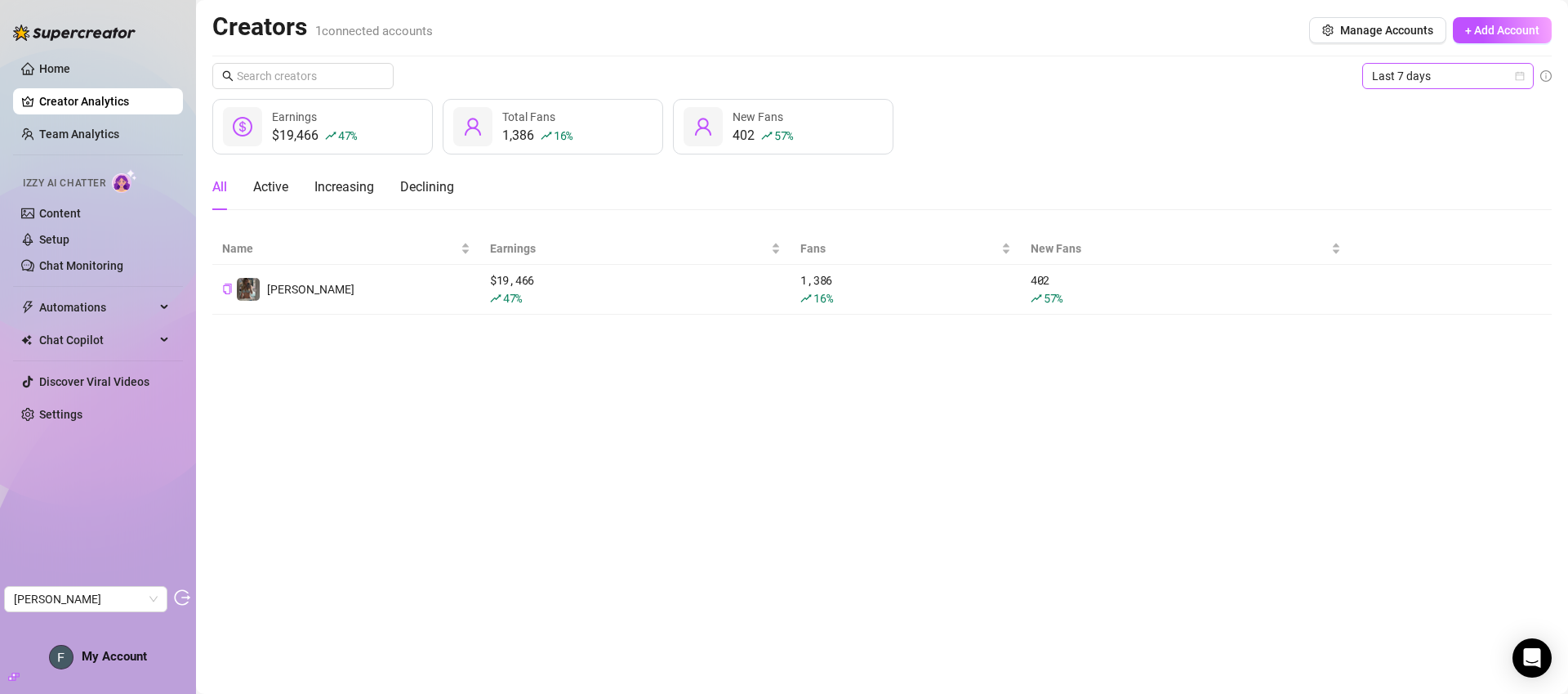
click at [1424, 69] on span "Last 7 days" at bounding box center [1447, 75] width 152 height 24
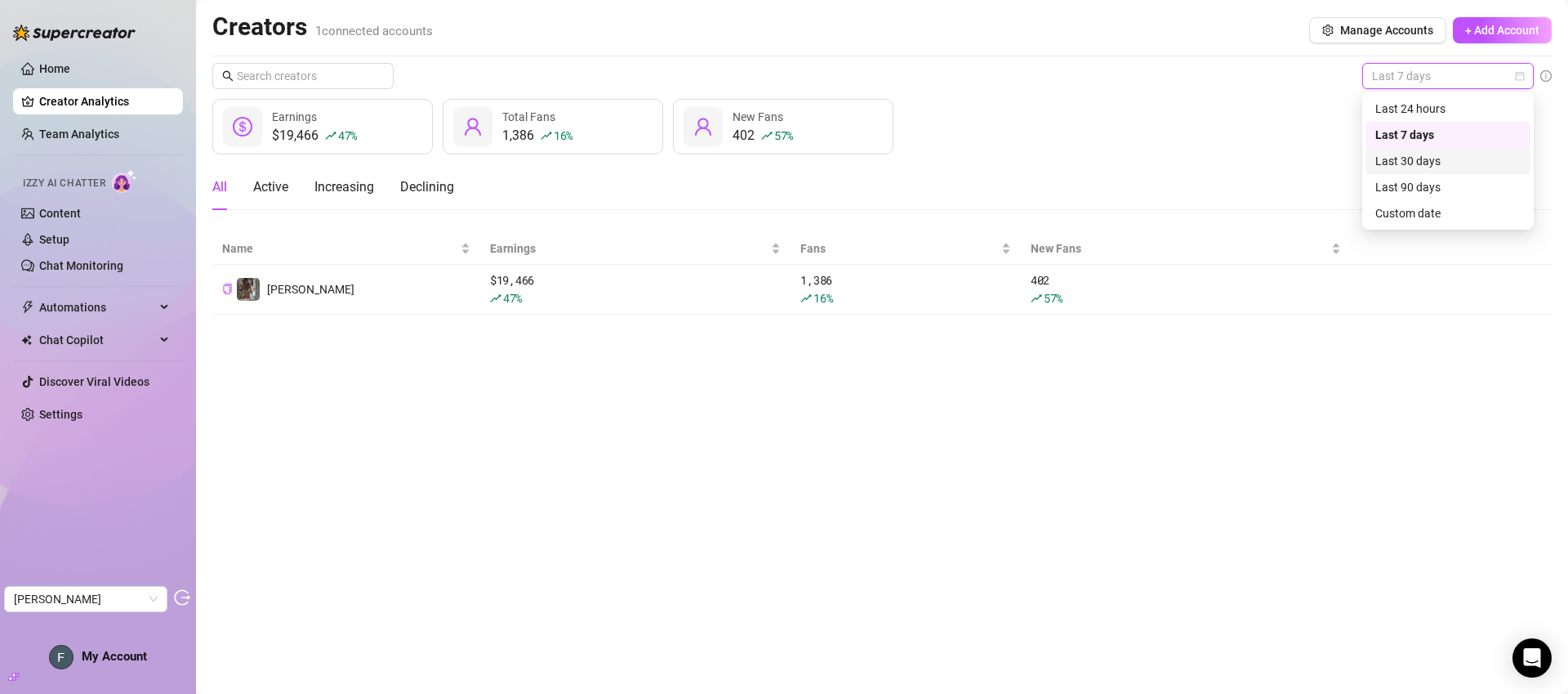
click at [1427, 157] on div "Last 30 days" at bounding box center [1448, 160] width 146 height 18
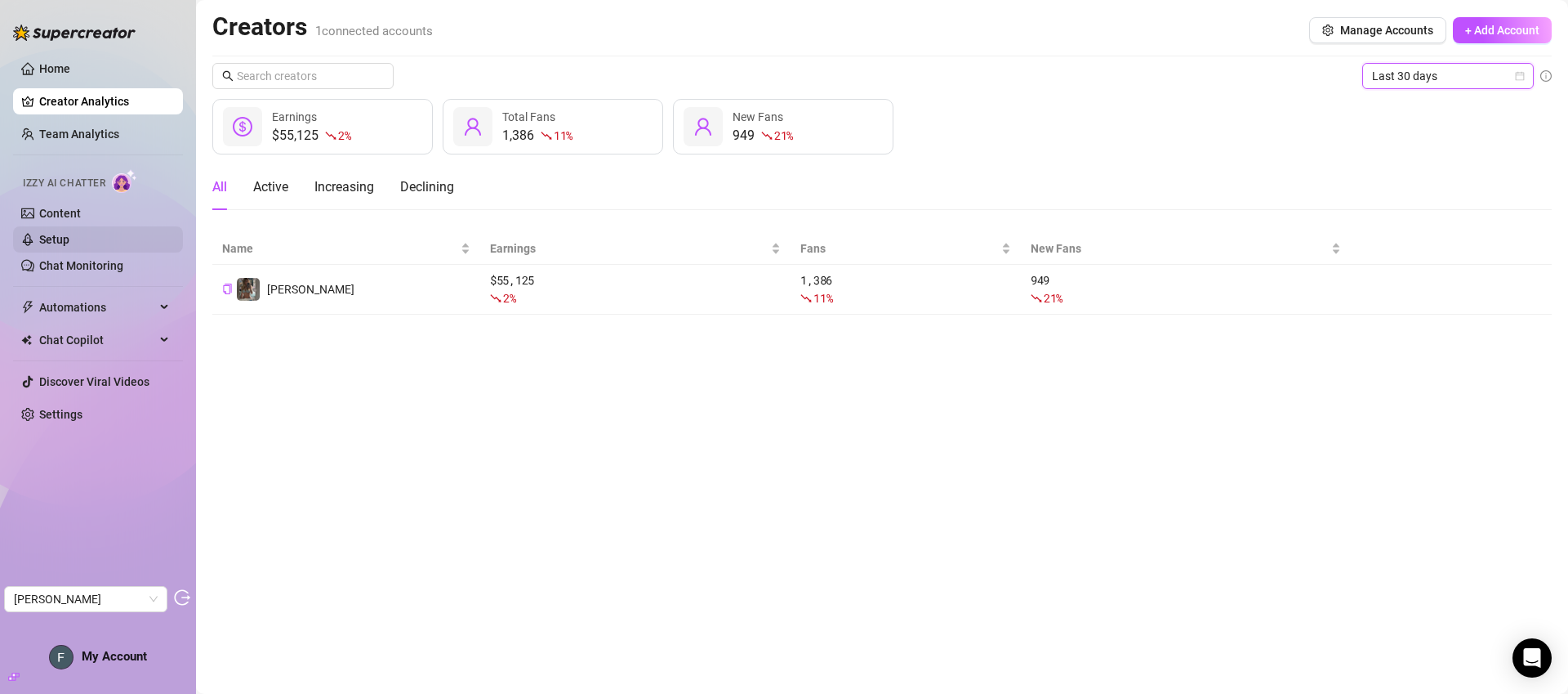
click at [69, 238] on link "Setup" at bounding box center [54, 239] width 30 height 13
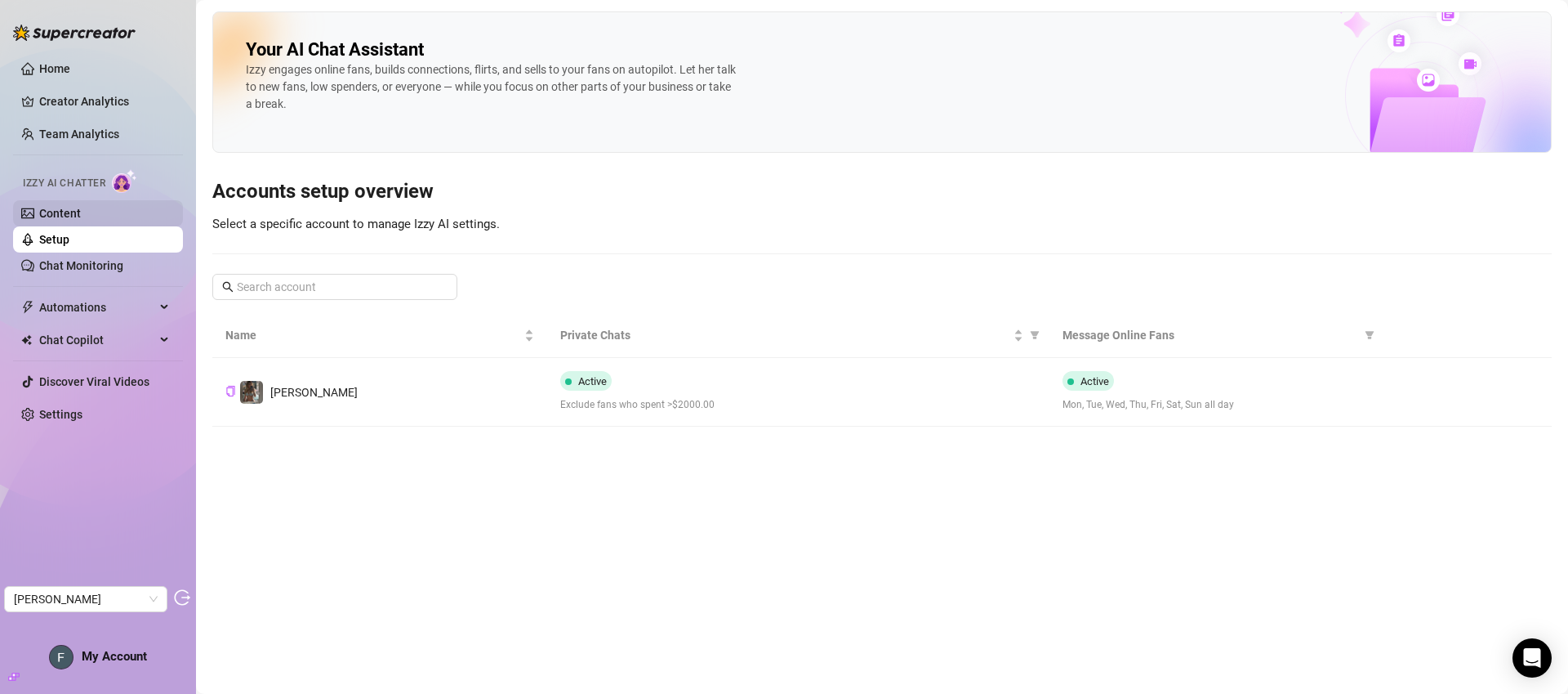
click at [66, 219] on link "Content" at bounding box center [60, 213] width 42 height 13
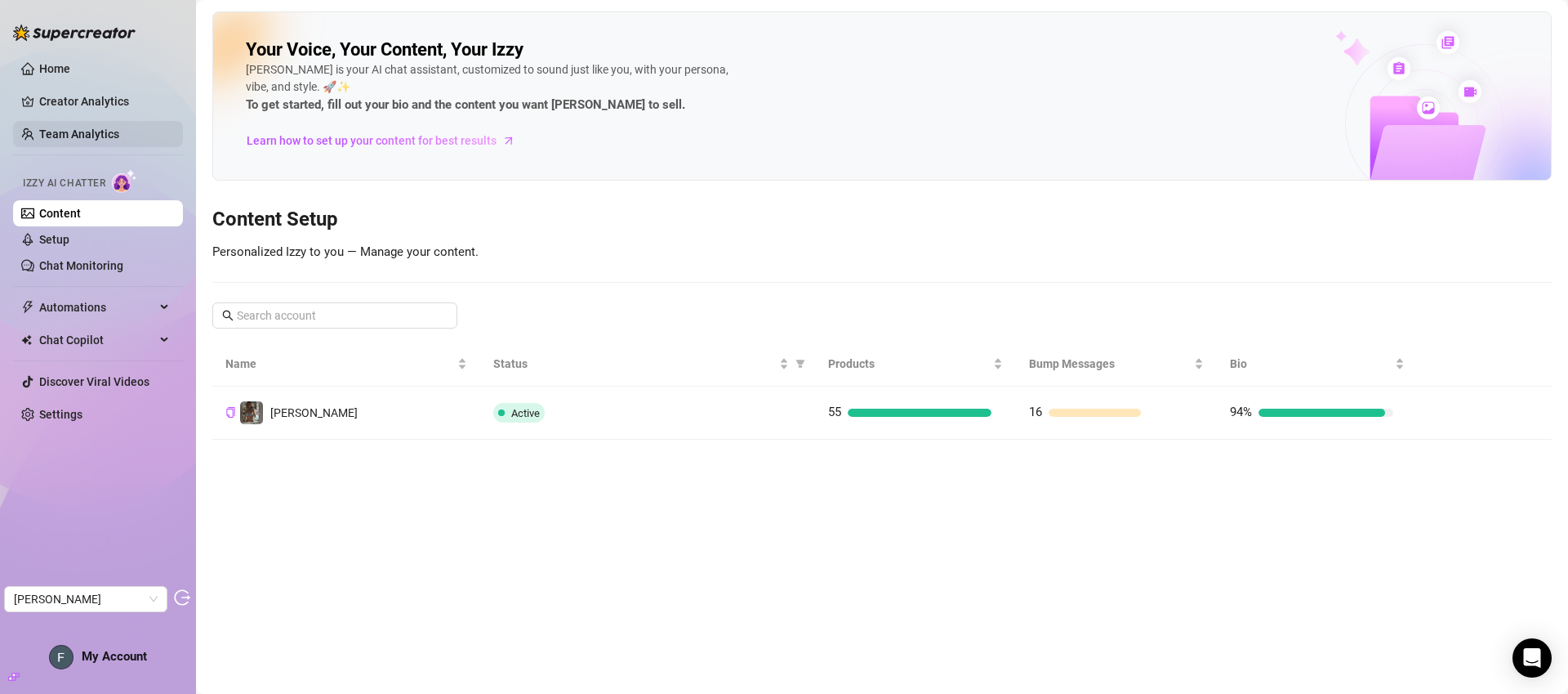
click at [96, 130] on link "Team Analytics" at bounding box center [79, 134] width 80 height 13
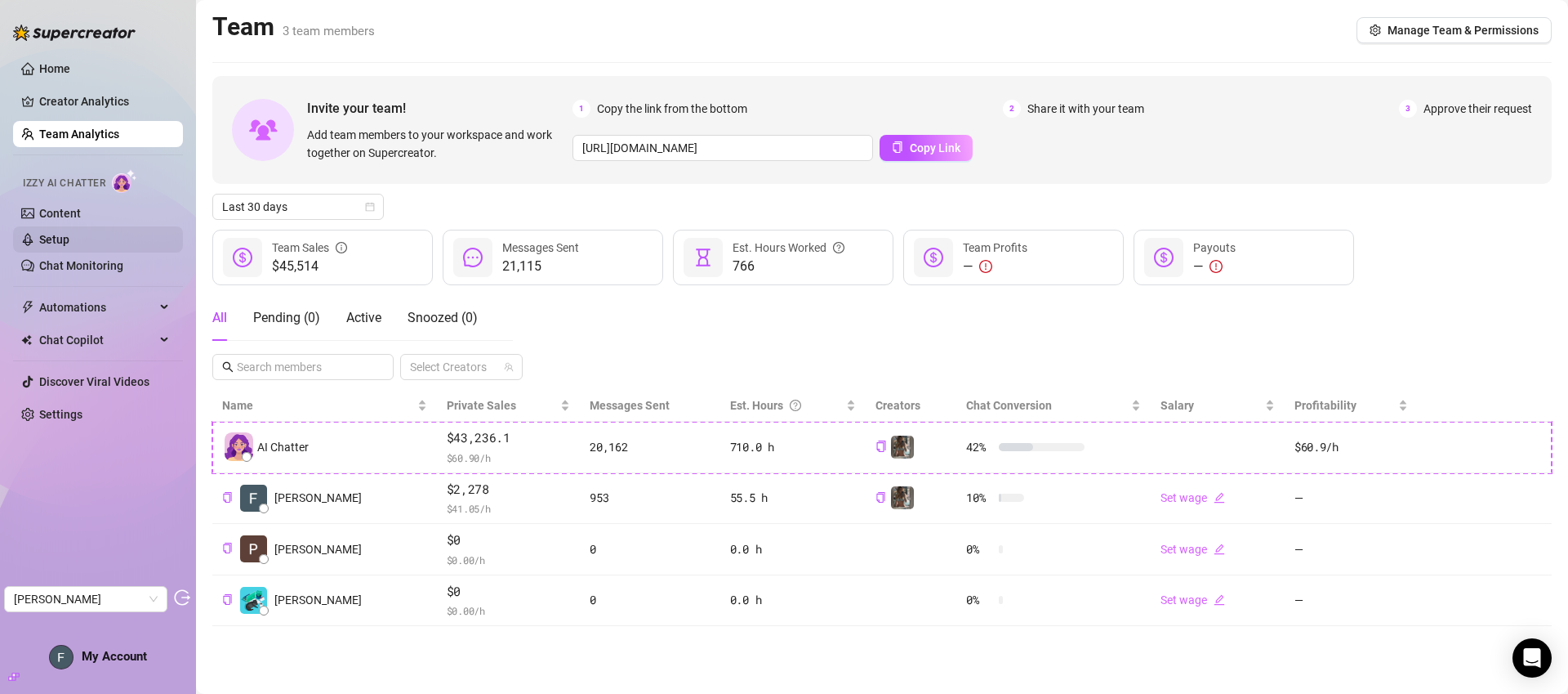
click at [69, 236] on link "Setup" at bounding box center [54, 239] width 30 height 13
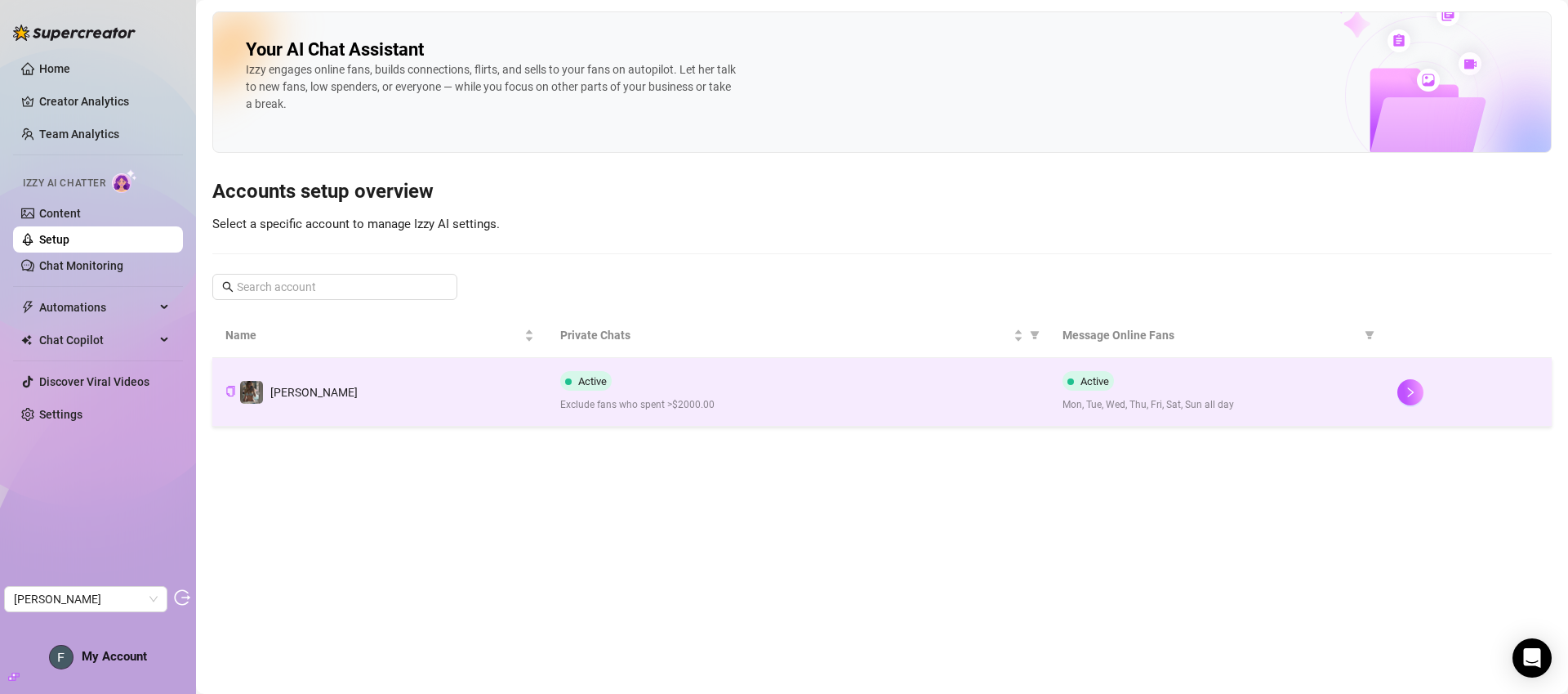
click at [855, 414] on td "Active Exclude fans who spent >$2000.00" at bounding box center [798, 391] width 502 height 69
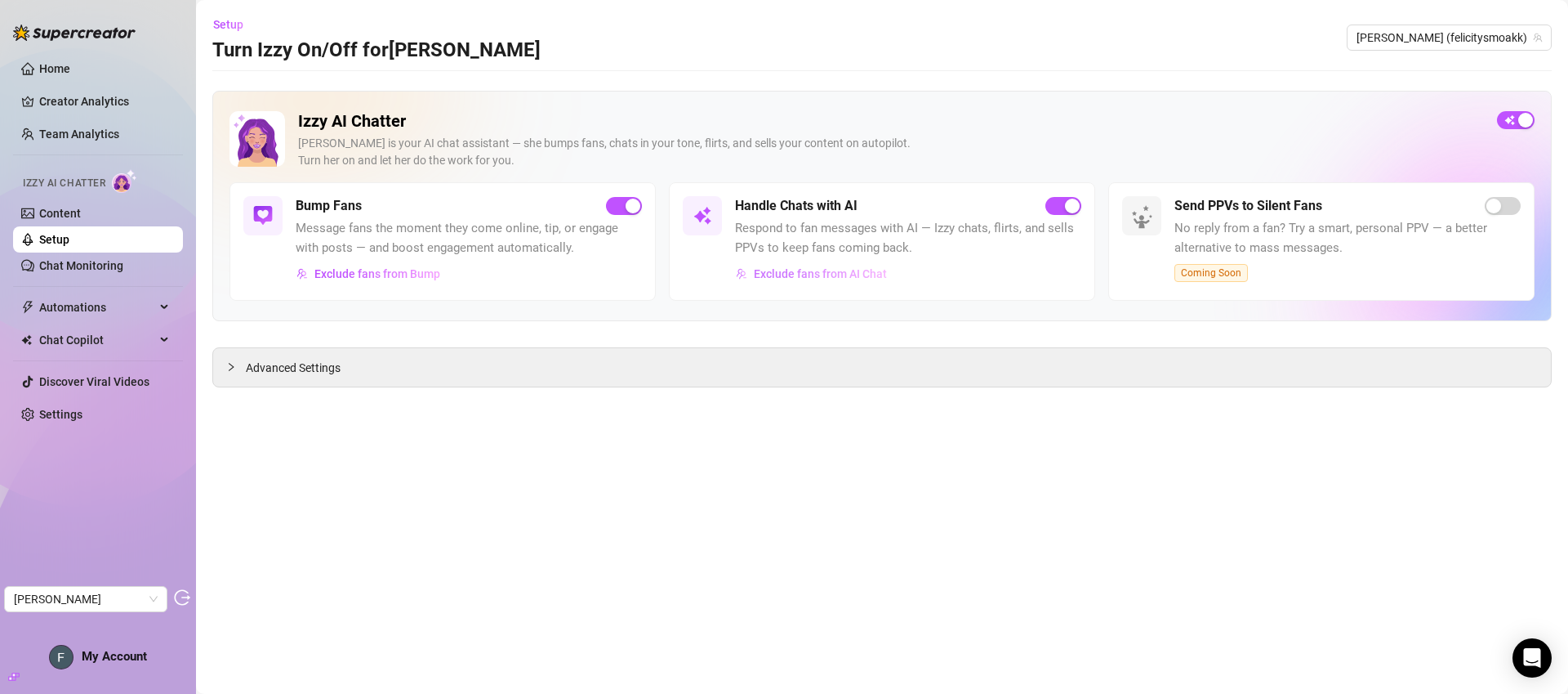
click at [818, 271] on span "Exclude fans from AI Chat" at bounding box center [820, 273] width 134 height 13
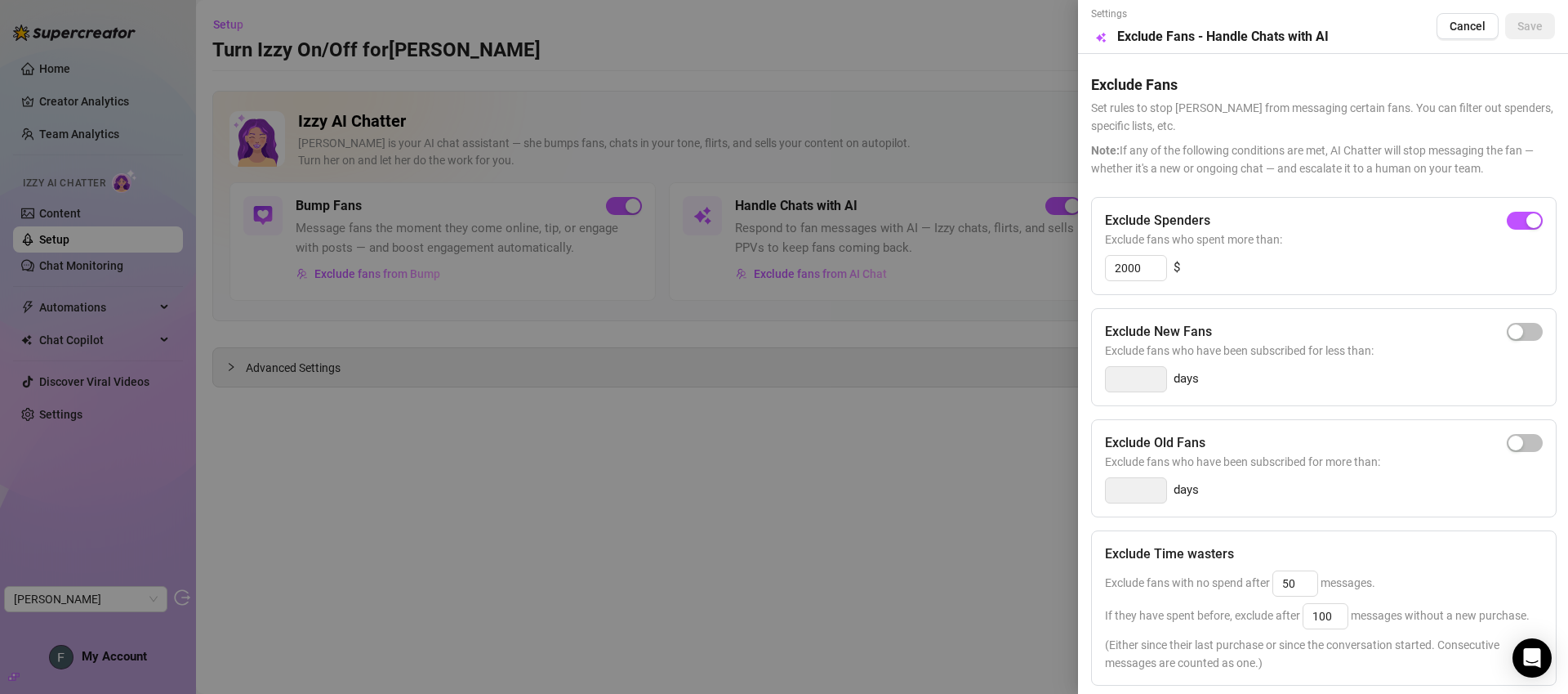
scroll to position [3, 0]
click at [1450, 21] on span "Cancel" at bounding box center [1467, 23] width 36 height 13
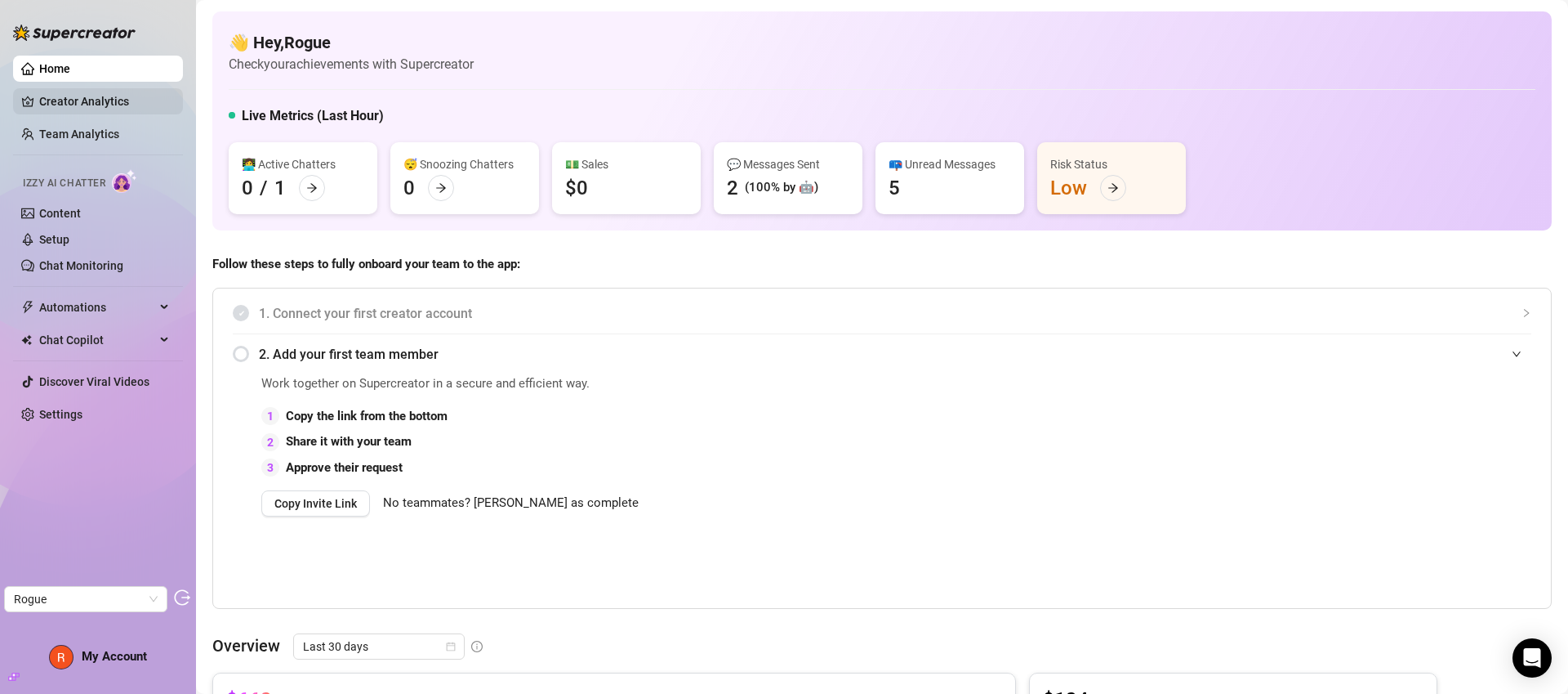
click at [86, 108] on link "Creator Analytics" at bounding box center [104, 101] width 131 height 26
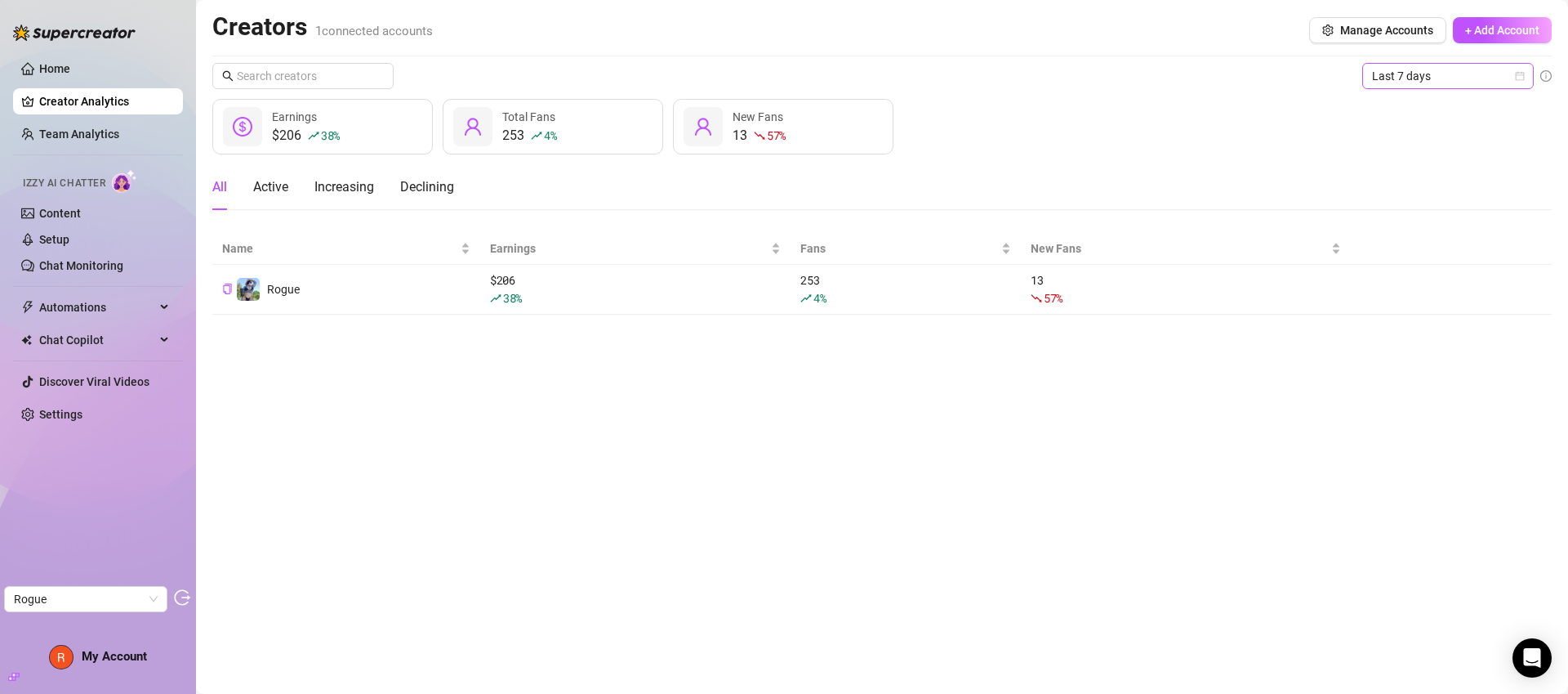
click at [1486, 78] on span "Last 7 days" at bounding box center [1447, 75] width 152 height 24
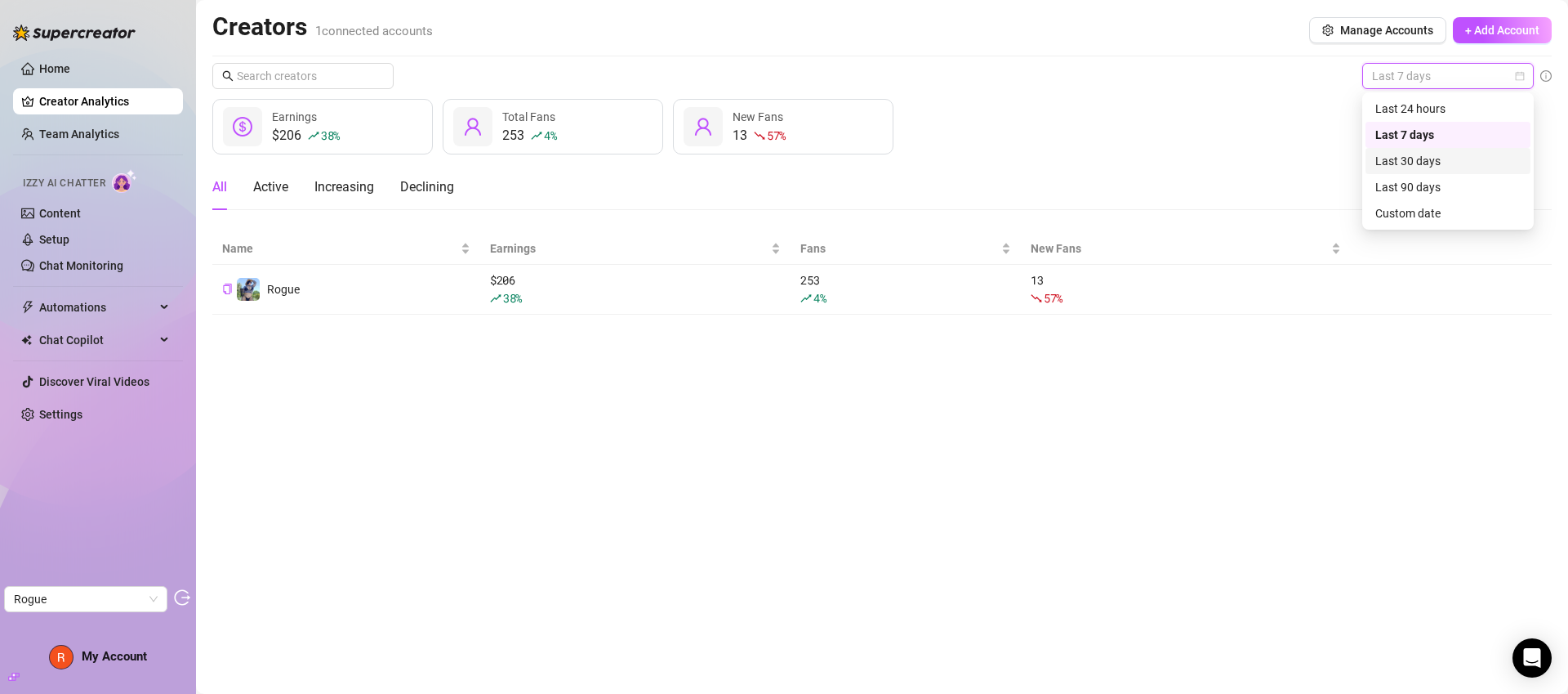
click at [1480, 153] on div "Last 30 days" at bounding box center [1448, 160] width 146 height 18
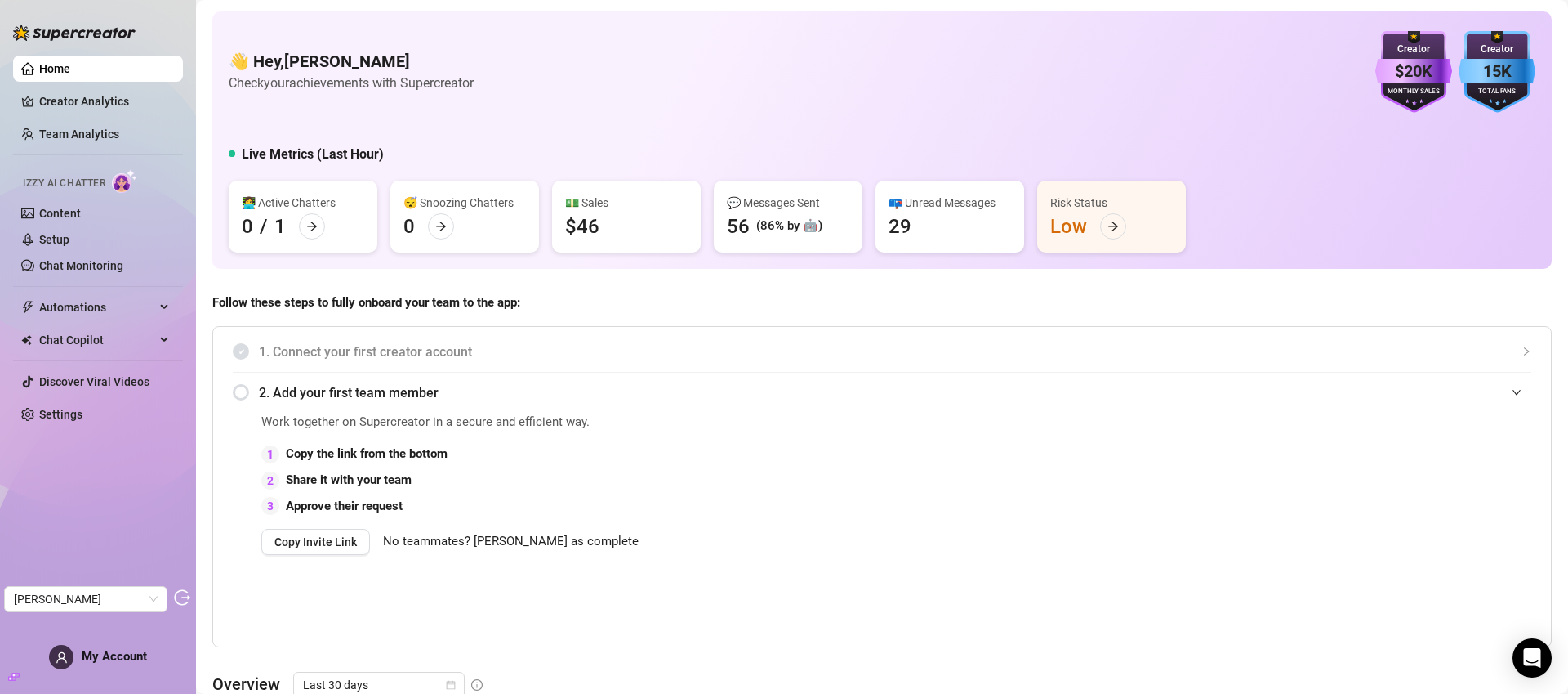
click at [122, 95] on link "Creator Analytics" at bounding box center [104, 101] width 131 height 26
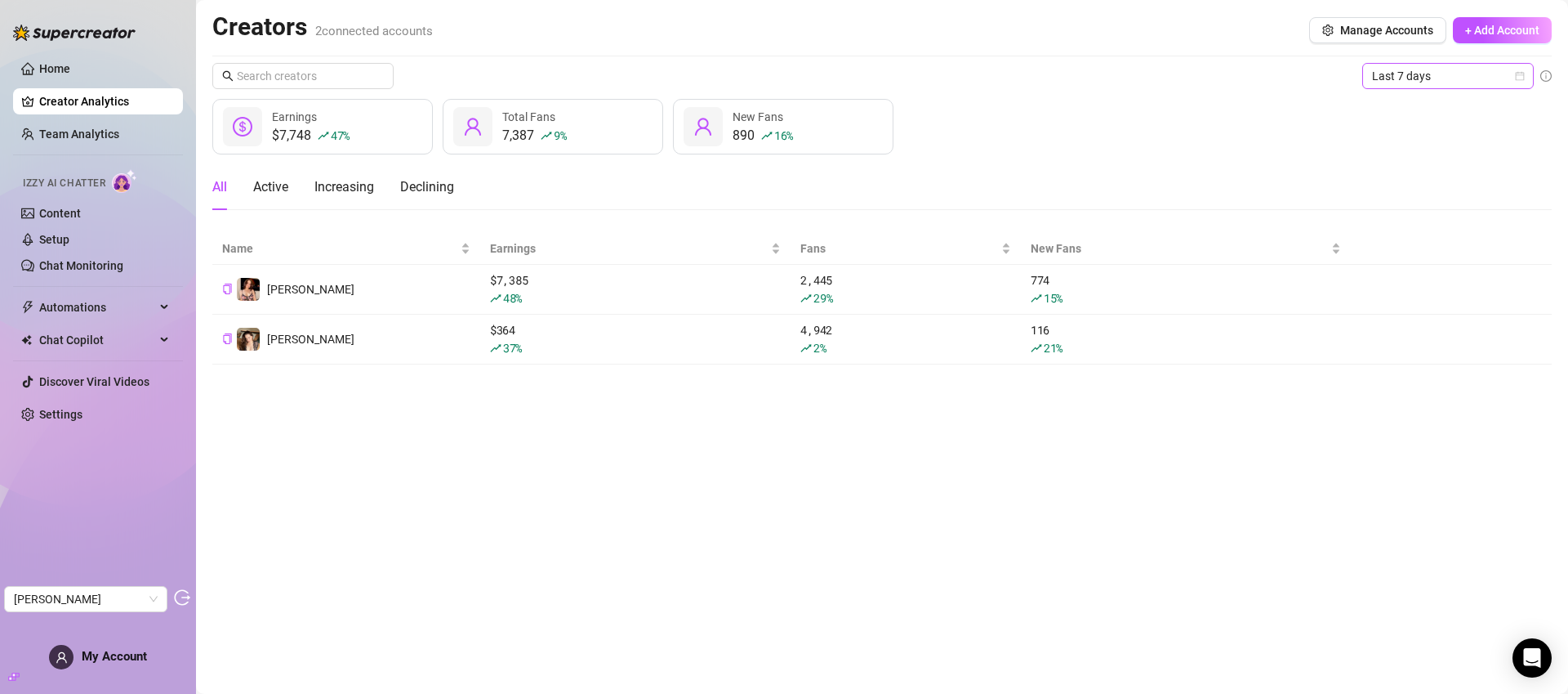
click at [1411, 79] on span "Last 7 days" at bounding box center [1447, 75] width 152 height 24
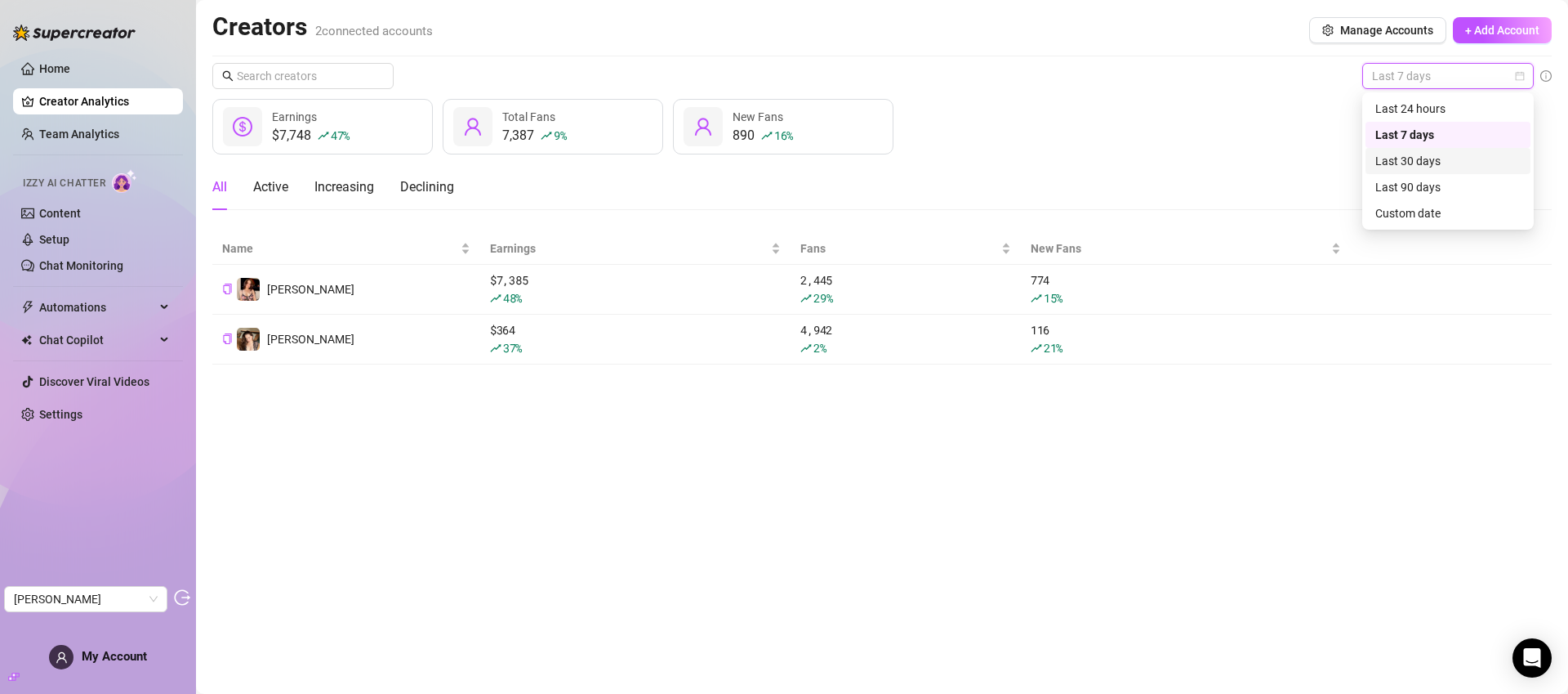
click at [1414, 160] on div "Last 30 days" at bounding box center [1448, 160] width 146 height 18
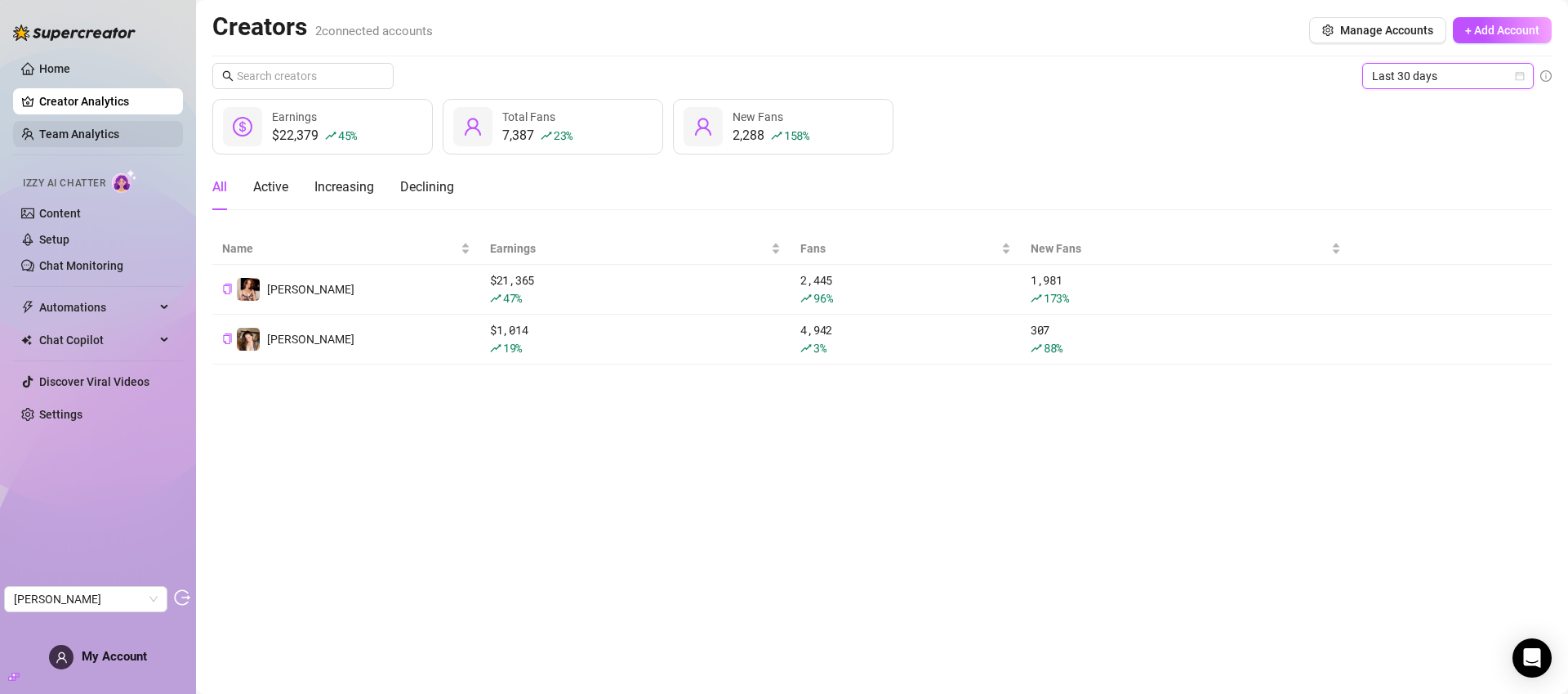
click at [83, 130] on link "Team Analytics" at bounding box center [79, 134] width 80 height 13
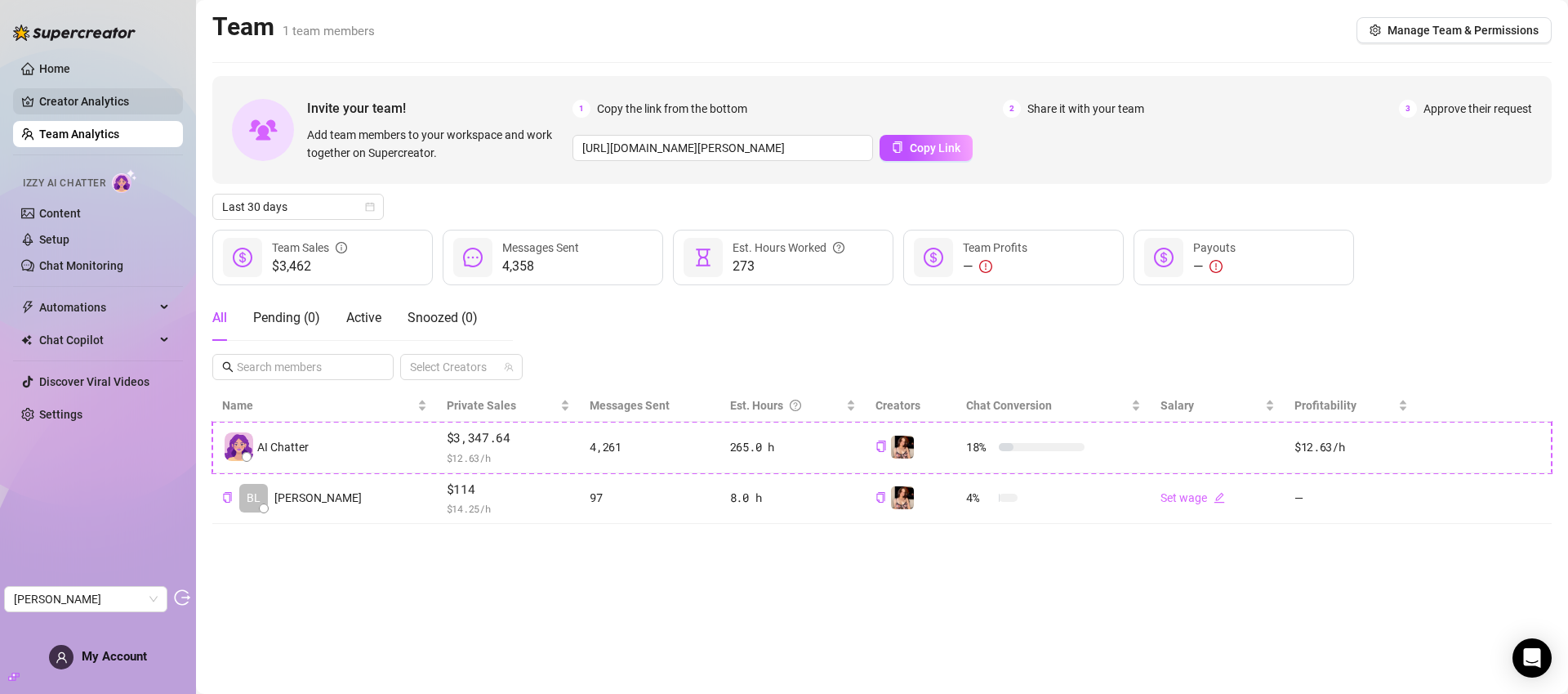
click at [94, 107] on link "Creator Analytics" at bounding box center [104, 101] width 131 height 26
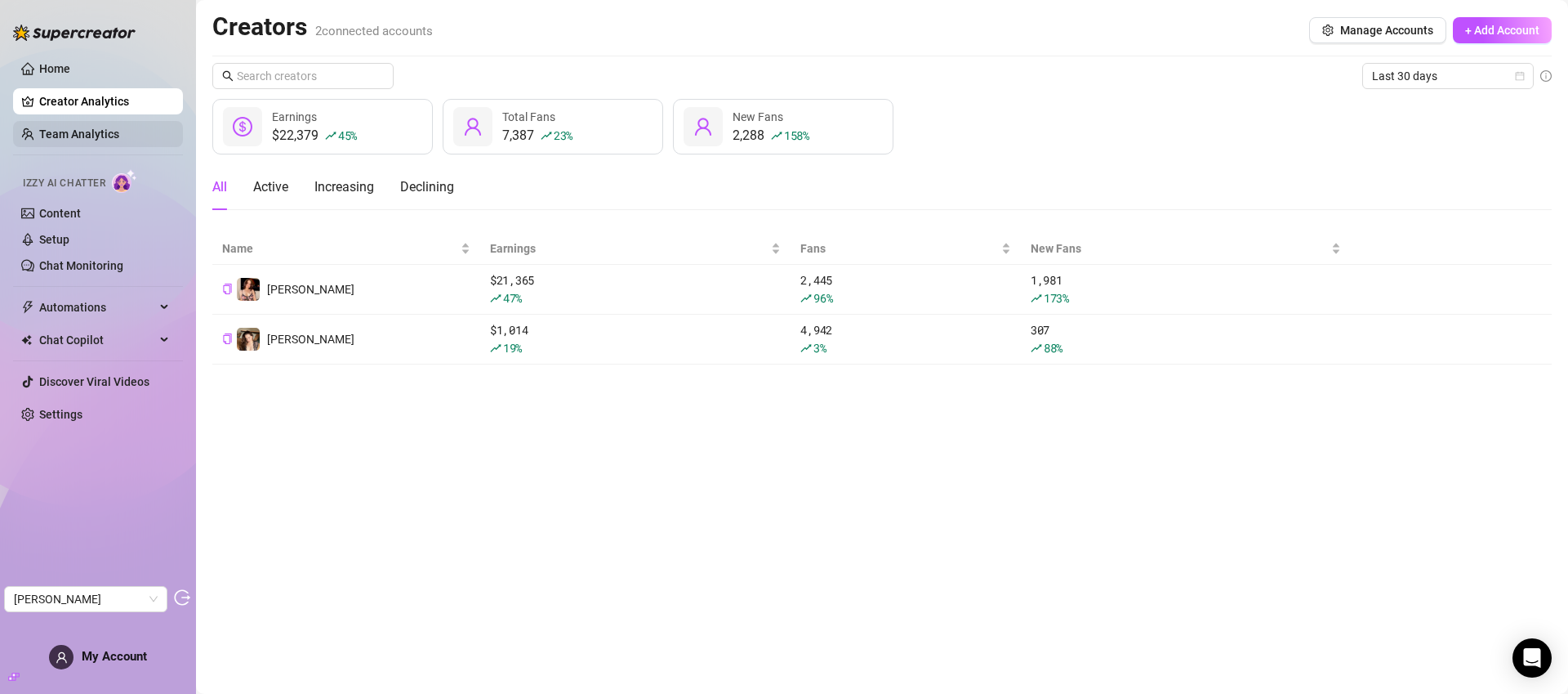
click at [93, 128] on link "Team Analytics" at bounding box center [79, 134] width 80 height 13
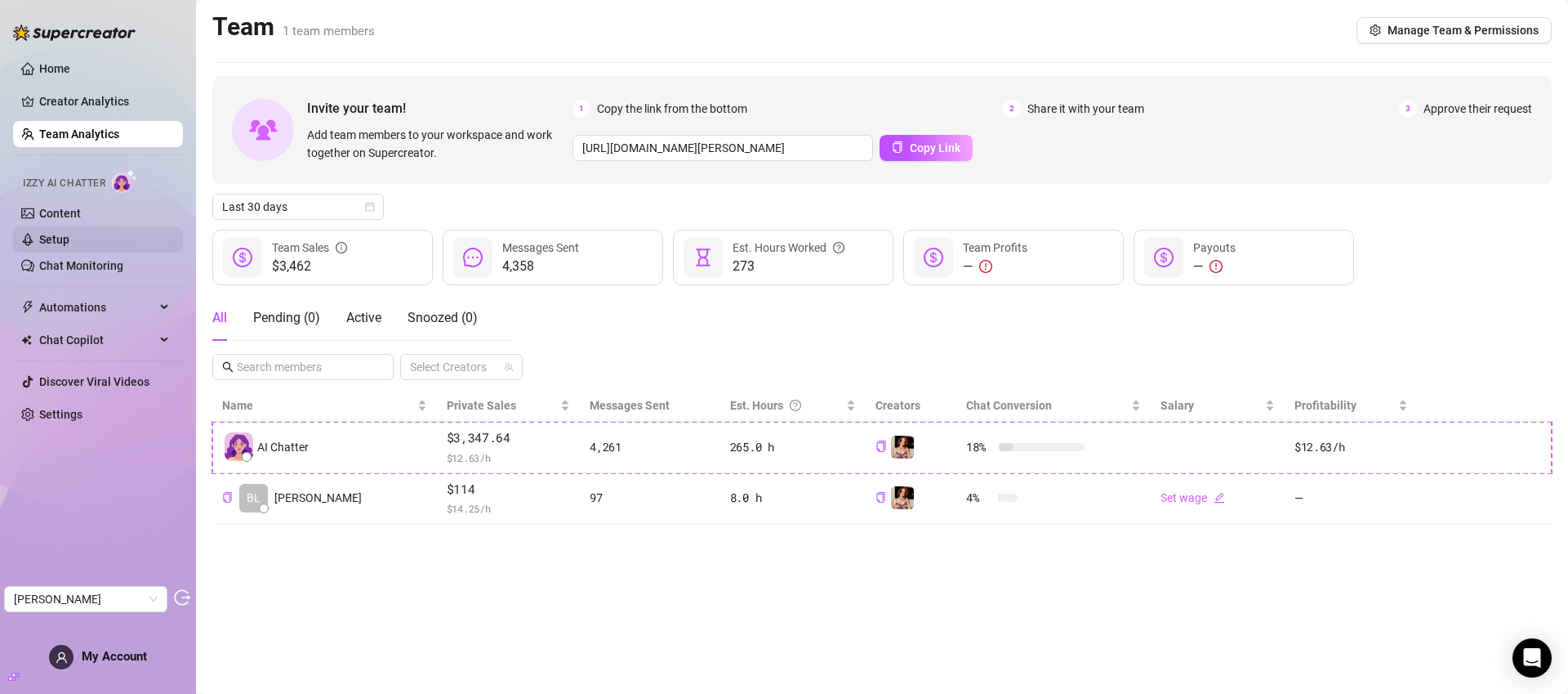
click at [61, 234] on link "Setup" at bounding box center [54, 239] width 30 height 13
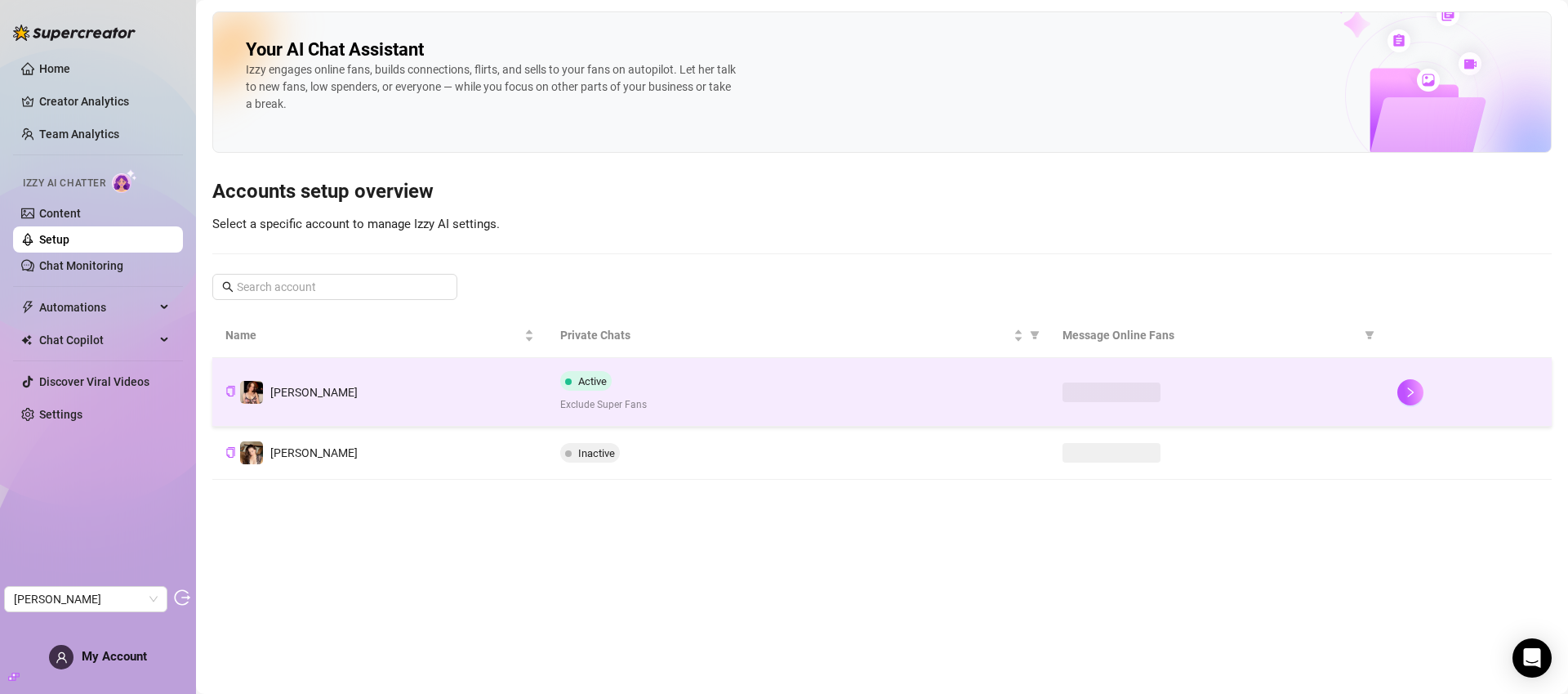
click at [755, 380] on div "Active Exclude Super Fans" at bounding box center [798, 392] width 476 height 42
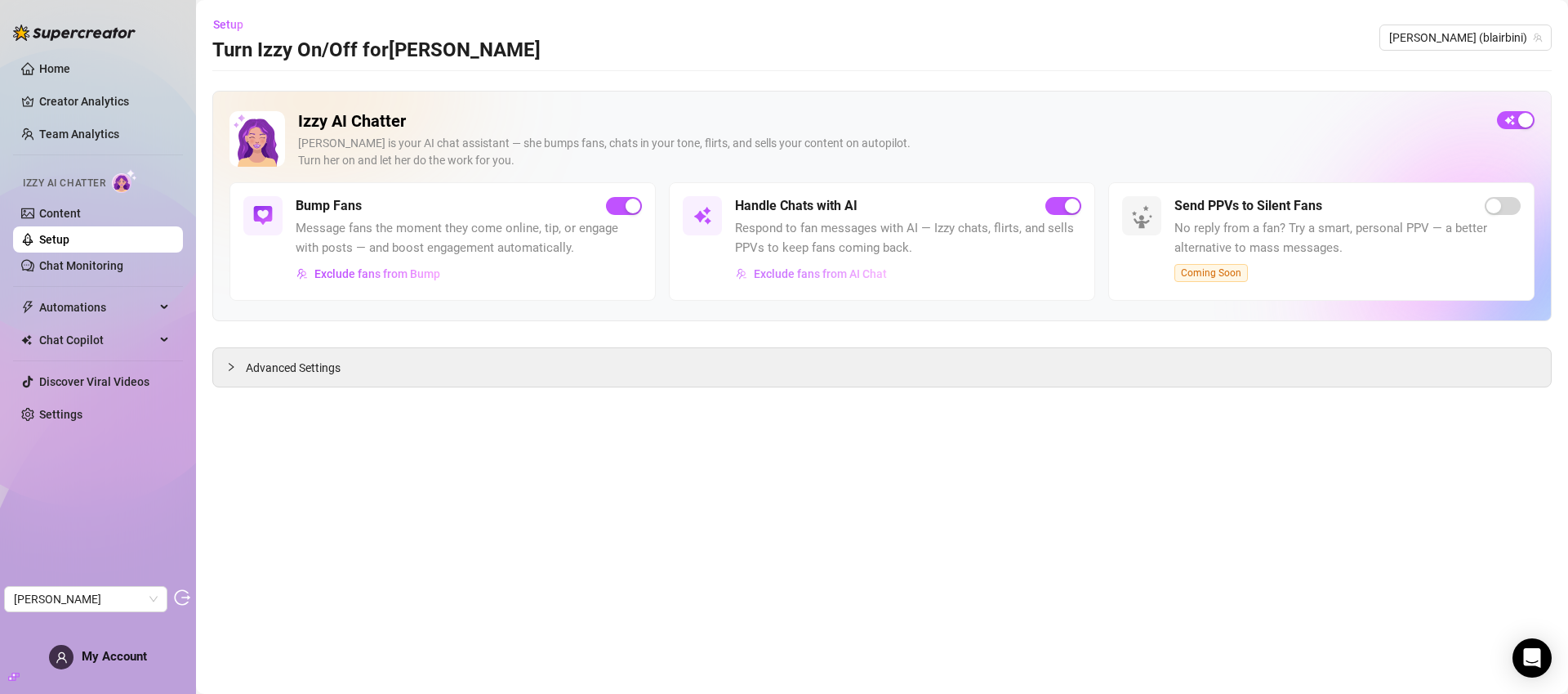
click at [846, 273] on span "Exclude fans from AI Chat" at bounding box center [820, 273] width 134 height 13
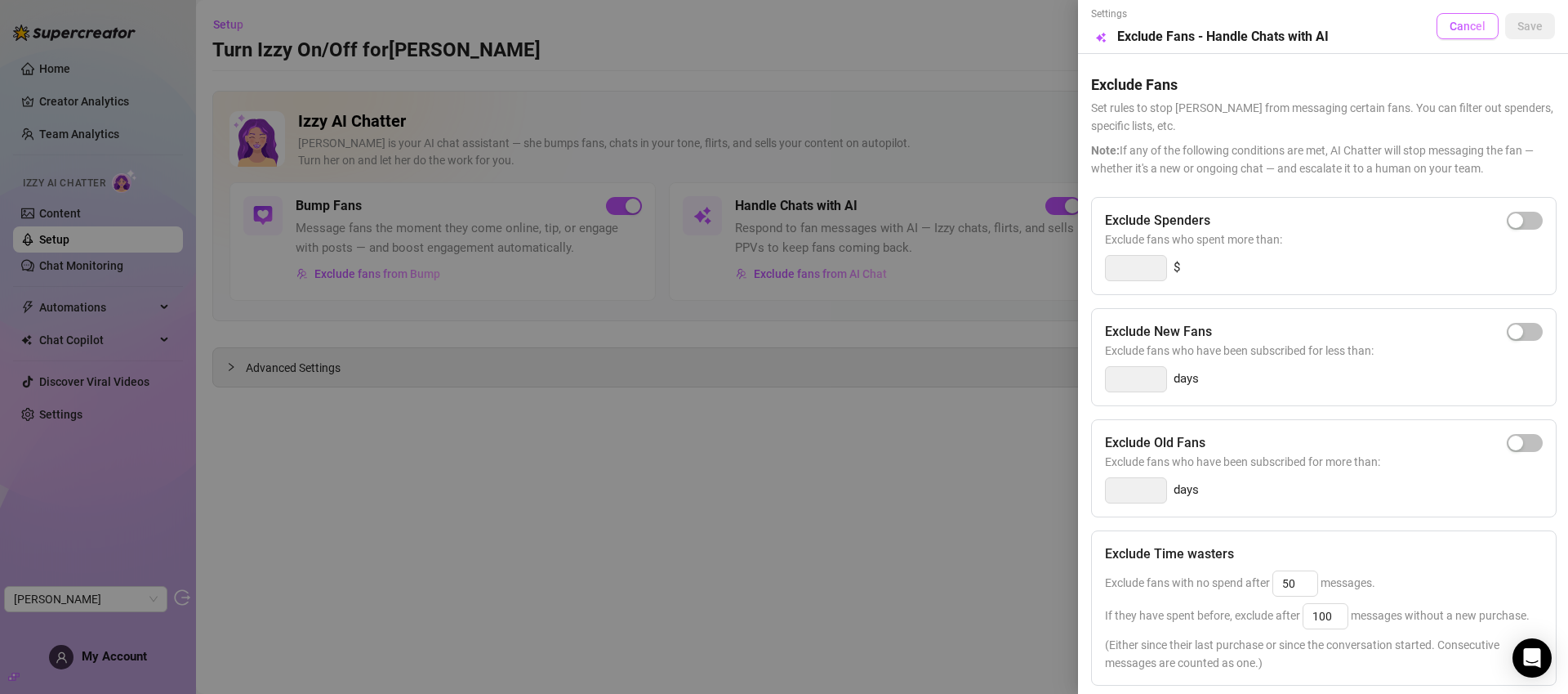
click at [1459, 29] on span "Cancel" at bounding box center [1467, 26] width 36 height 13
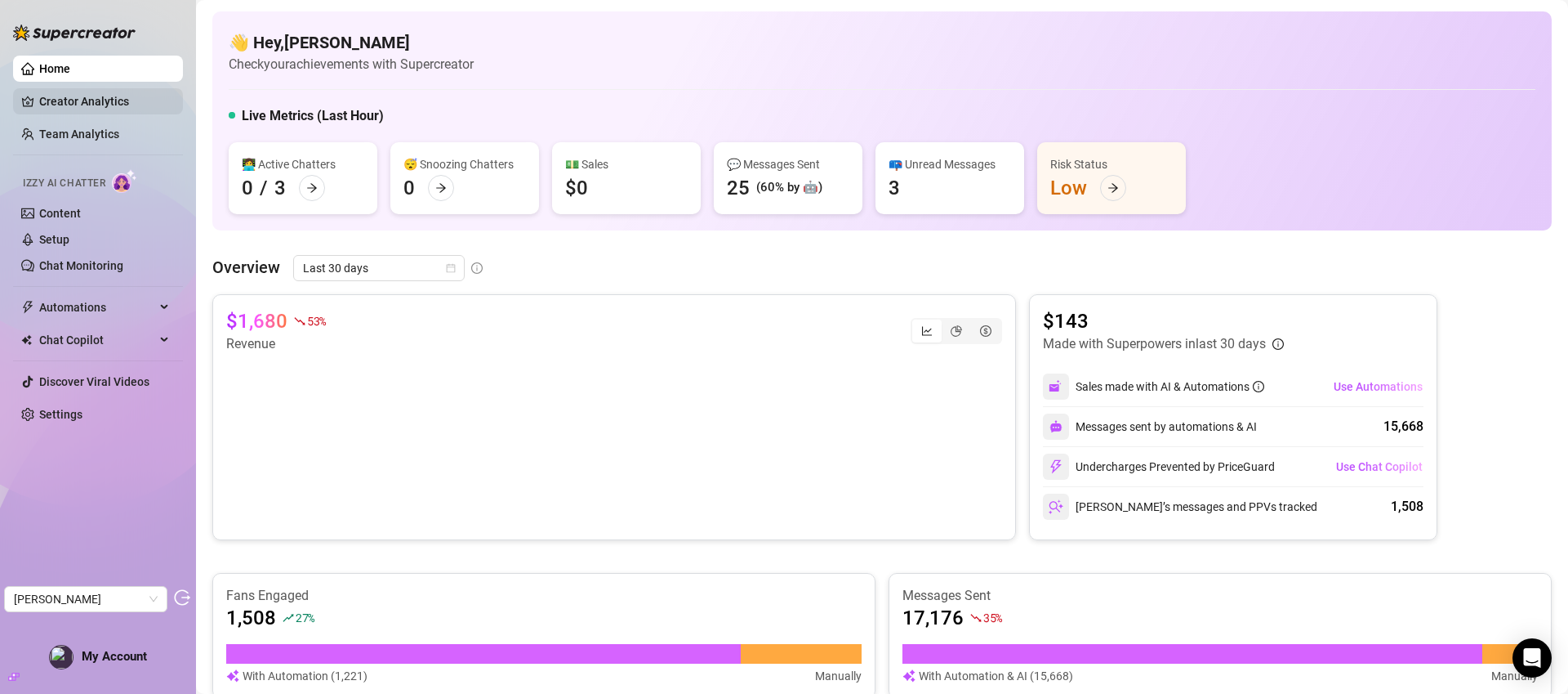
click at [113, 105] on link "Creator Analytics" at bounding box center [104, 101] width 131 height 26
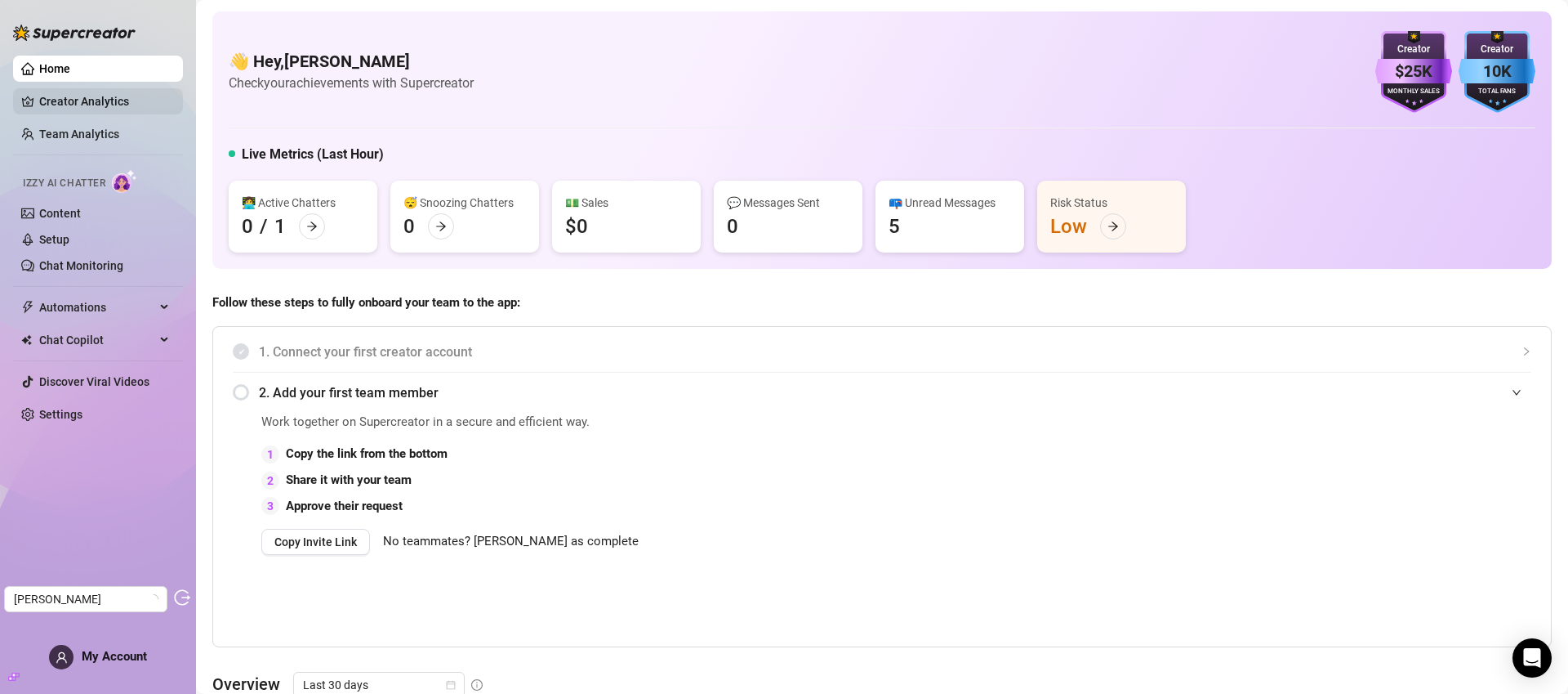
click at [119, 91] on link "Creator Analytics" at bounding box center [104, 101] width 131 height 26
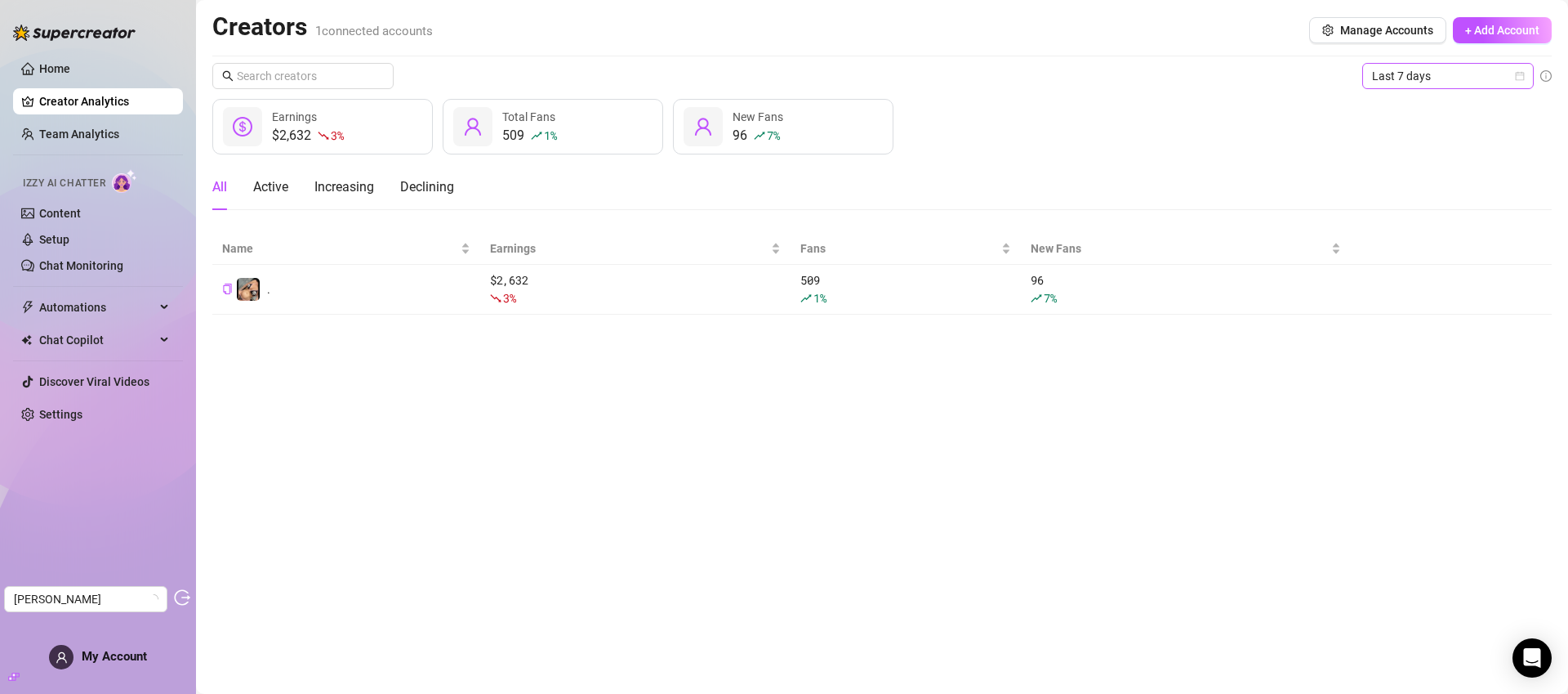
click at [1392, 74] on span "Last 7 days" at bounding box center [1447, 75] width 152 height 24
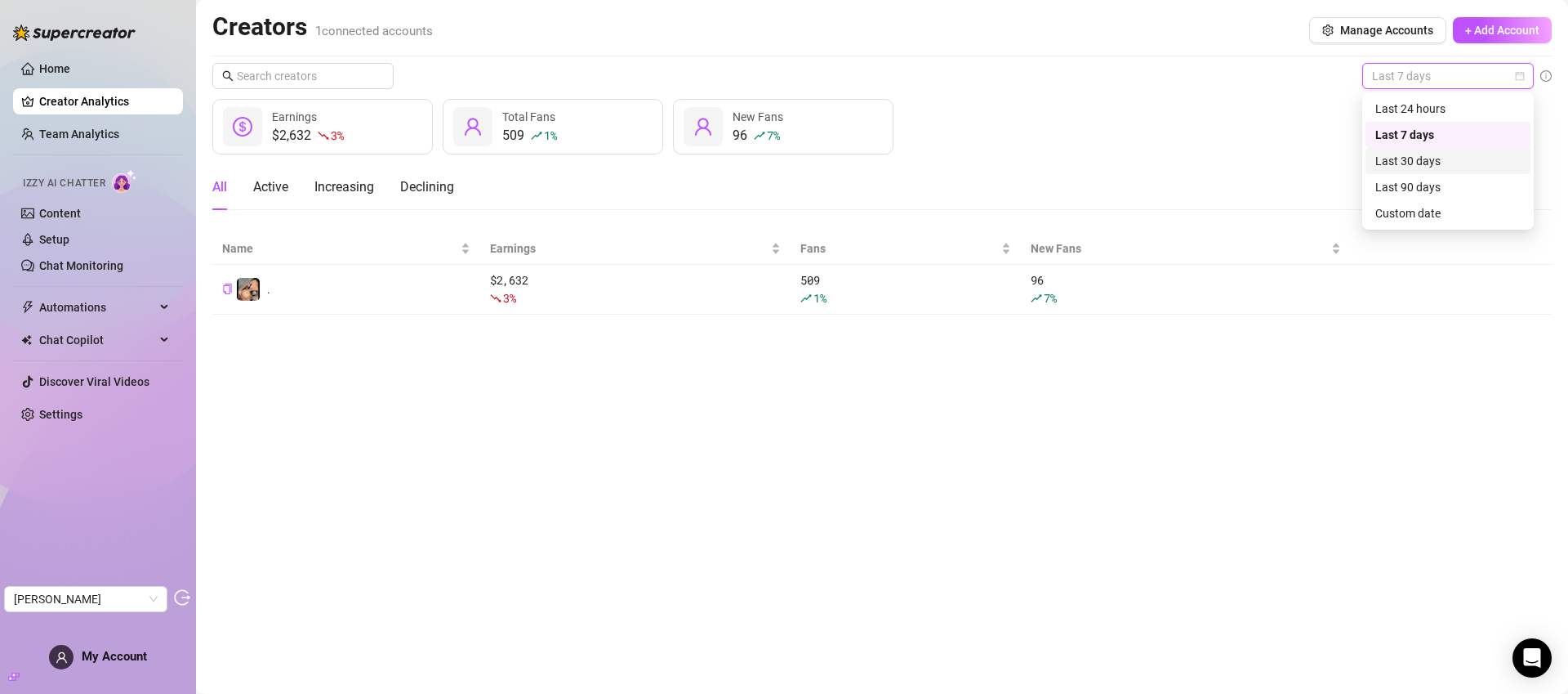
click at [1428, 160] on div "Last 30 days" at bounding box center [1448, 160] width 146 height 18
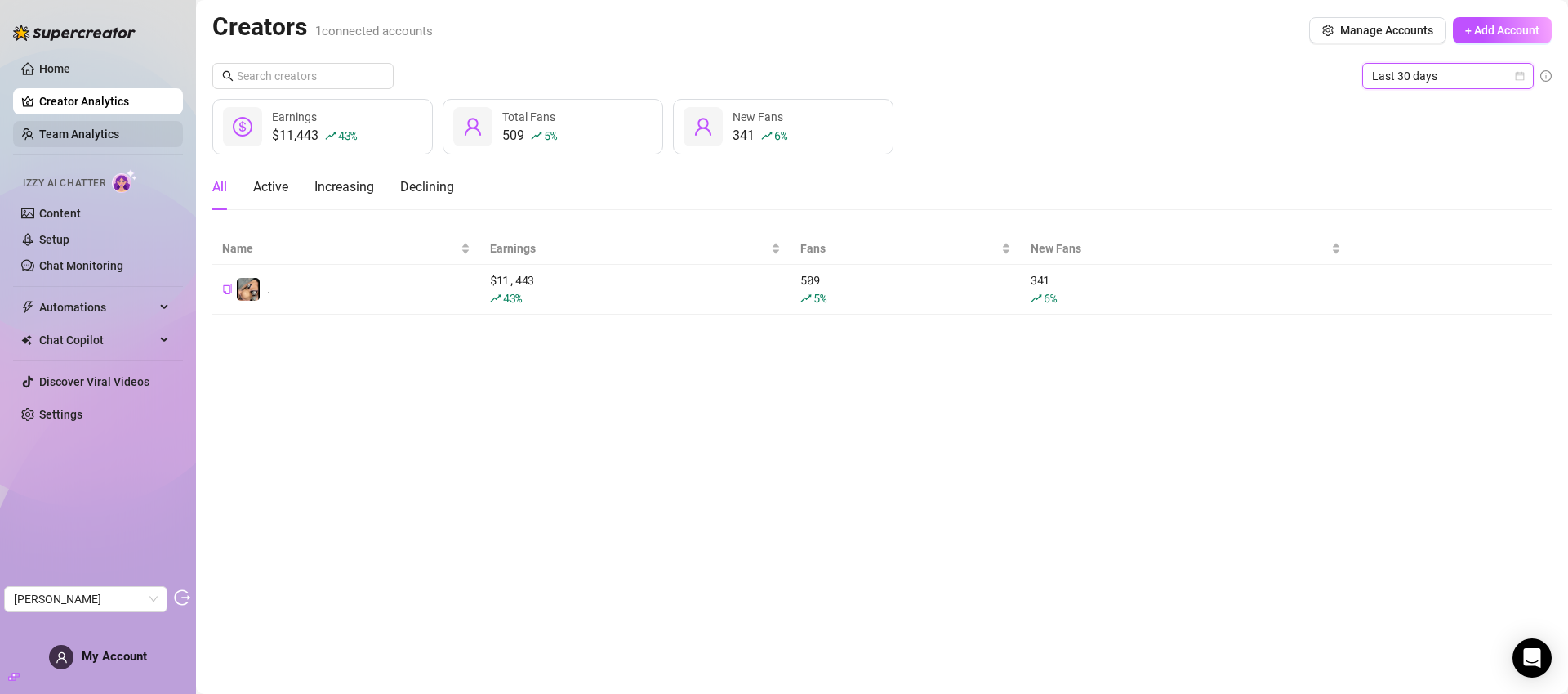
click at [70, 137] on link "Team Analytics" at bounding box center [79, 134] width 80 height 13
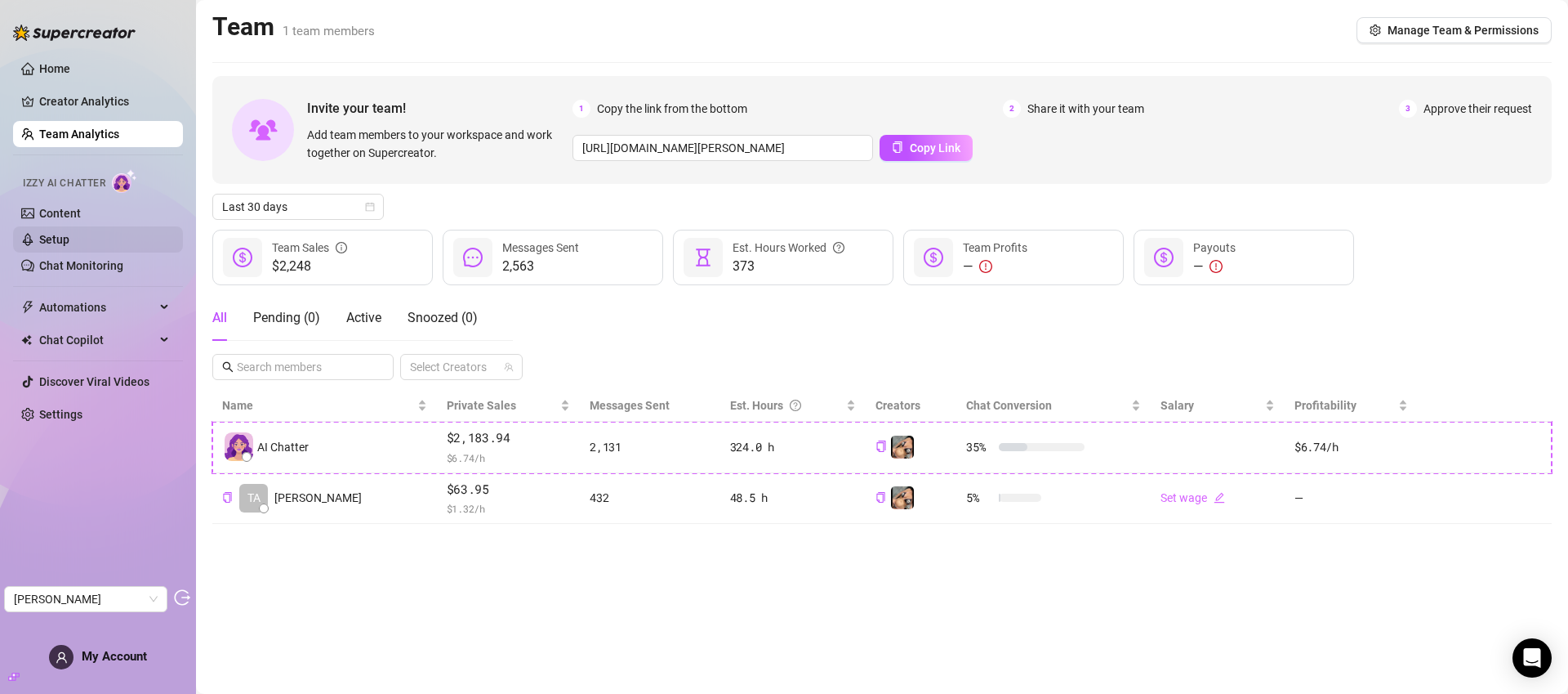
click at [69, 239] on link "Setup" at bounding box center [54, 239] width 30 height 13
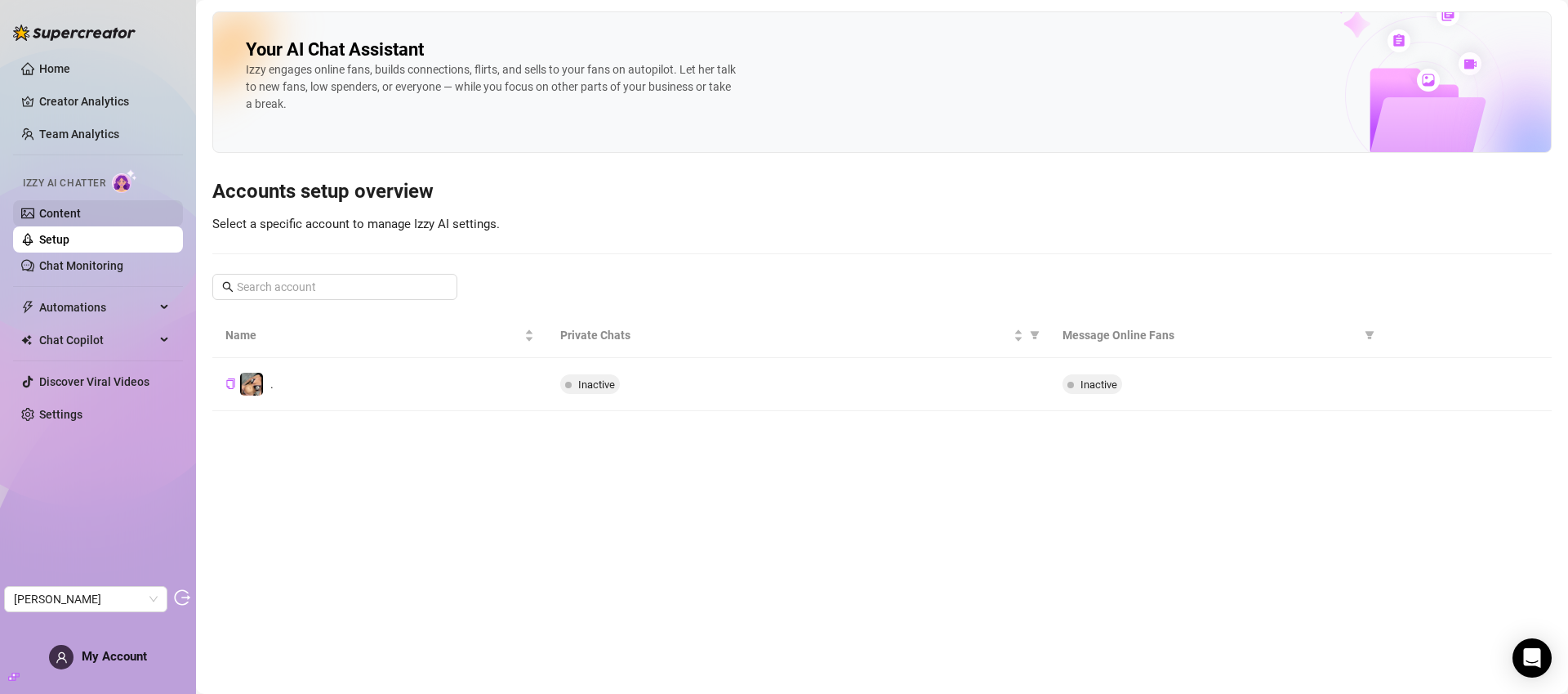
click at [81, 207] on link "Content" at bounding box center [60, 213] width 42 height 13
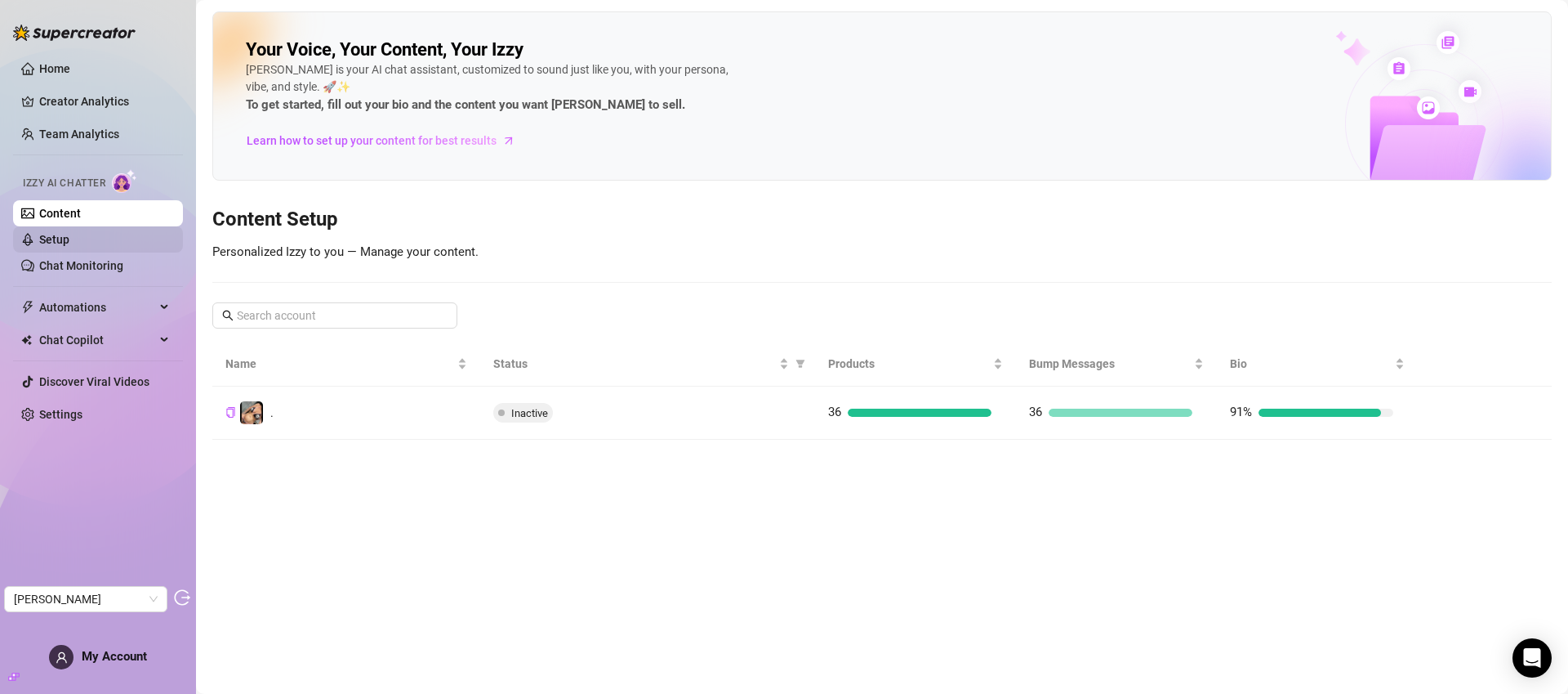
click at [69, 242] on link "Setup" at bounding box center [54, 239] width 30 height 13
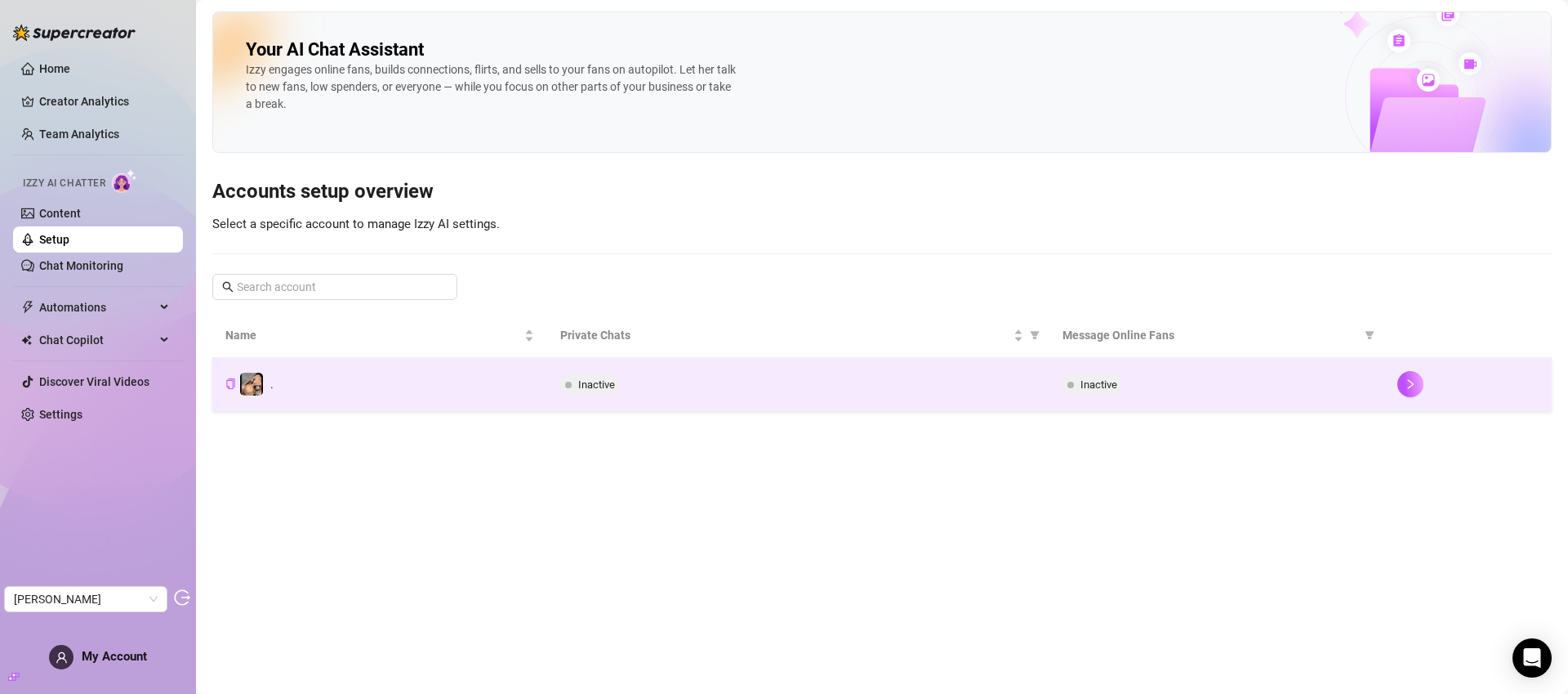
click at [780, 392] on div "Inactive" at bounding box center [798, 383] width 476 height 20
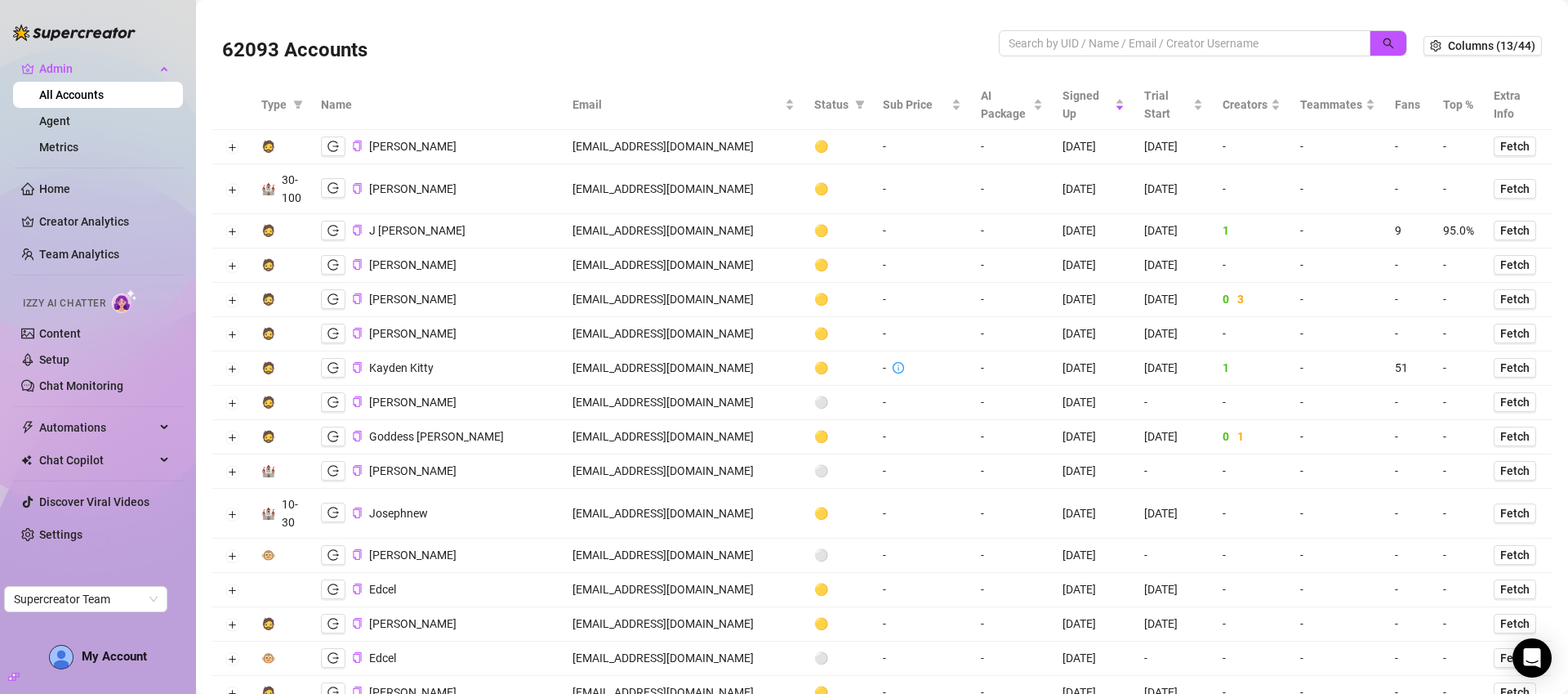
click at [963, 21] on div "62093 Accounts" at bounding box center [611, 46] width 777 height 56
click at [942, 35] on div "62093 Accounts" at bounding box center [611, 46] width 777 height 56
click at [1136, 46] on input "search" at bounding box center [1178, 43] width 339 height 18
paste input "[EMAIL_ADDRESS][DOMAIN_NAME]"
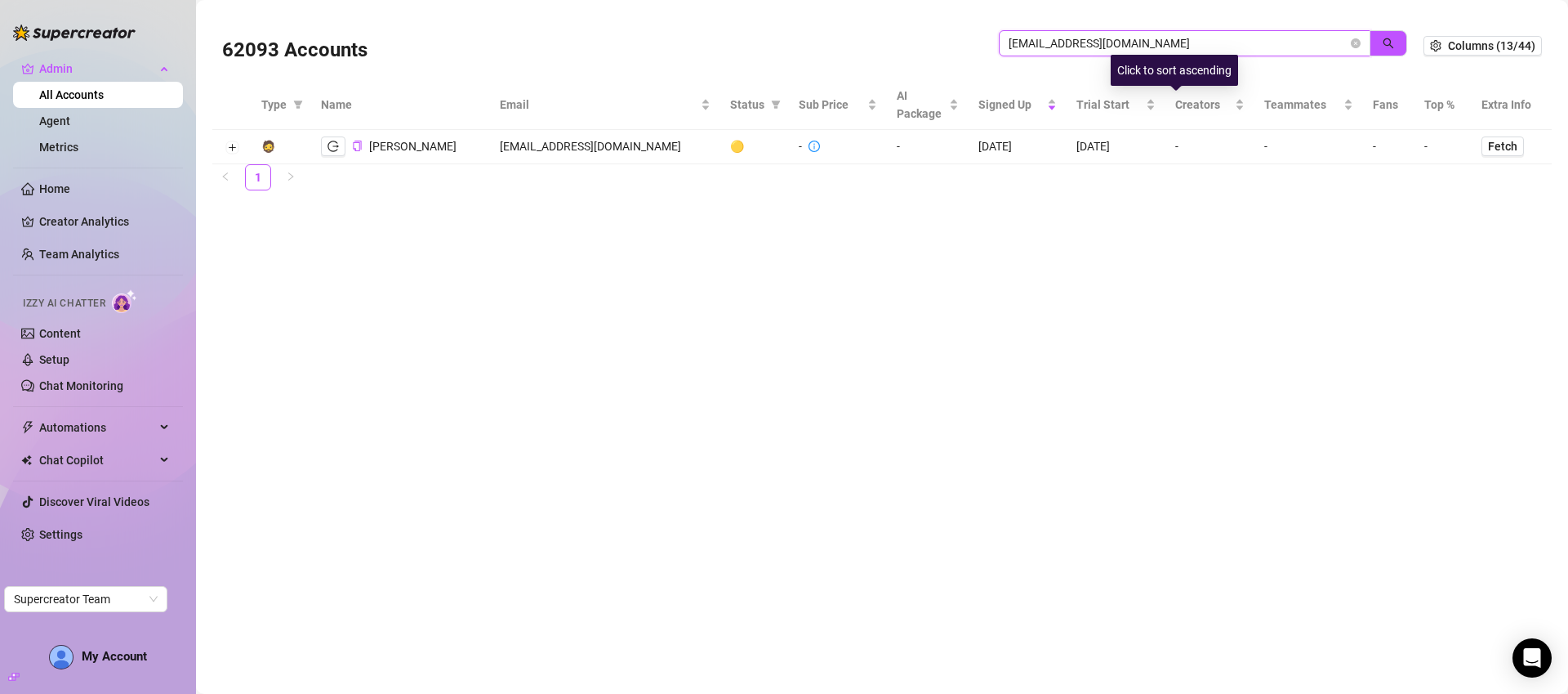
click at [1182, 43] on input "[EMAIL_ADDRESS][DOMAIN_NAME]" at bounding box center [1178, 43] width 339 height 18
click at [1181, 43] on input "[EMAIL_ADDRESS][DOMAIN_NAME]" at bounding box center [1178, 43] width 339 height 18
paste input "info@exxxtacyevents"
type input "[EMAIL_ADDRESS][DOMAIN_NAME]"
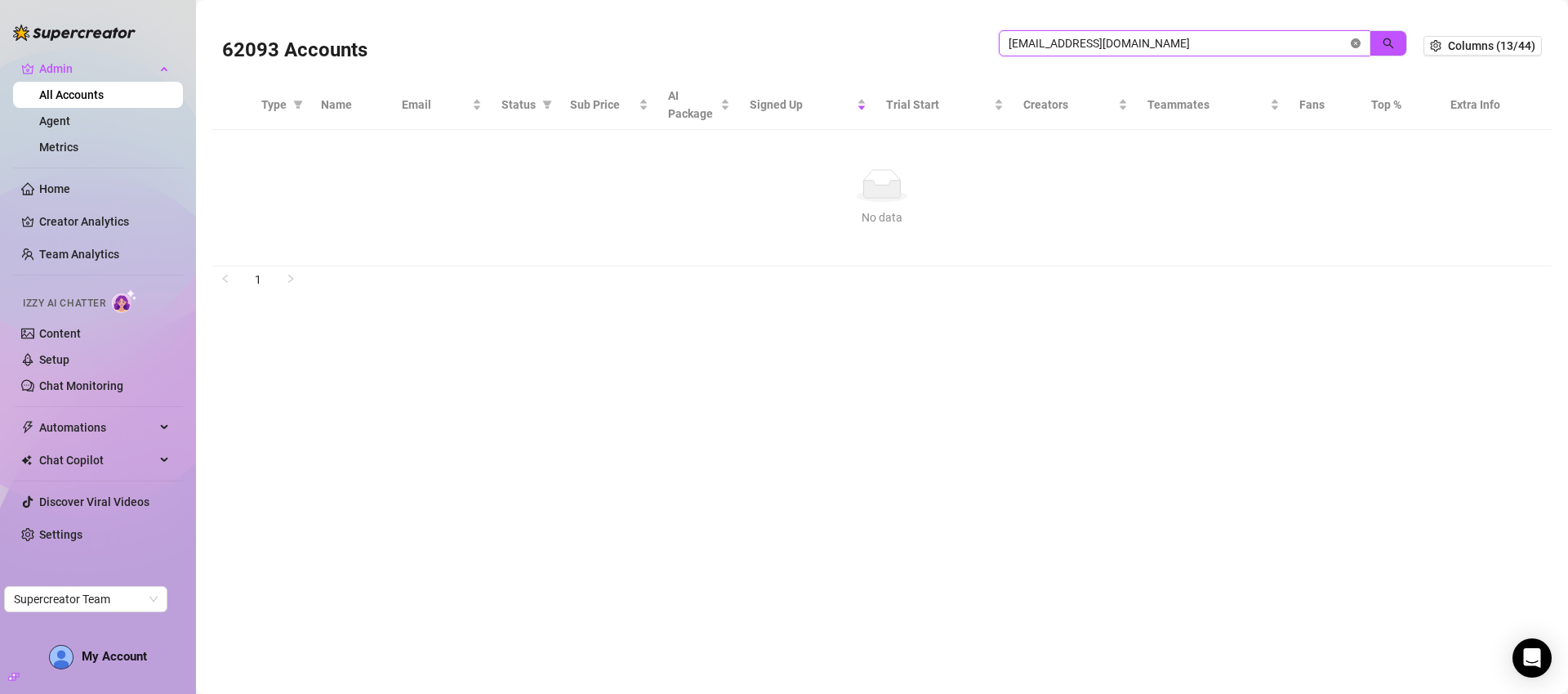
click at [1357, 43] on icon "close-circle" at bounding box center [1356, 43] width 10 height 10
